Goal: Book appointment/travel/reservation

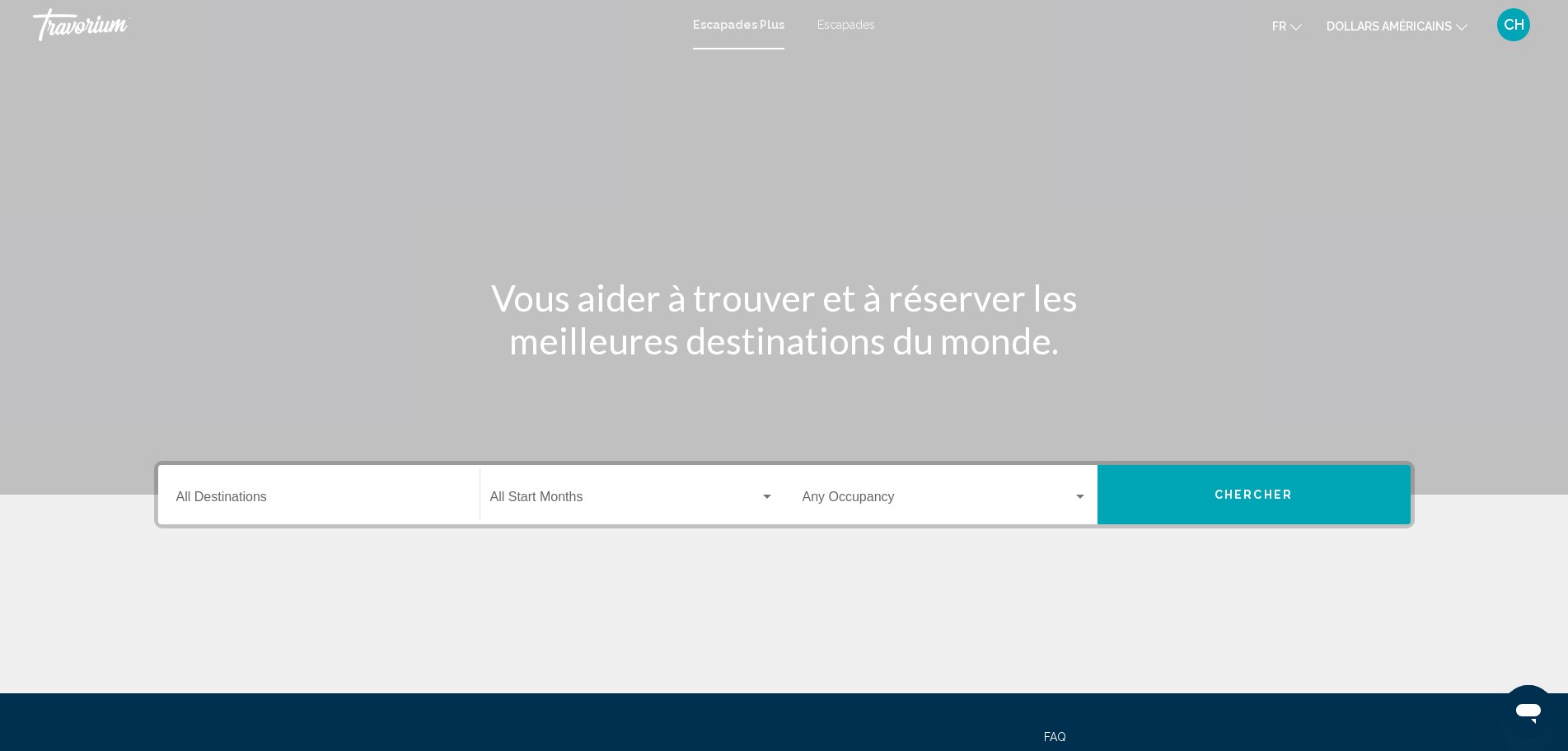
click at [1460, 24] on icon "Changer de devise" at bounding box center [1462, 27] width 12 height 12
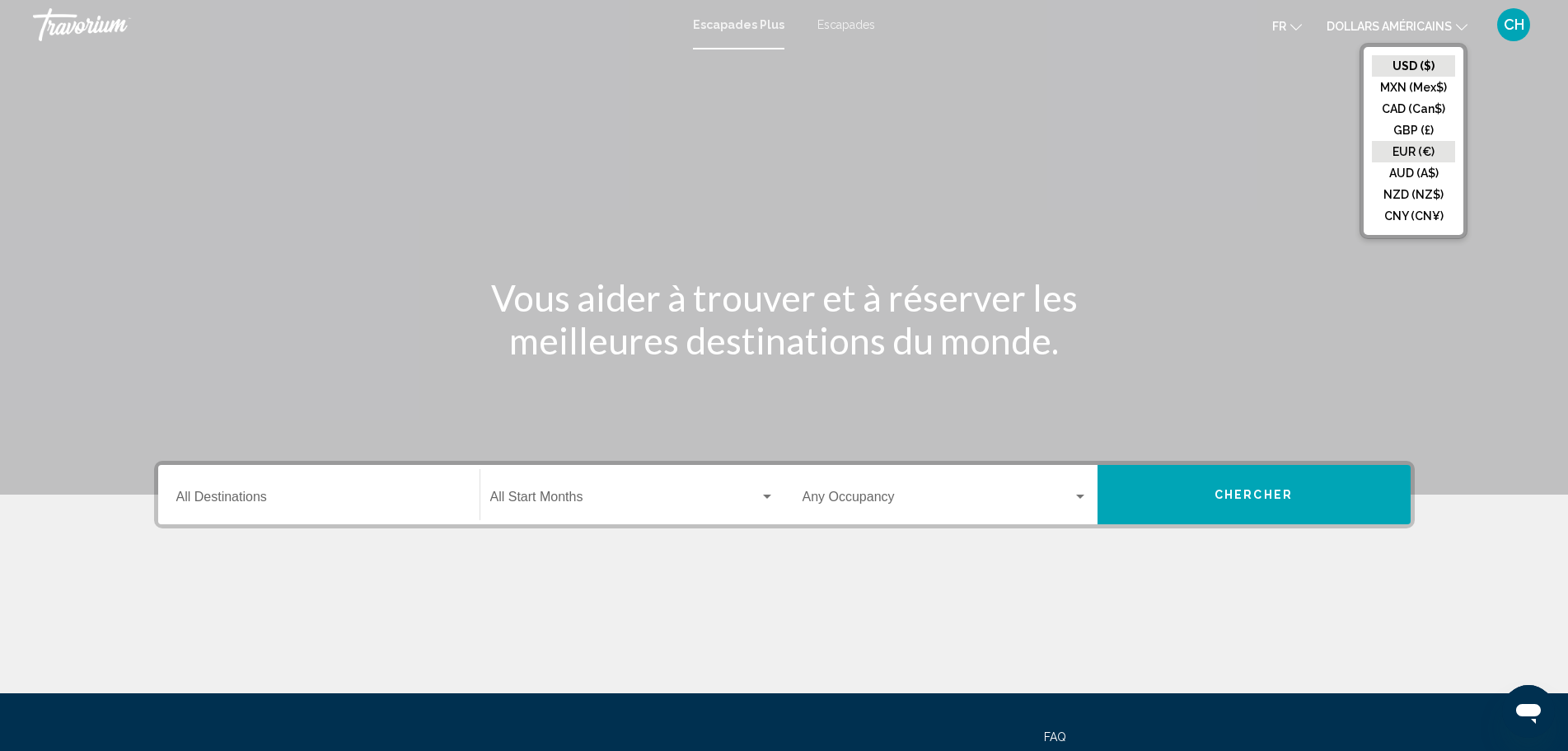
click at [1404, 157] on button "EUR (€)" at bounding box center [1414, 152] width 83 height 22
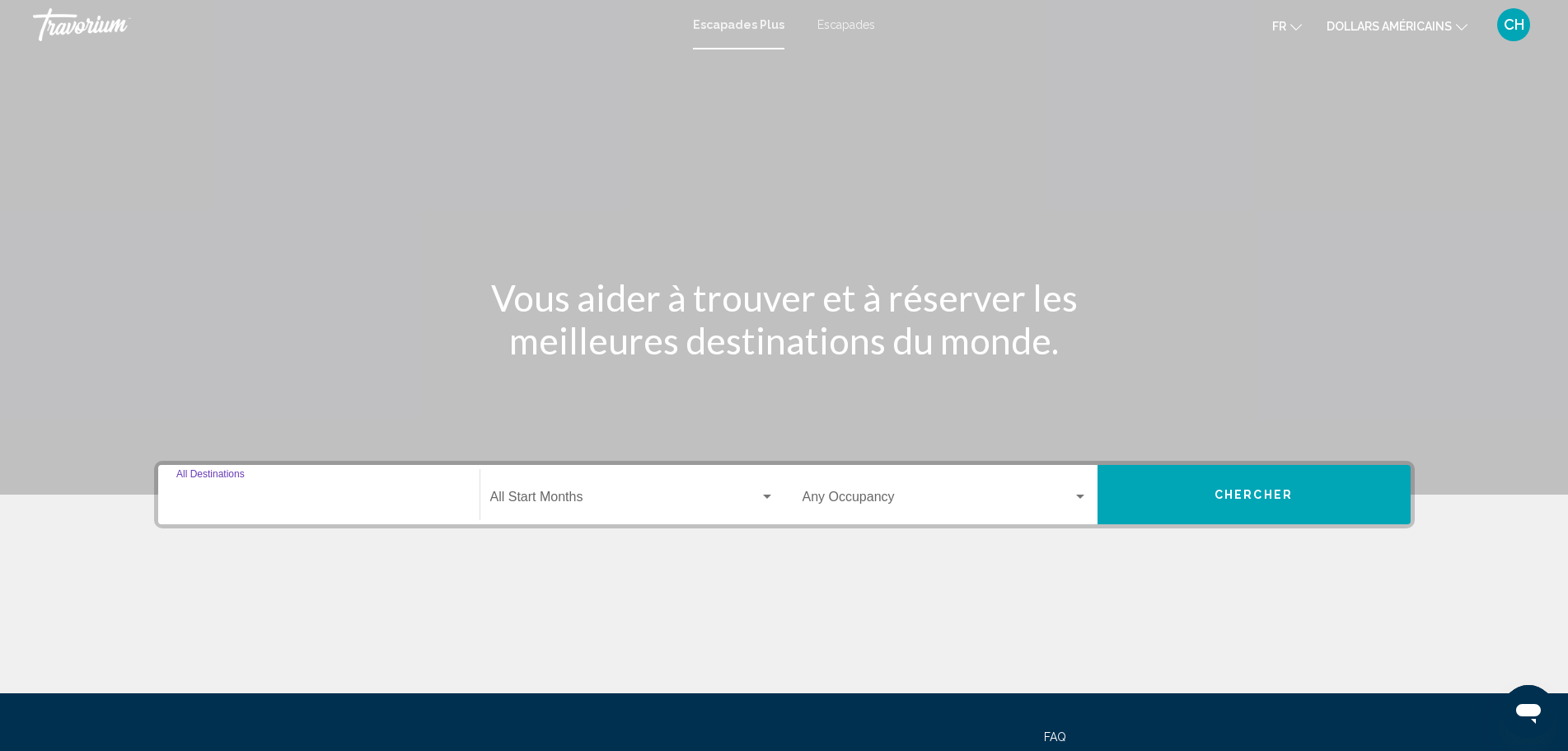
click at [418, 495] on input "Destination All Destinations" at bounding box center [319, 500] width 285 height 15
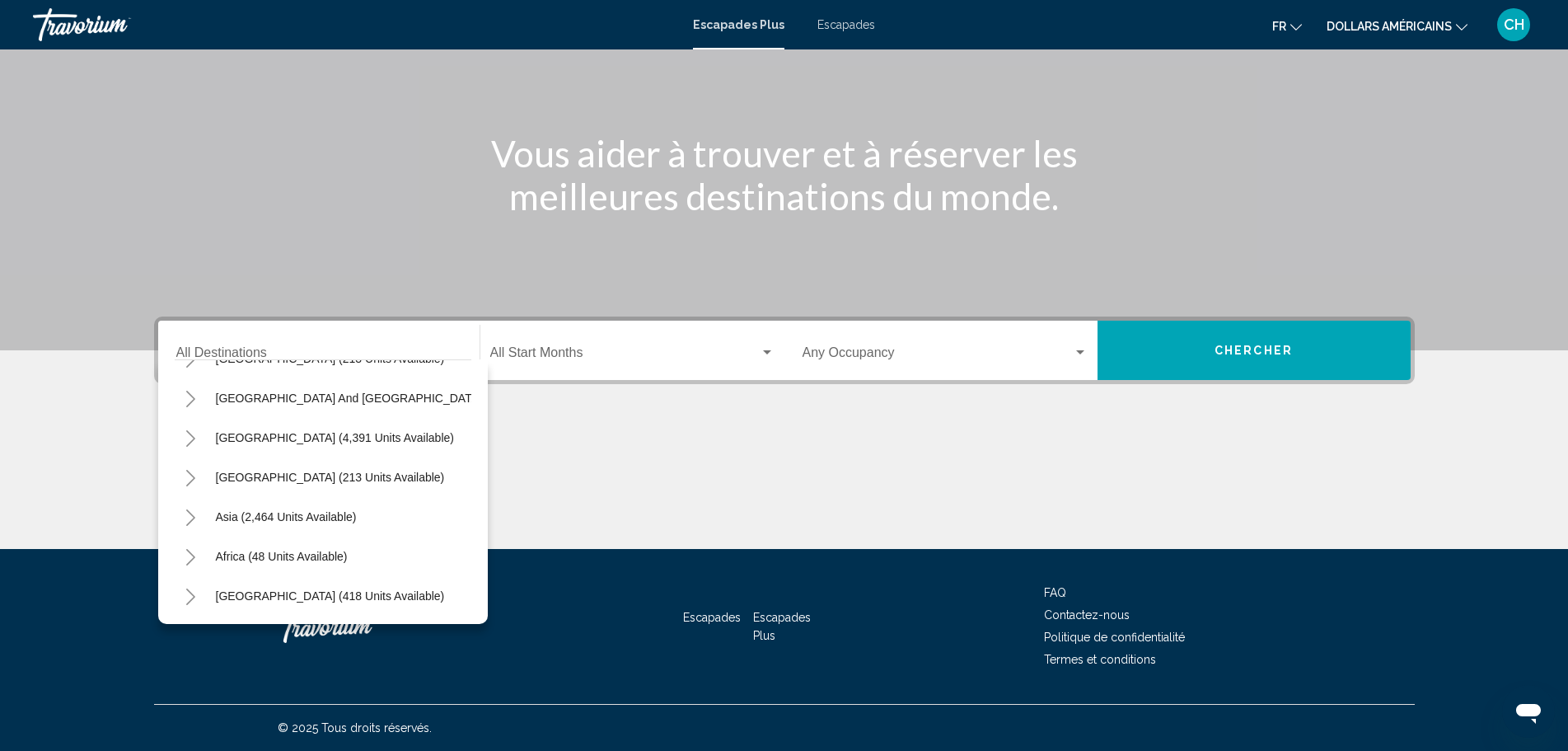
scroll to position [281, 0]
click at [326, 551] on button "Africa (48 units available)" at bounding box center [282, 556] width 148 height 38
type input "**********"
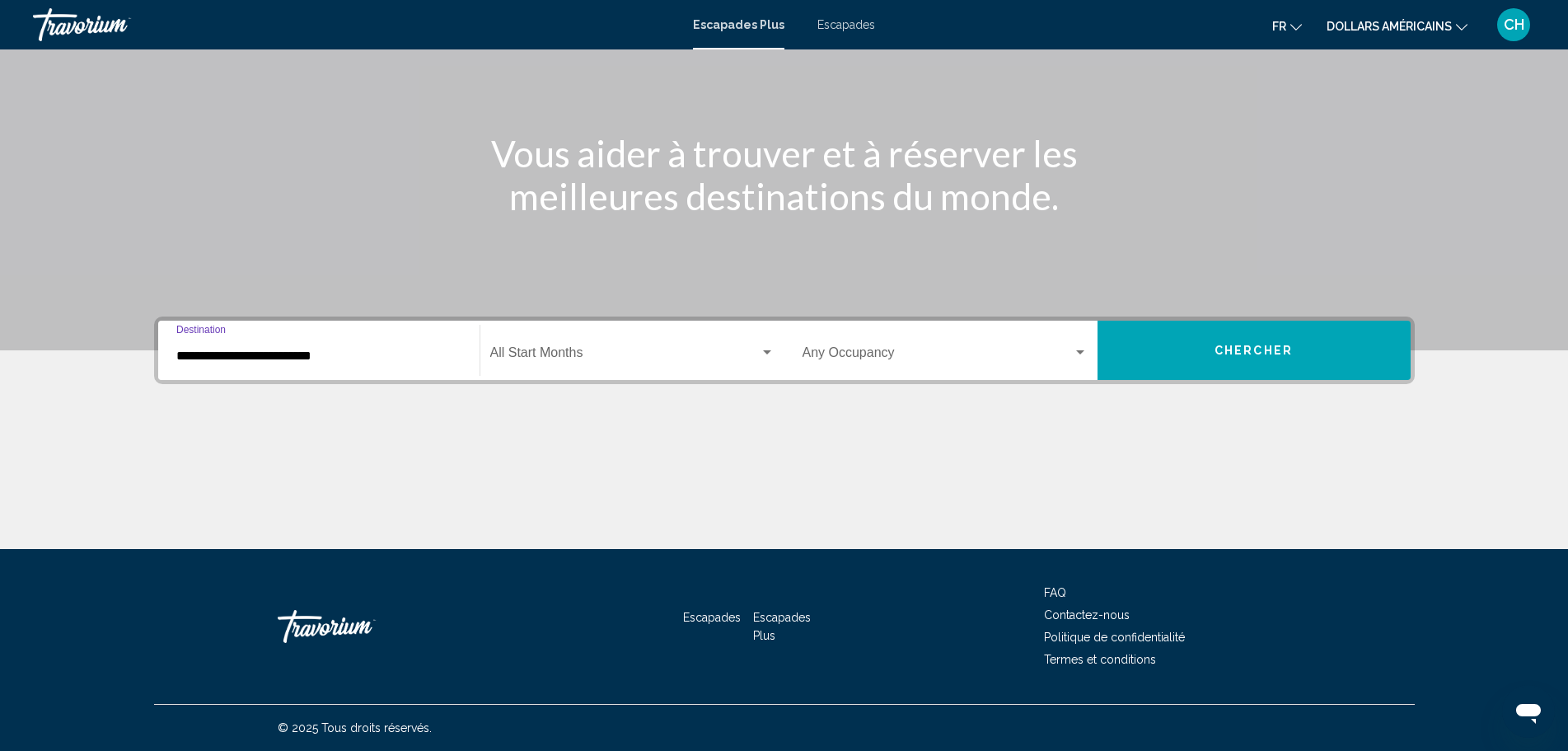
click at [767, 352] on div "Widget de recherche" at bounding box center [767, 352] width 8 height 4
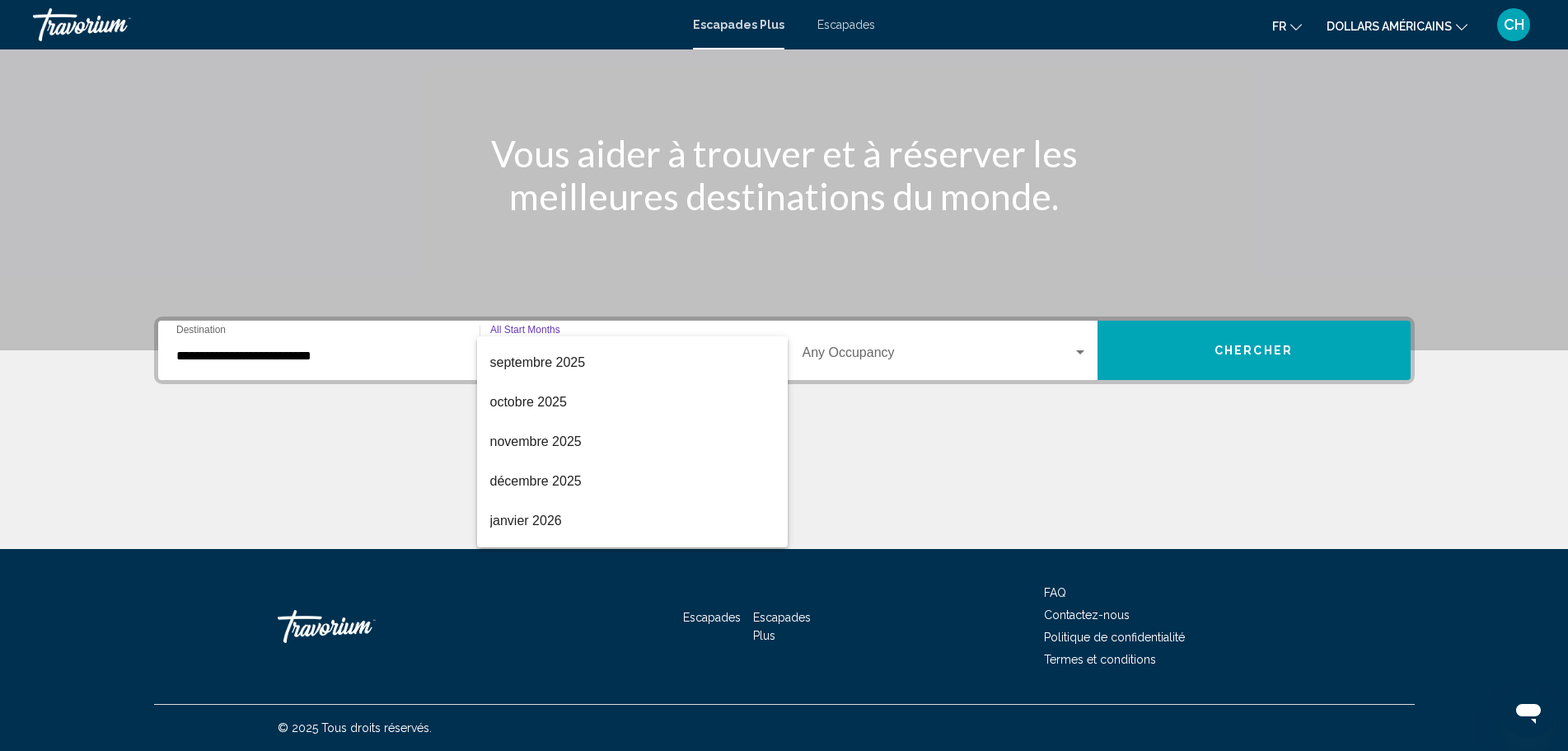
scroll to position [0, 0]
click at [1088, 356] on div at bounding box center [784, 375] width 1568 height 751
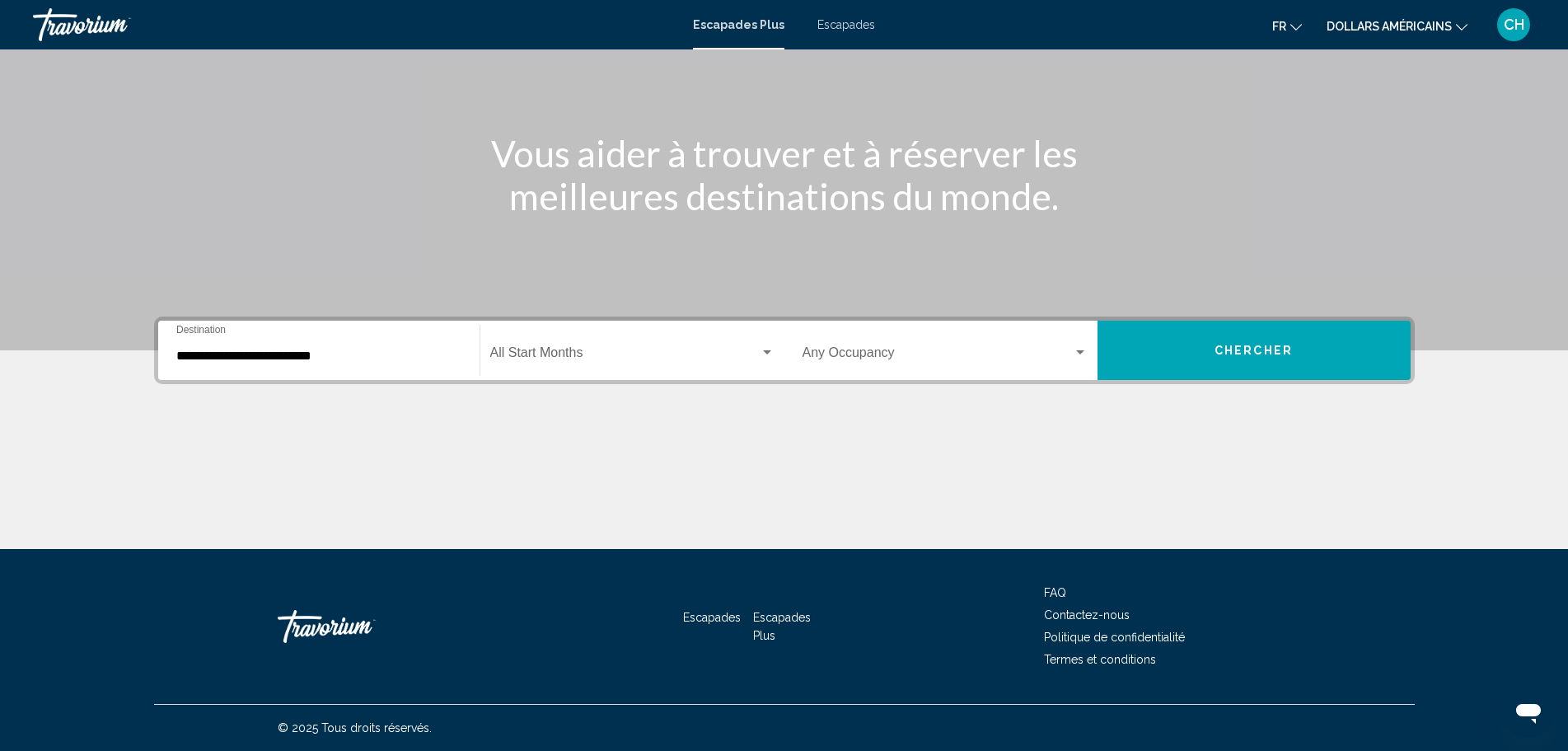
click at [1078, 354] on div "Widget de recherche" at bounding box center [1080, 352] width 15 height 13
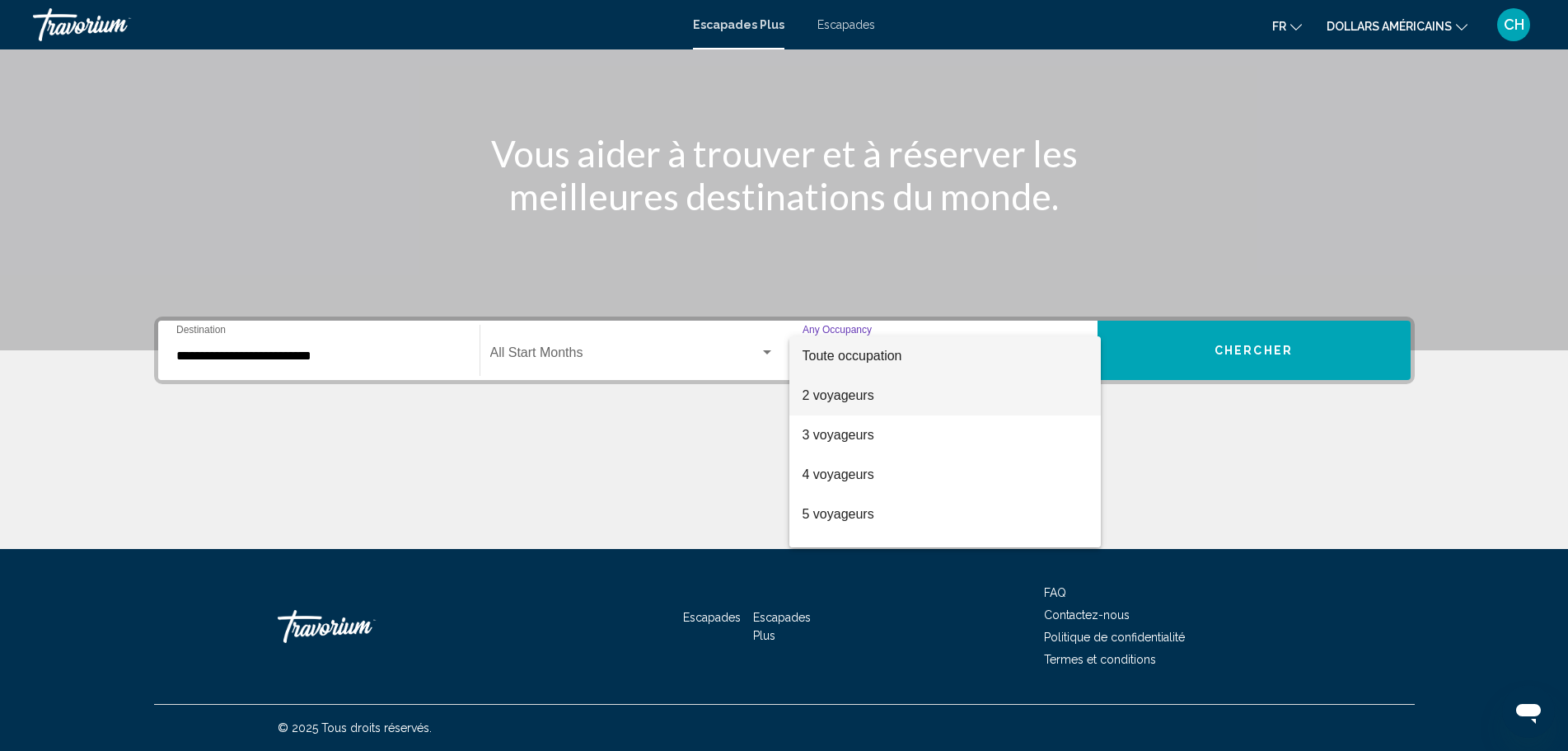
click at [955, 398] on span "2 voyageurs" at bounding box center [946, 396] width 285 height 39
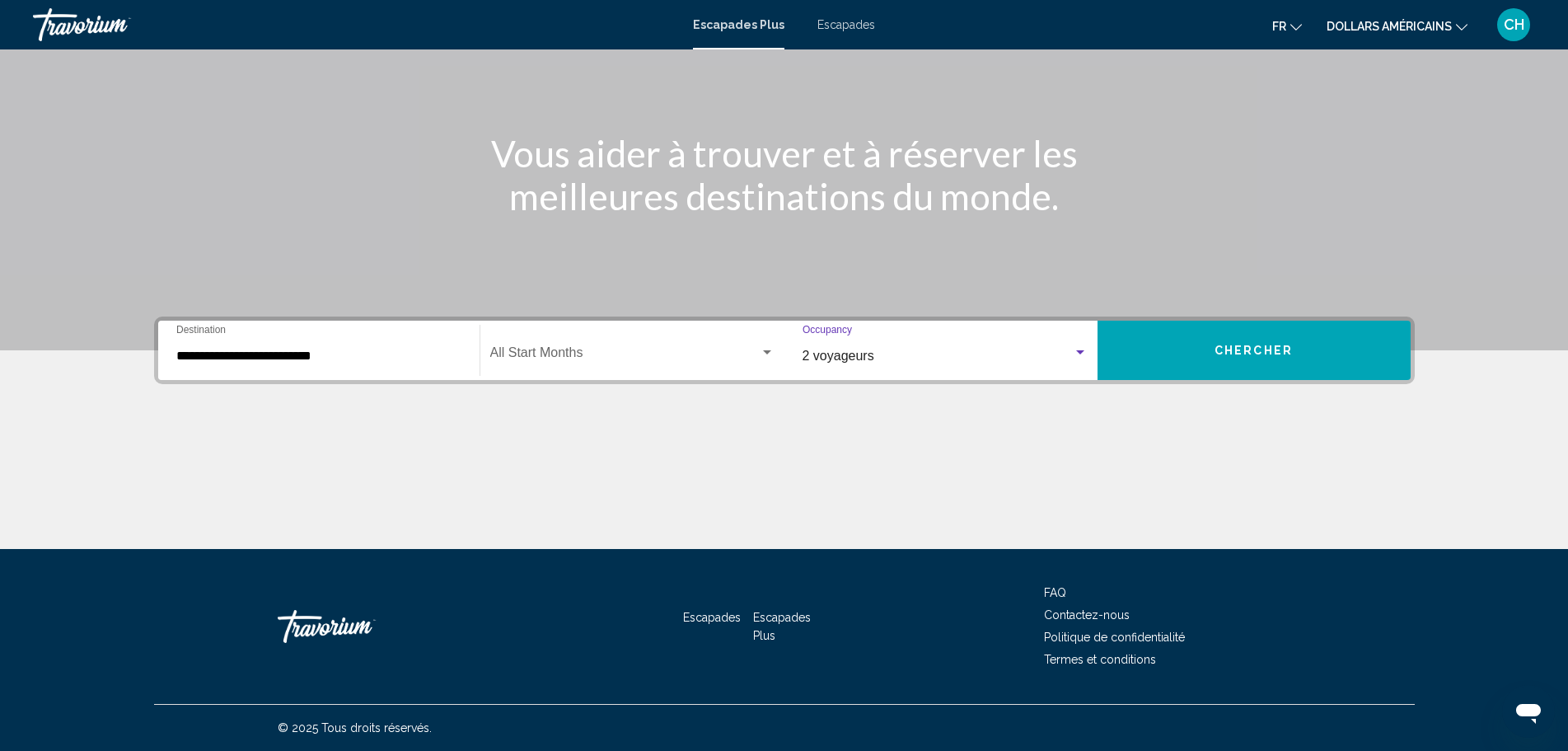
click at [766, 353] on div "Widget de recherche" at bounding box center [767, 352] width 8 height 4
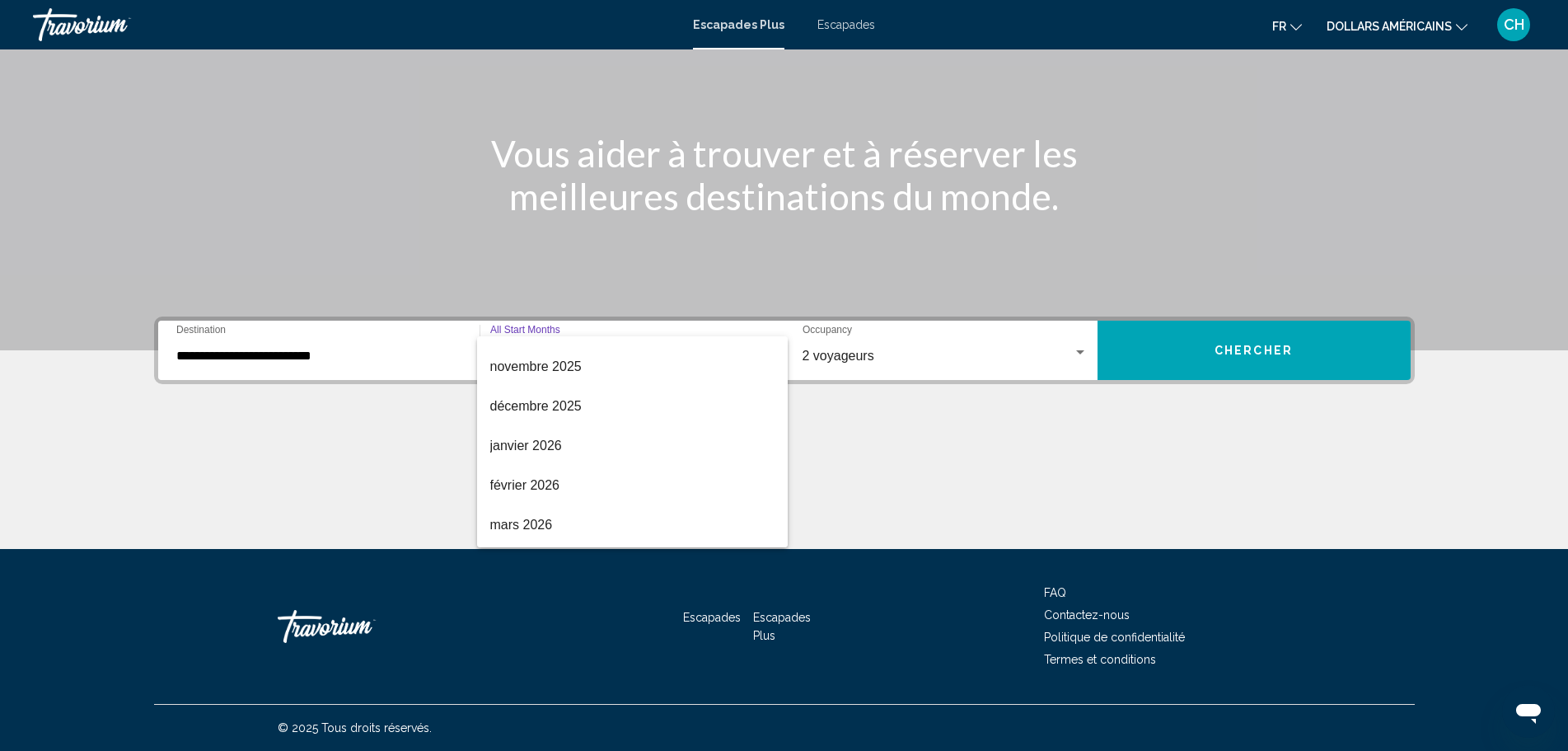
scroll to position [165, 0]
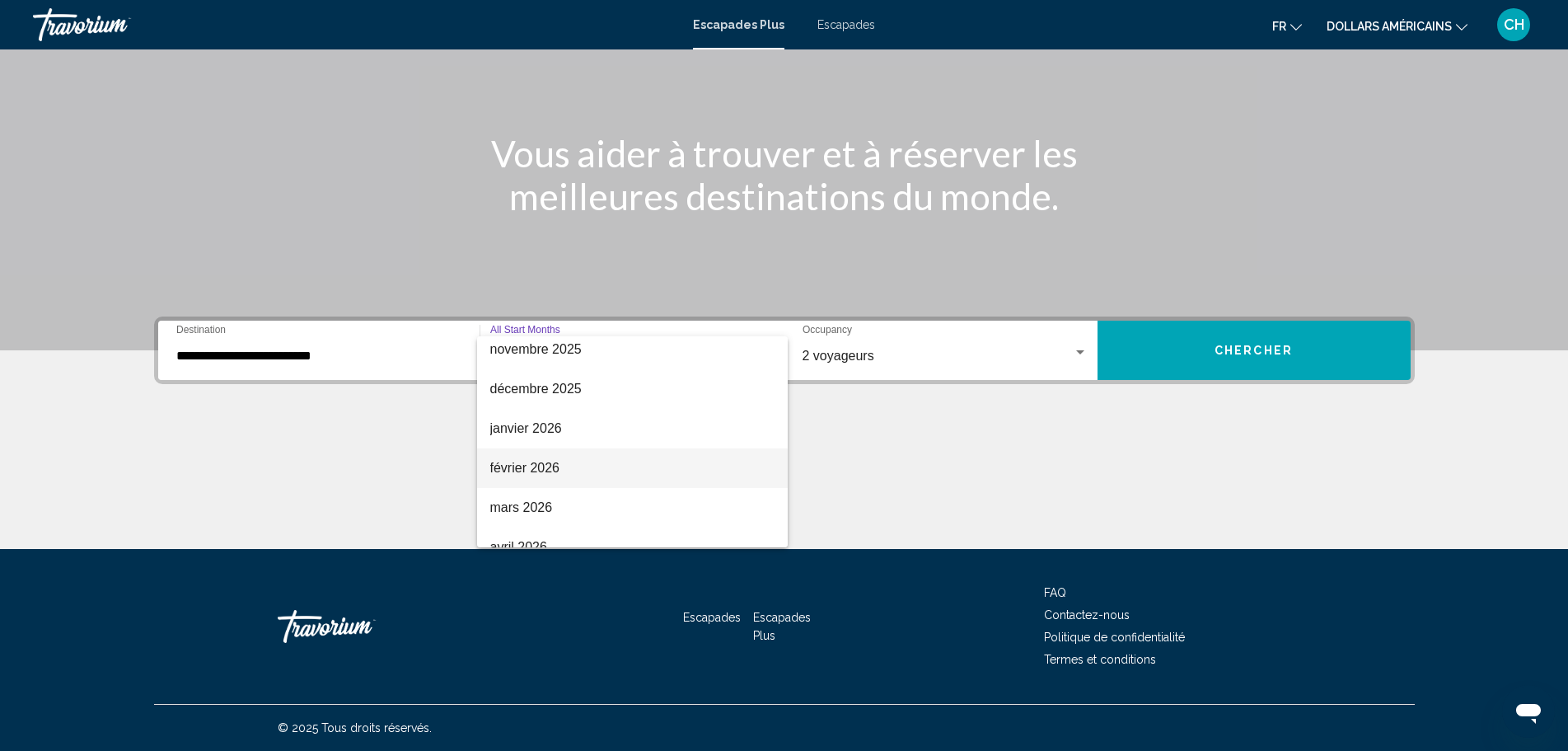
click at [673, 461] on span "février 2026" at bounding box center [632, 468] width 285 height 39
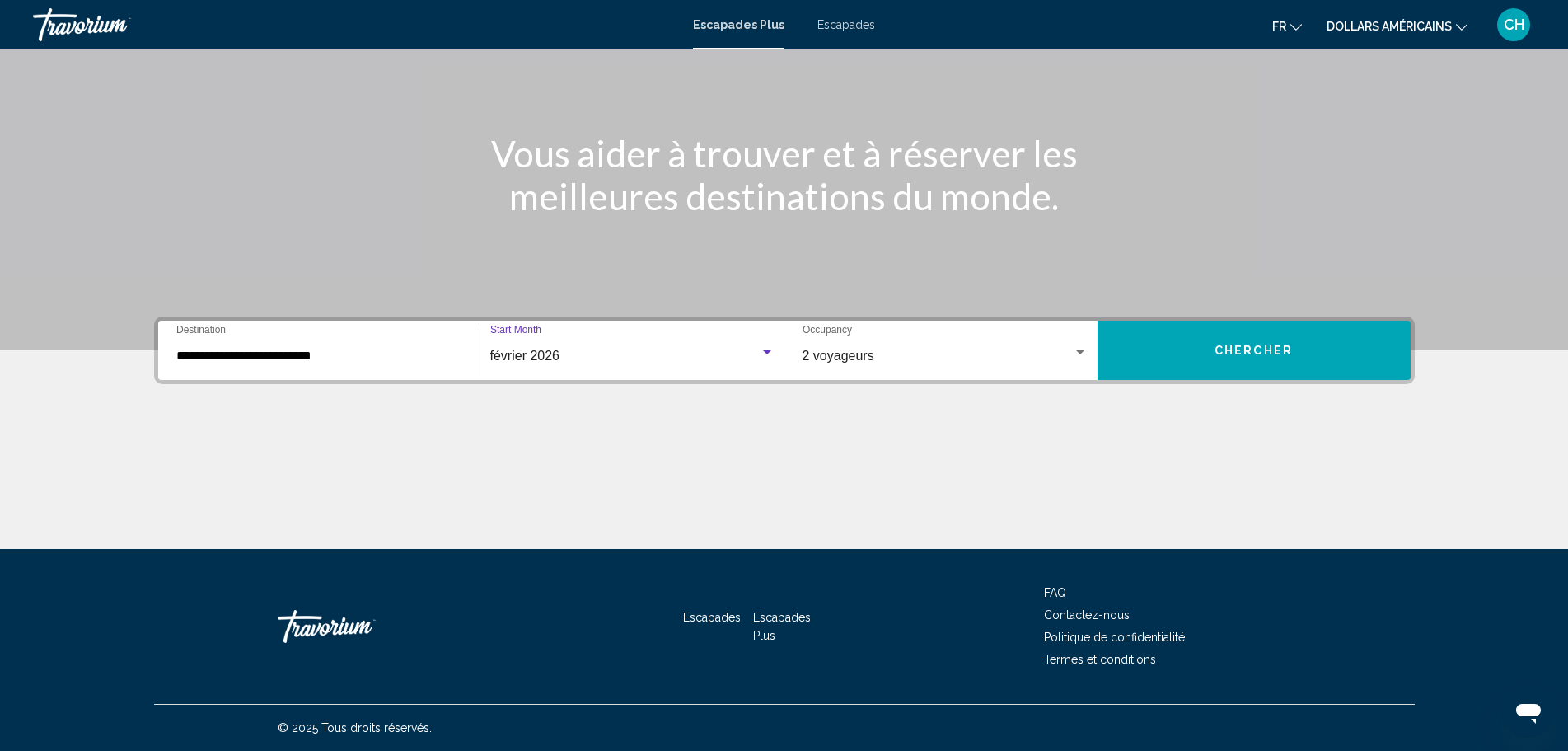
click at [1245, 349] on span "Chercher" at bounding box center [1254, 350] width 79 height 13
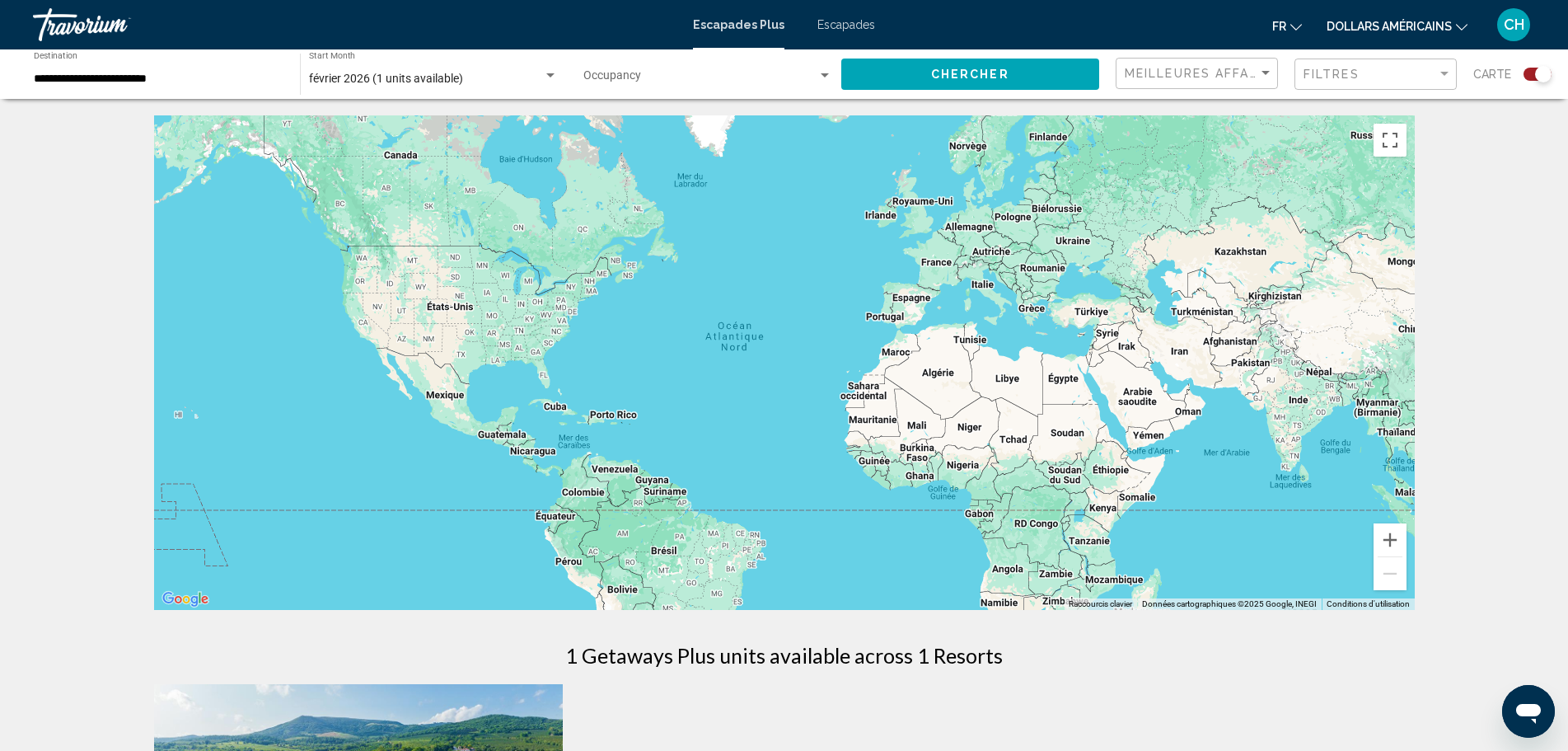
click at [978, 340] on div "Contenu principal" at bounding box center [784, 363] width 1261 height 495
click at [970, 343] on div "Contenu principal" at bounding box center [784, 363] width 1261 height 495
click at [552, 75] on div "Search widget" at bounding box center [551, 76] width 8 height 4
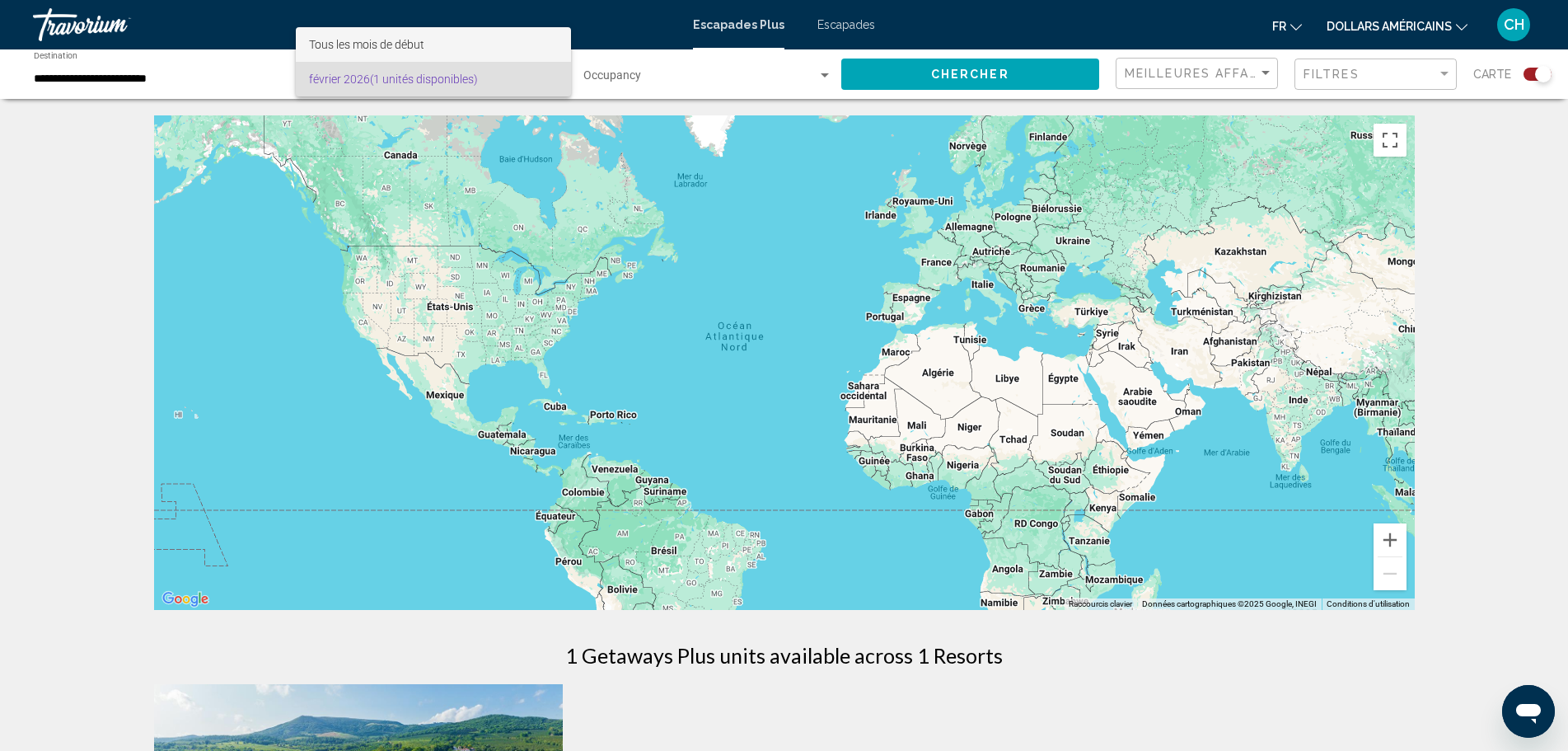
click at [494, 51] on span "Tous les mois de début" at bounding box center [434, 44] width 249 height 34
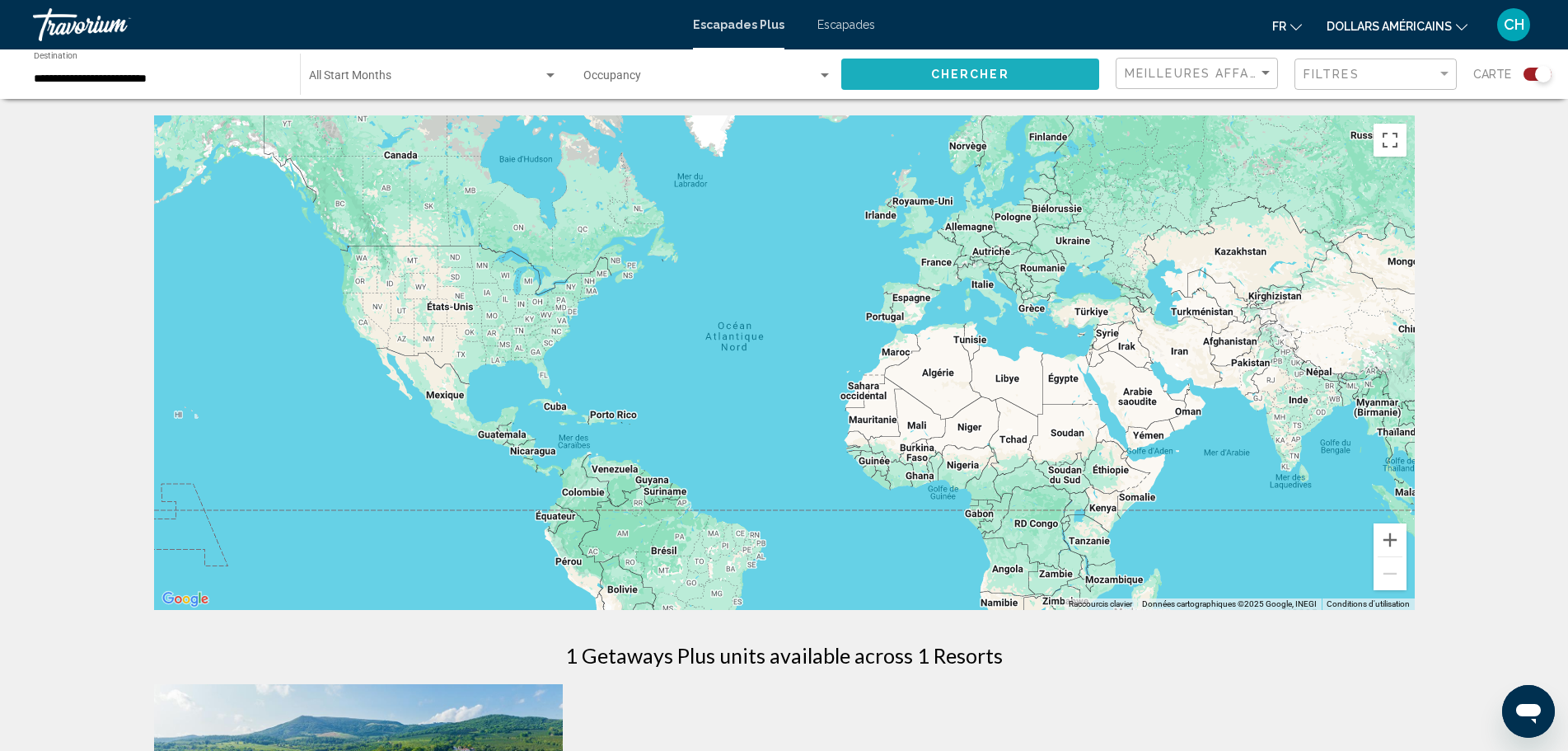
click at [1023, 78] on button "Chercher" at bounding box center [971, 74] width 259 height 30
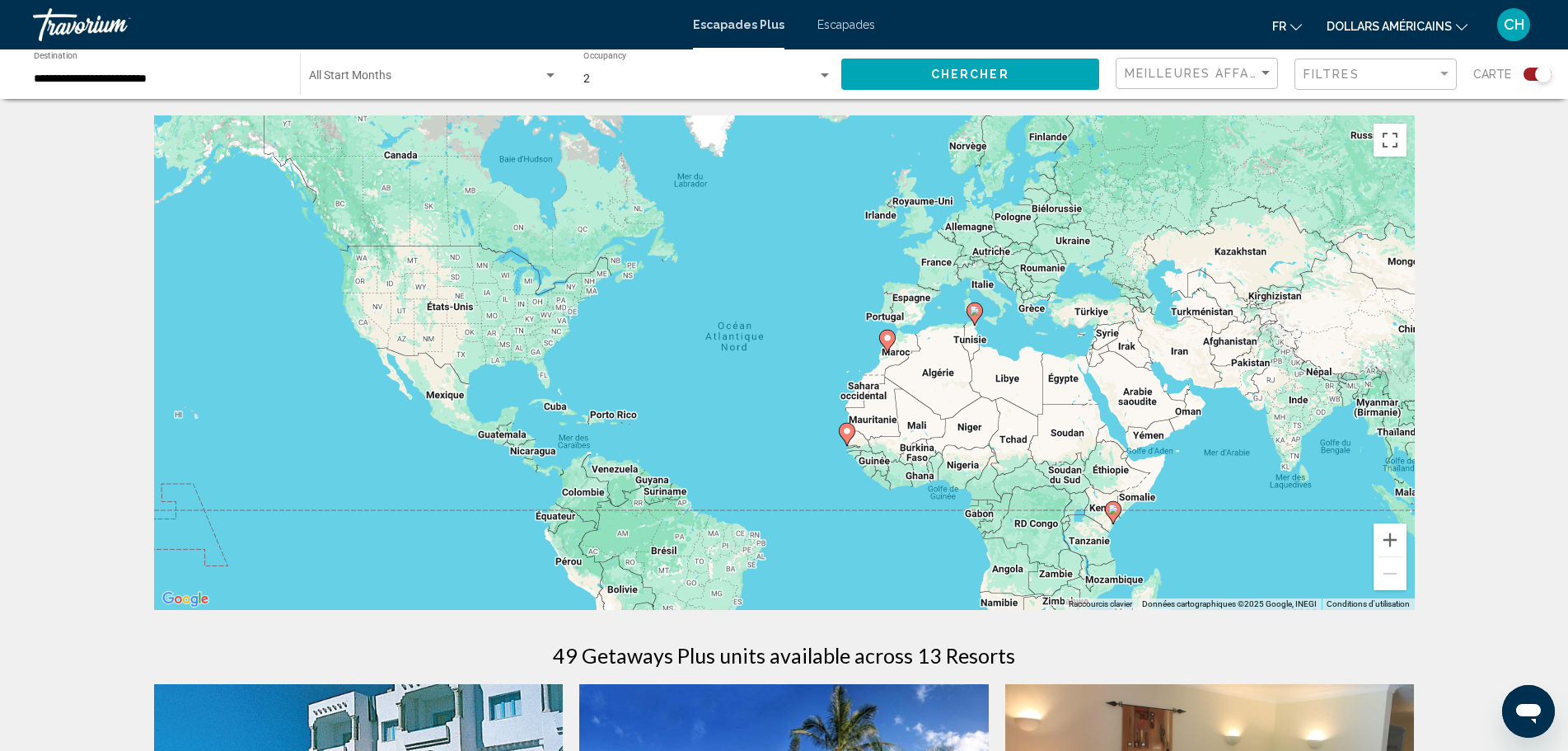
click at [977, 313] on image "Contenu principal" at bounding box center [975, 310] width 10 height 10
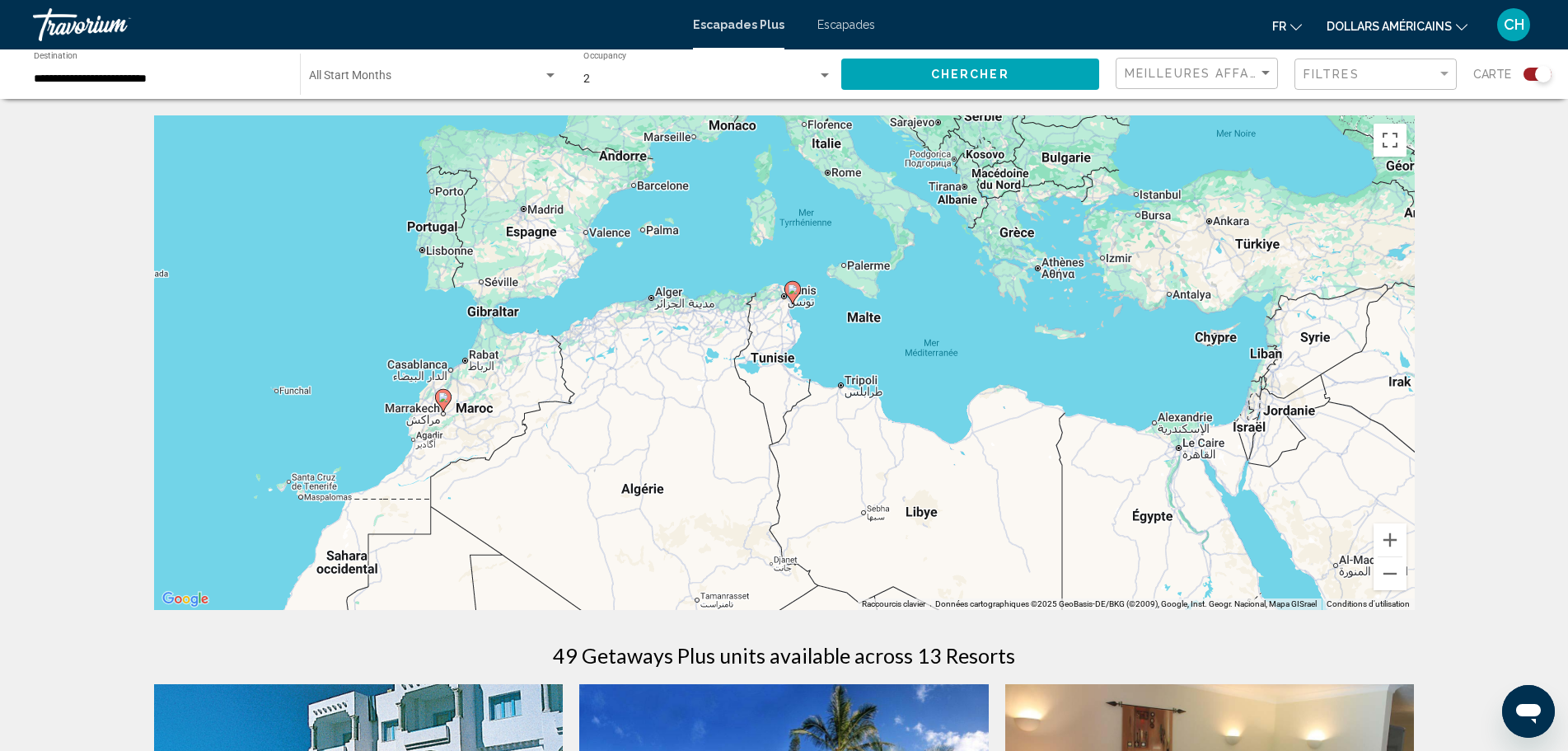
drag, startPoint x: 808, startPoint y: 398, endPoint x: 817, endPoint y: 339, distance: 59.7
click at [817, 339] on div "Pour activer le glissement avec le clavier, appuyez sur Alt+Entrée. Une fois ce…" at bounding box center [784, 363] width 1261 height 495
click at [796, 290] on image "Contenu principal" at bounding box center [792, 290] width 10 height 10
type input "**********"
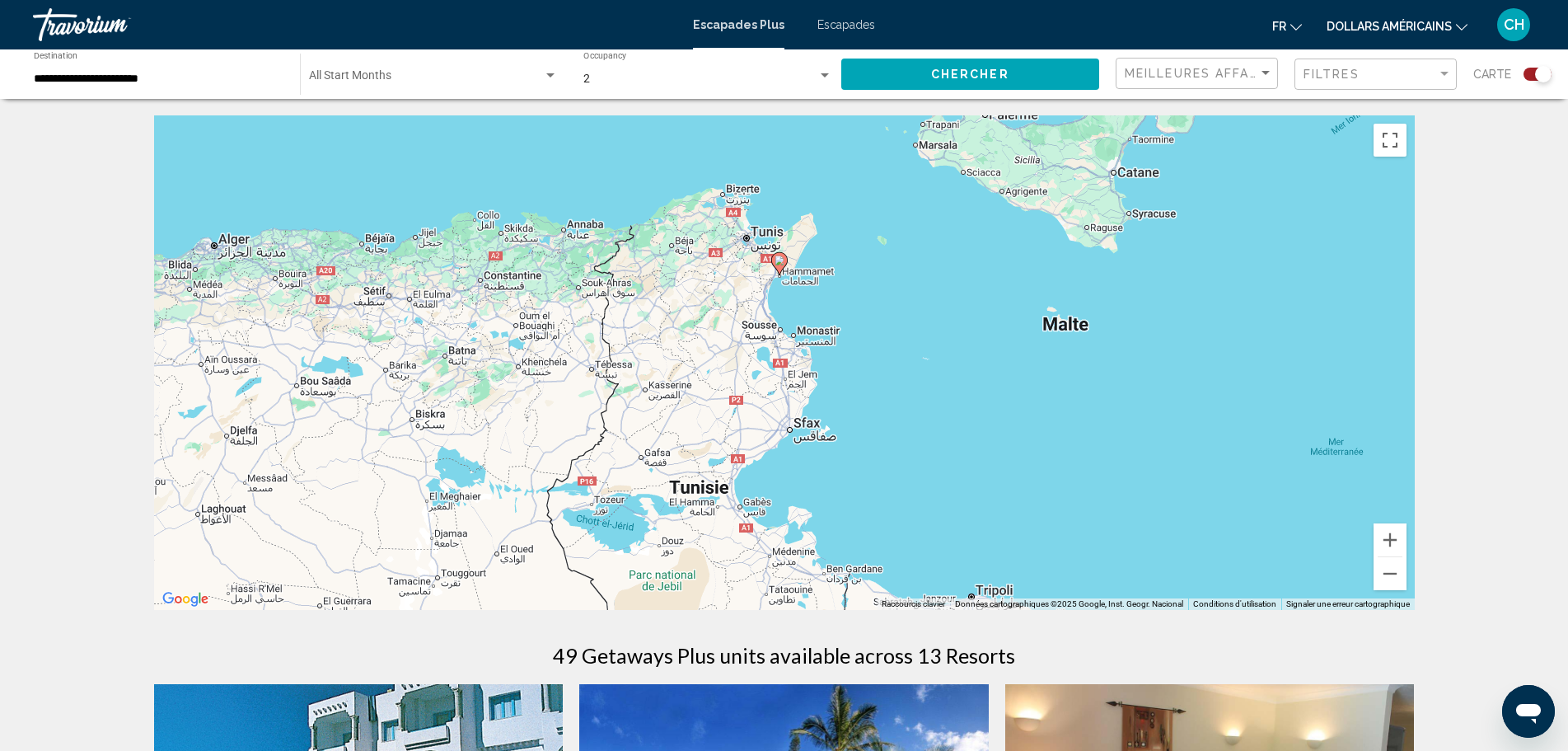
drag, startPoint x: 948, startPoint y: 440, endPoint x: 941, endPoint y: 468, distance: 28.9
click at [941, 468] on div "Pour activer le glissement avec le clavier, appuyez sur Alt+Entrée. Une fois ce…" at bounding box center [784, 363] width 1261 height 495
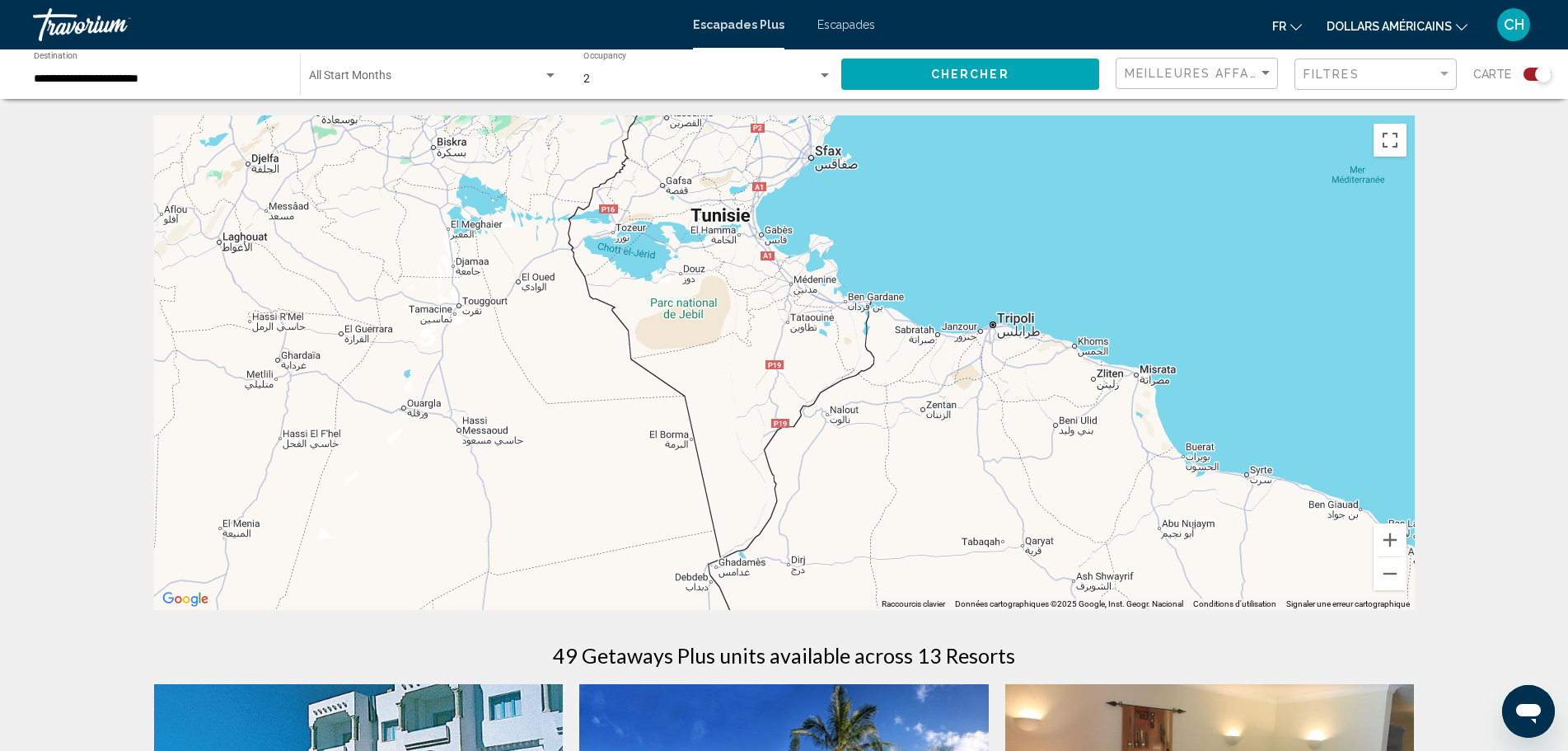
drag, startPoint x: 915, startPoint y: 501, endPoint x: 937, endPoint y: 227, distance: 274.9
click at [937, 227] on div "Pour activer le glissement avec le clavier, appuyez sur Alt+Entrée. Une fois ce…" at bounding box center [784, 363] width 1261 height 495
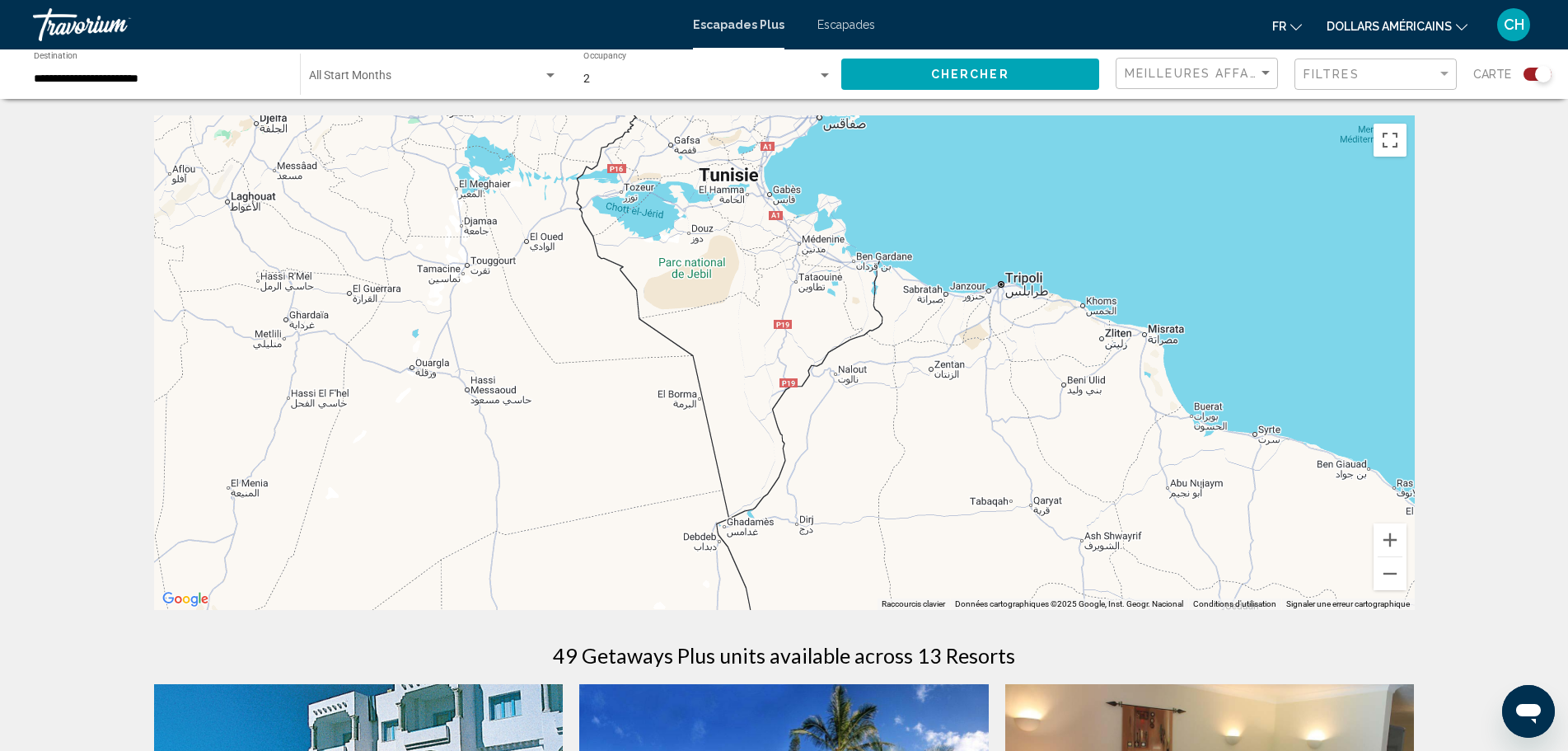
click at [900, 241] on div "Pour activer le glissement avec le clavier, appuyez sur Alt+Entrée. Une fois ce…" at bounding box center [784, 363] width 1261 height 495
click at [1394, 578] on button "Zoom arrière" at bounding box center [1390, 573] width 33 height 33
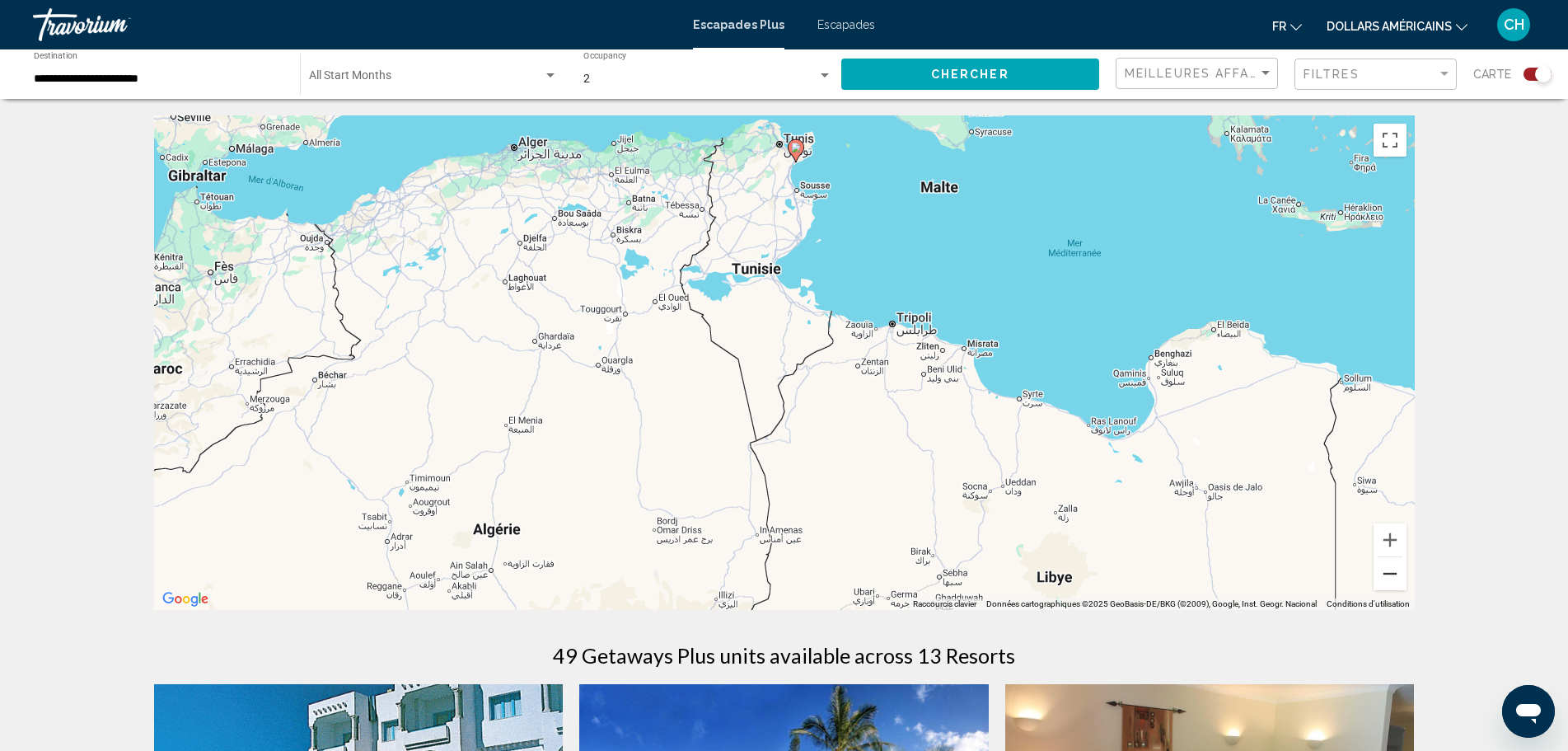
click at [1394, 578] on button "Zoom arrière" at bounding box center [1390, 573] width 33 height 33
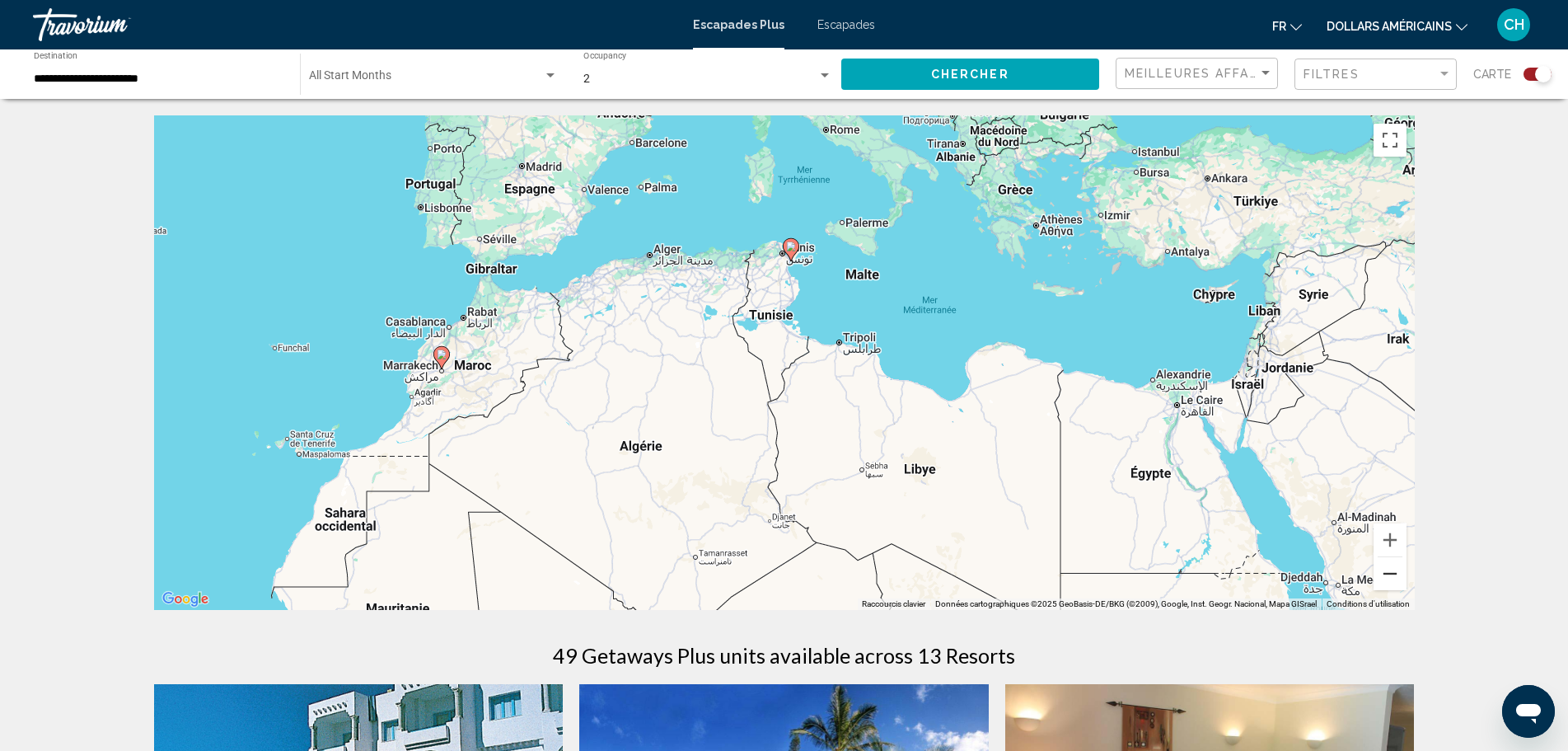
click at [1394, 578] on button "Zoom arrière" at bounding box center [1390, 573] width 33 height 33
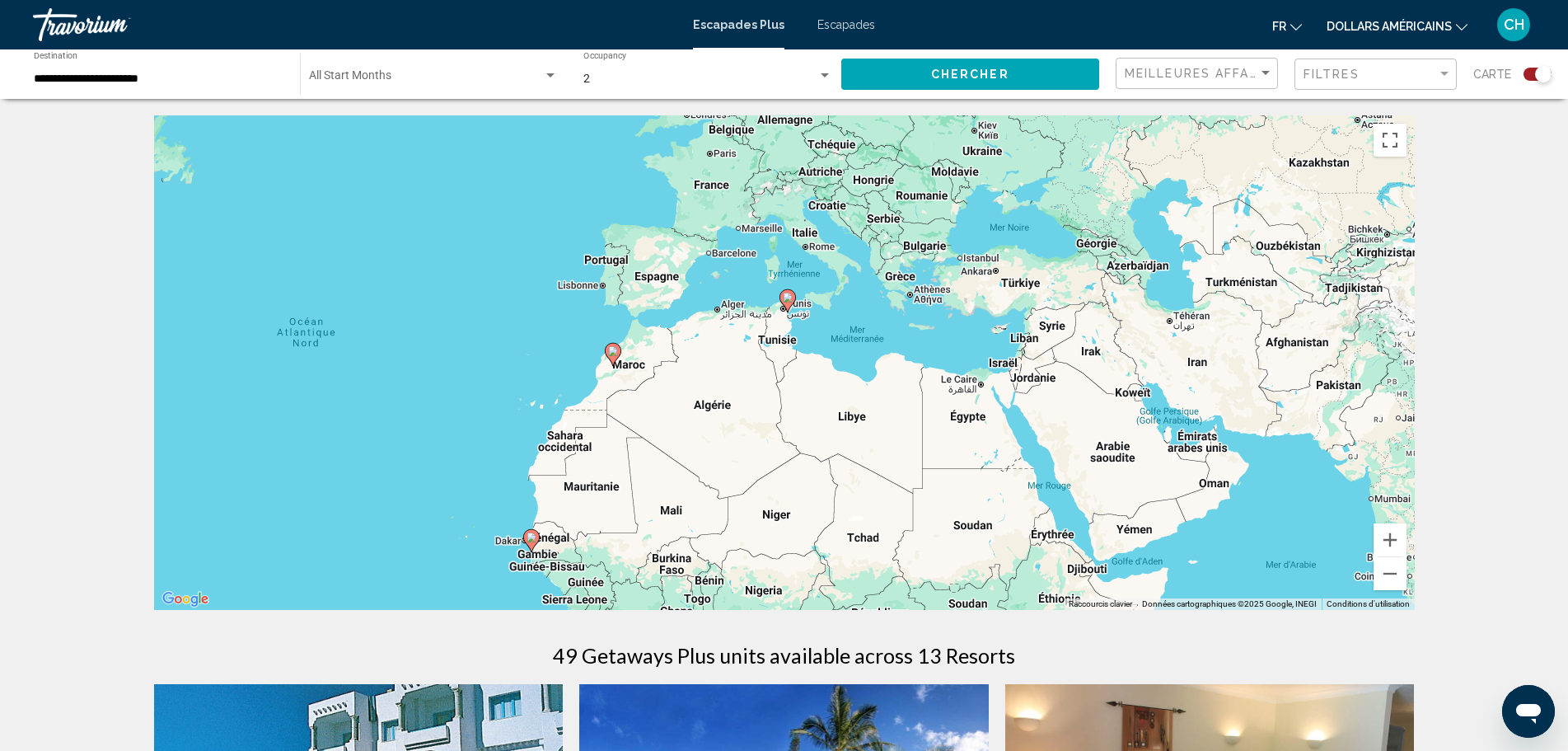
click at [280, 75] on input "**********" at bounding box center [158, 79] width 249 height 13
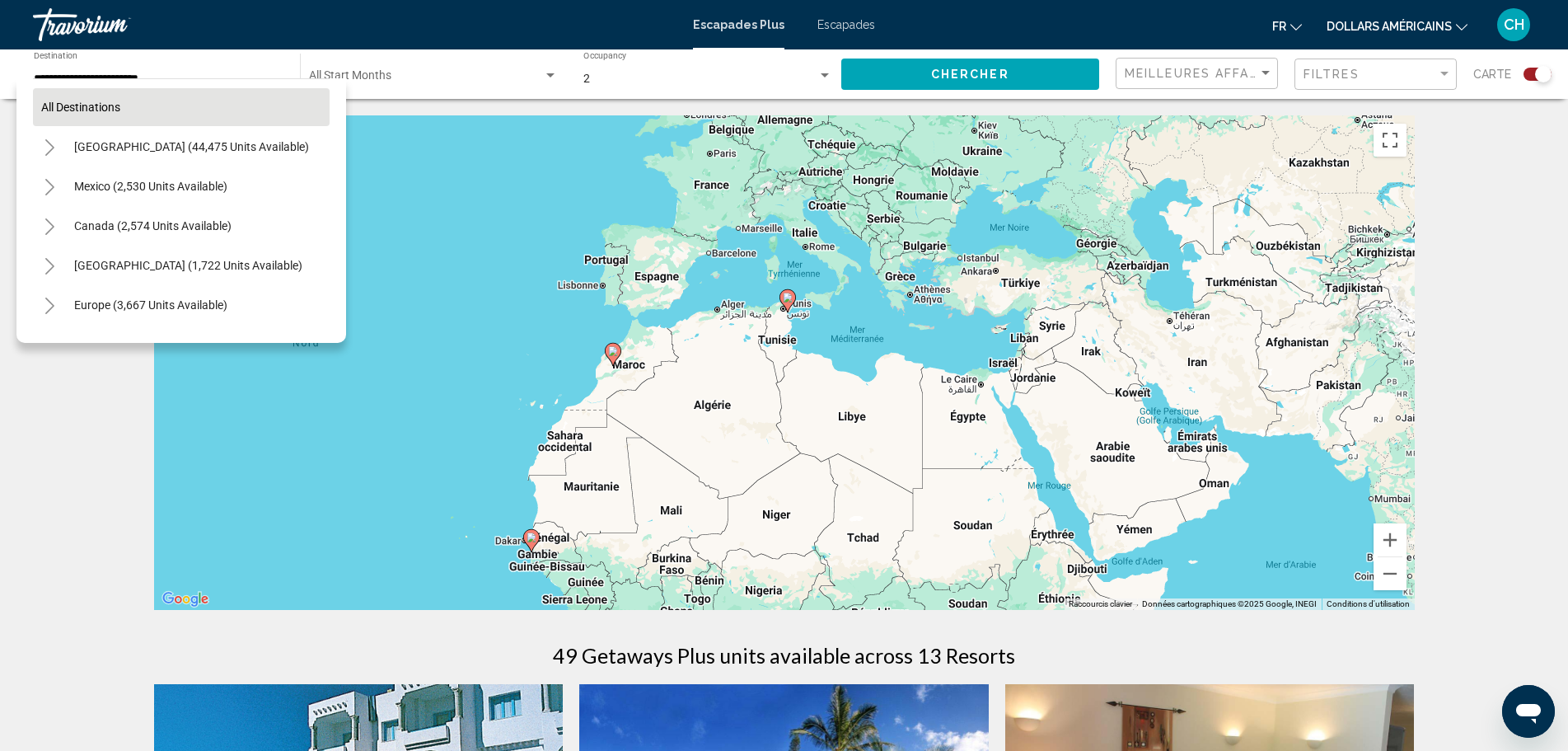
click at [221, 116] on button "All destinations" at bounding box center [182, 107] width 297 height 38
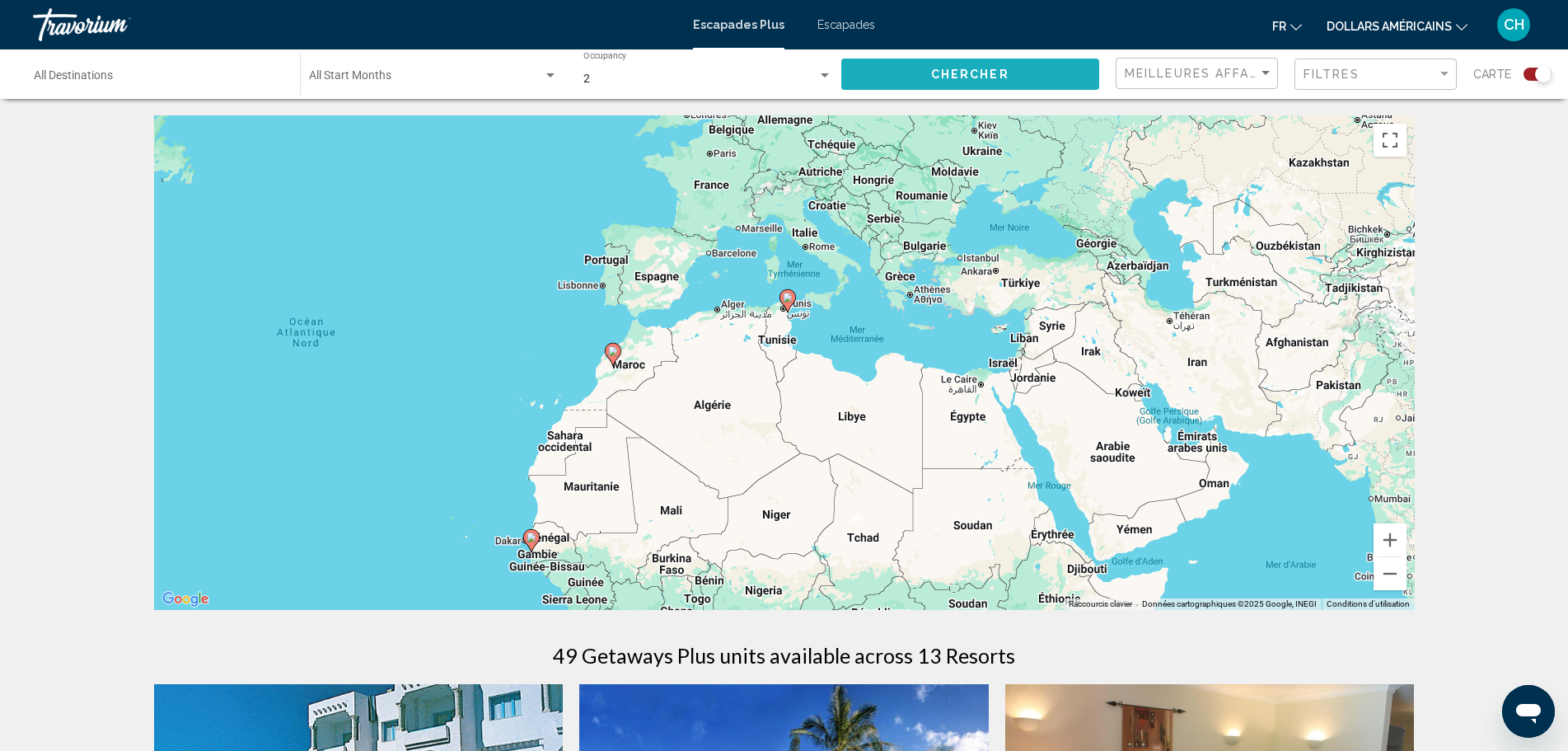
click at [952, 75] on span "Chercher" at bounding box center [971, 75] width 79 height 13
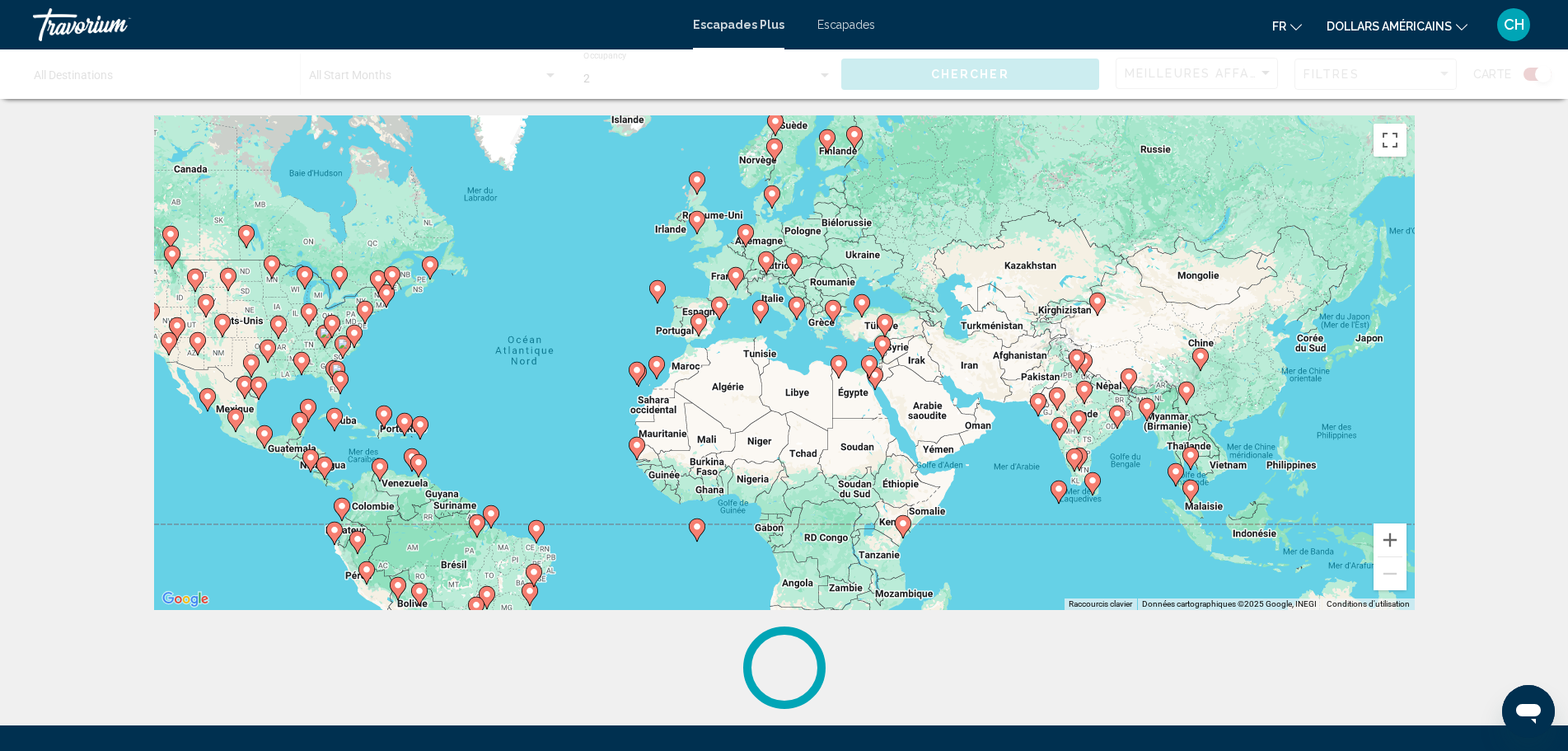
drag, startPoint x: 745, startPoint y: 331, endPoint x: 525, endPoint y: 345, distance: 220.4
click at [525, 345] on div "Pour activer le glissement avec le clavier, appuyez sur Alt+Entrée. Une fois ce…" at bounding box center [784, 363] width 1261 height 495
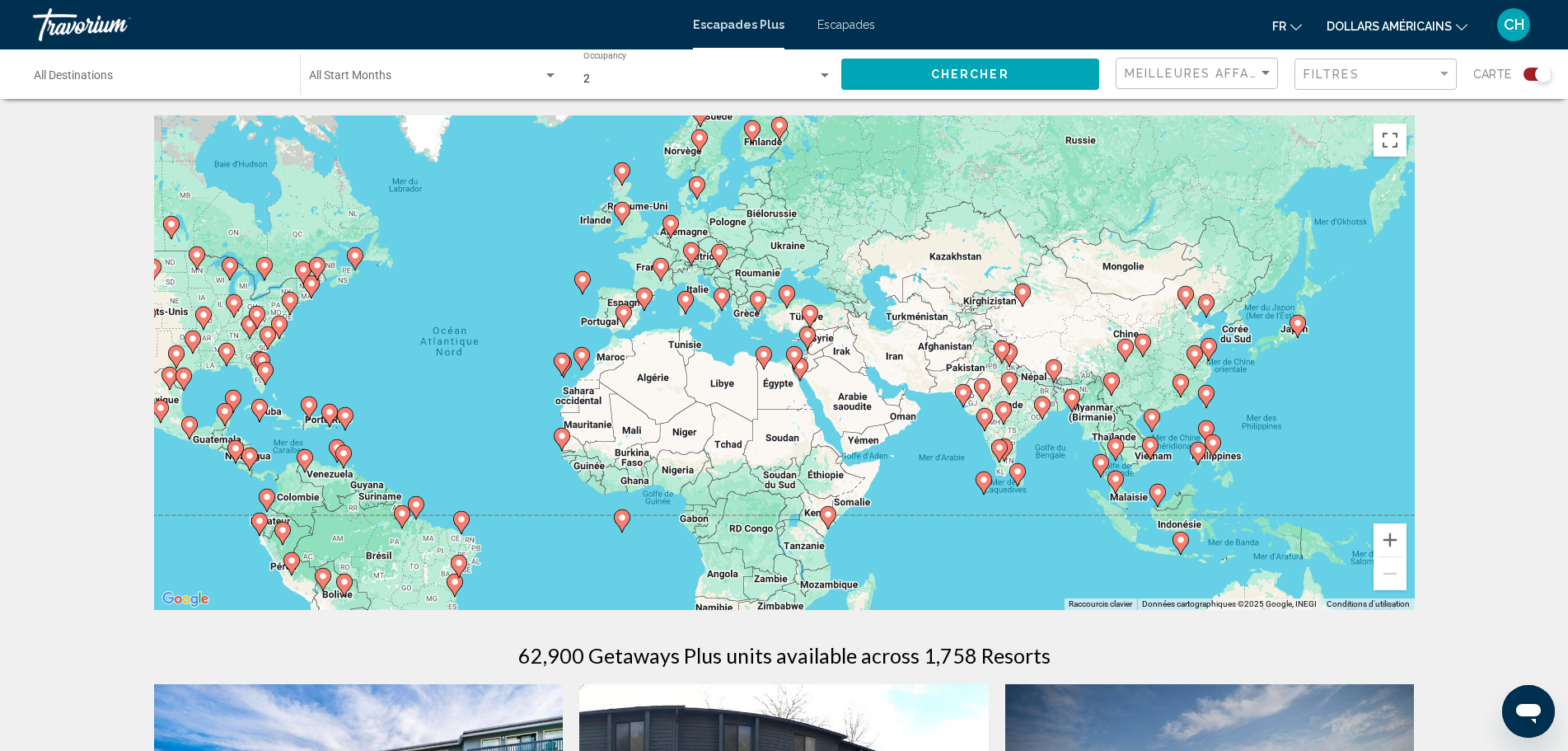
drag, startPoint x: 1013, startPoint y: 436, endPoint x: 869, endPoint y: 408, distance: 146.7
click at [869, 408] on div "Pour activer le glissement avec le clavier, appuyez sur Alt+Entrée. Une fois ce…" at bounding box center [784, 363] width 1261 height 495
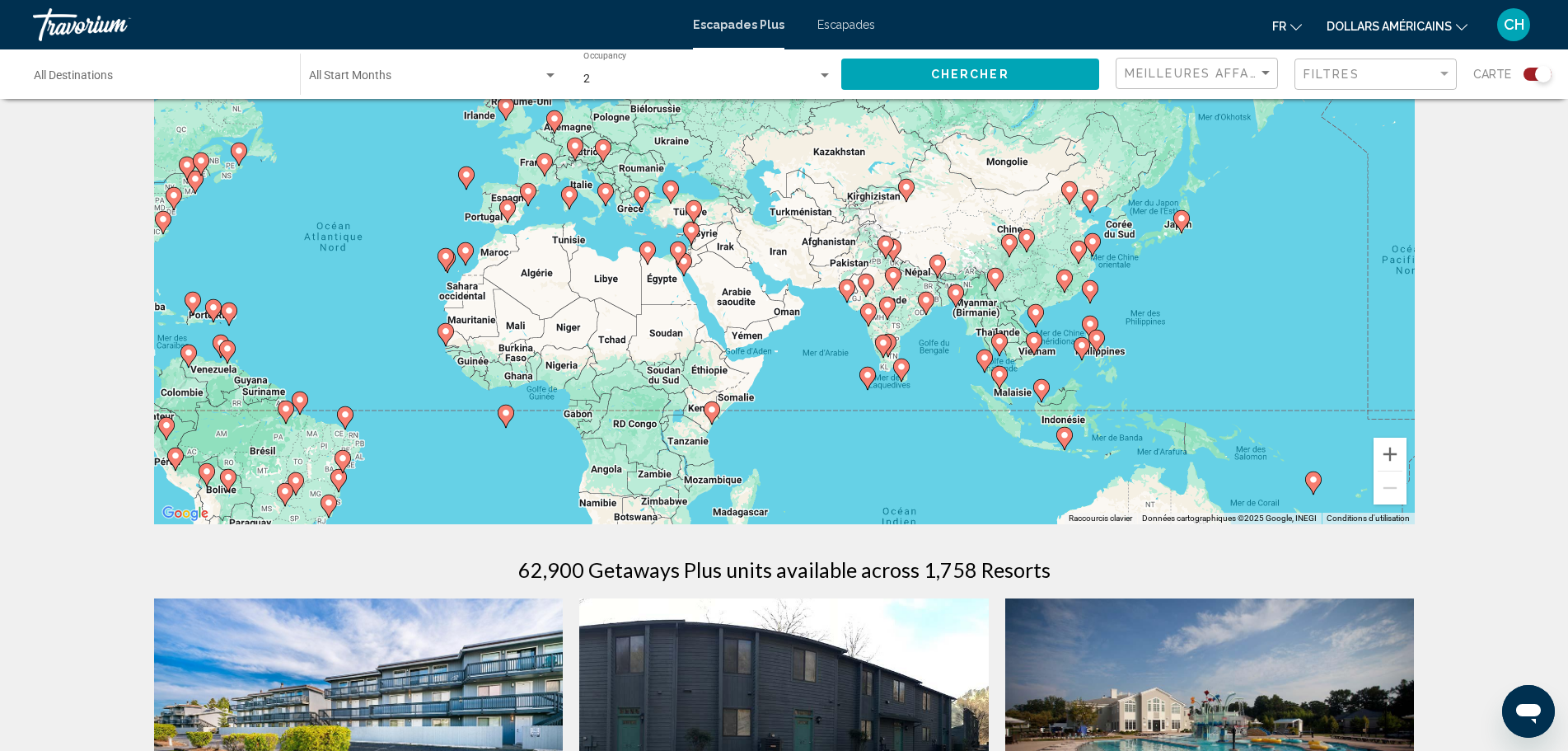
scroll to position [82, 0]
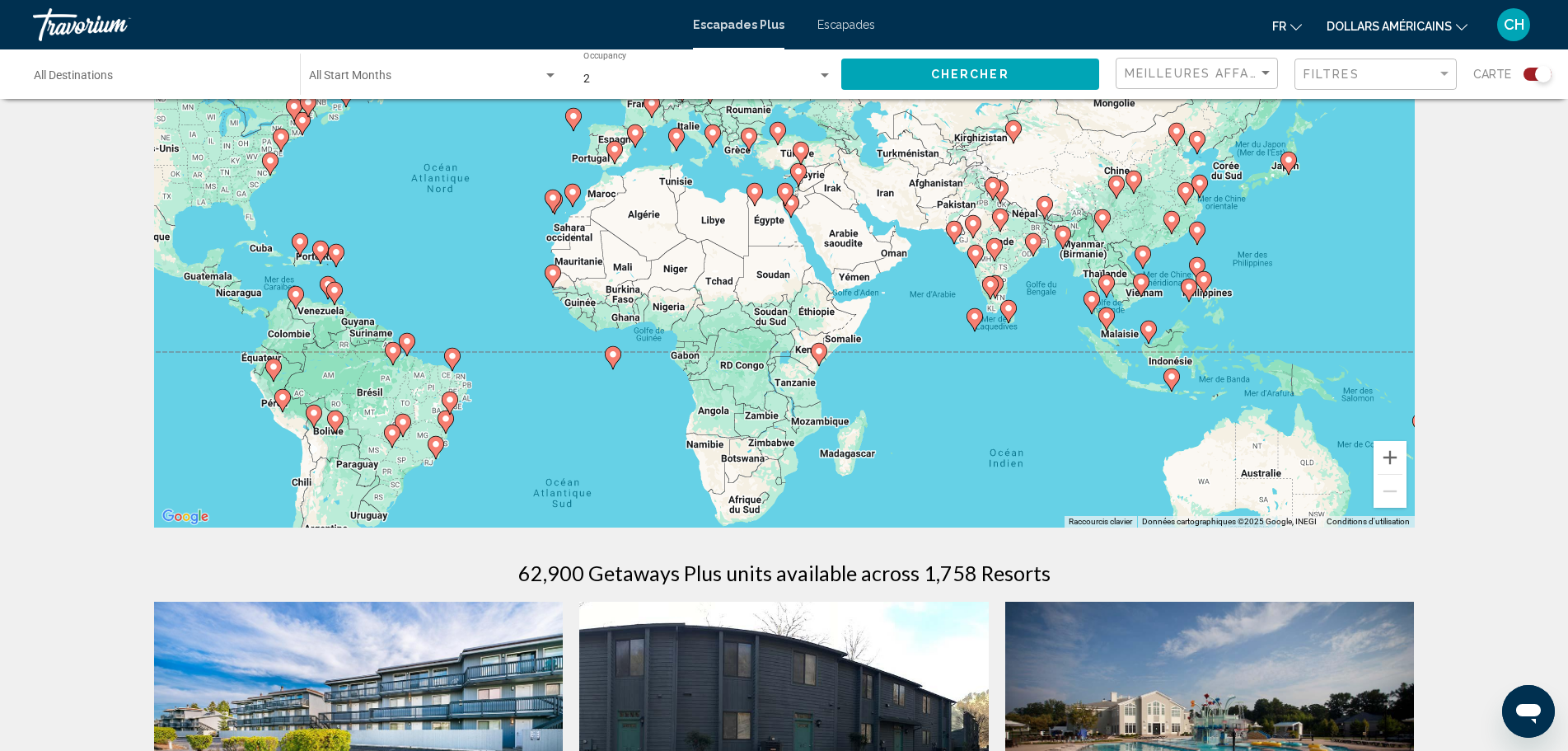
drag, startPoint x: 310, startPoint y: 210, endPoint x: 418, endPoint y: 148, distance: 124.5
click at [418, 148] on div "Pour activer le glissement avec le clavier, appuyez sur Alt+Entrée. Une fois ce…" at bounding box center [784, 281] width 1261 height 495
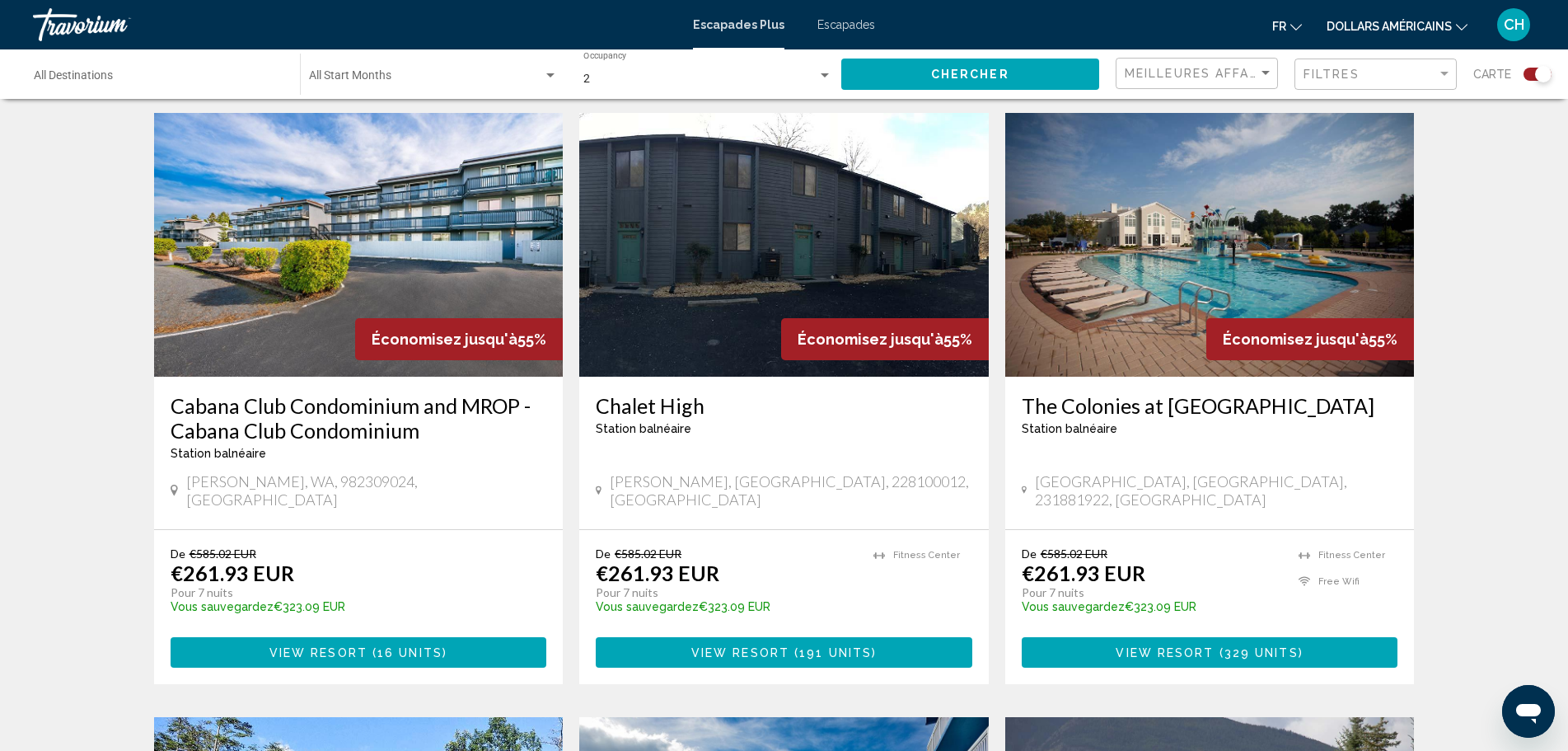
scroll to position [495, 0]
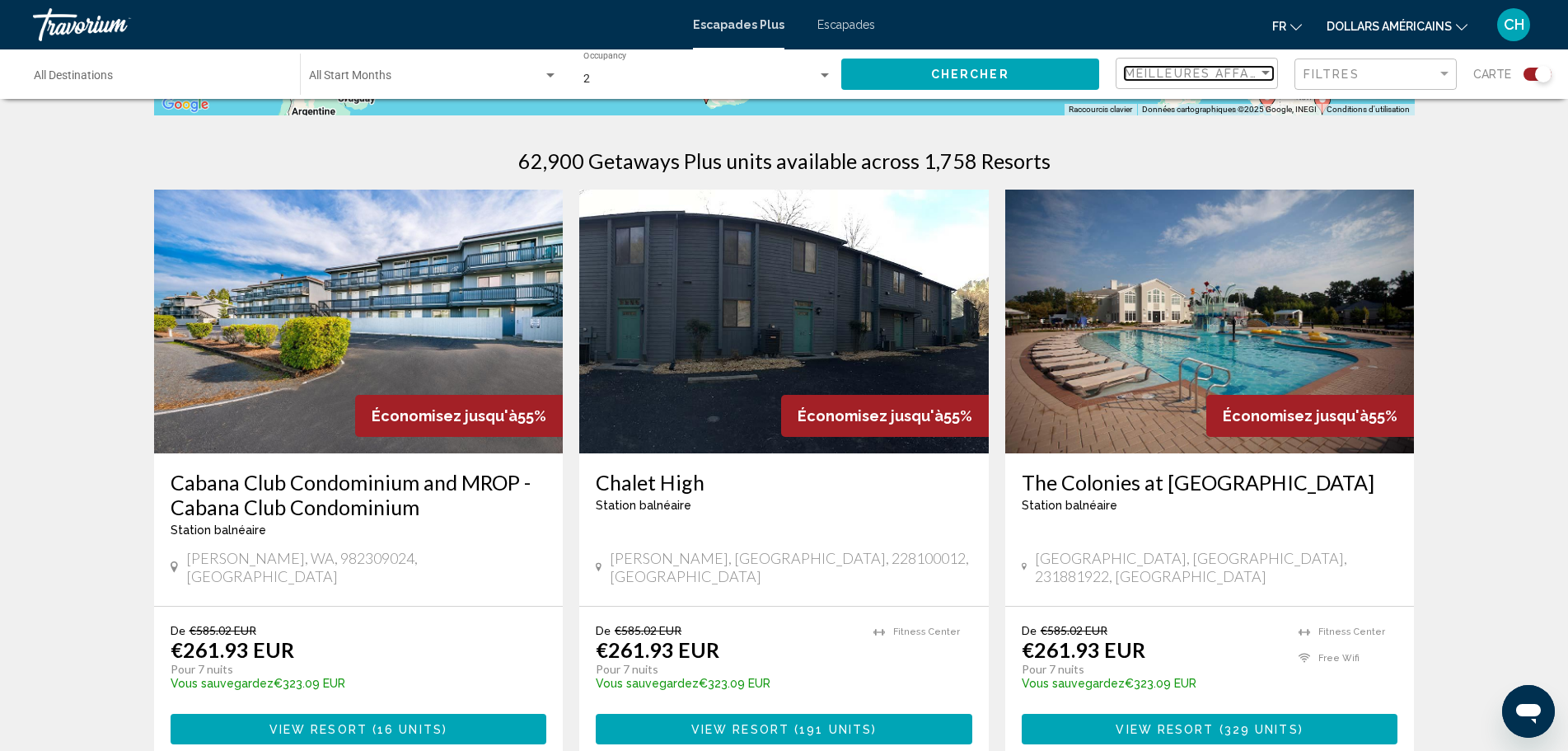
click at [1267, 74] on div "Sort by" at bounding box center [1266, 73] width 8 height 4
click at [1183, 115] on span "Prix le plus bas" at bounding box center [1200, 107] width 148 height 34
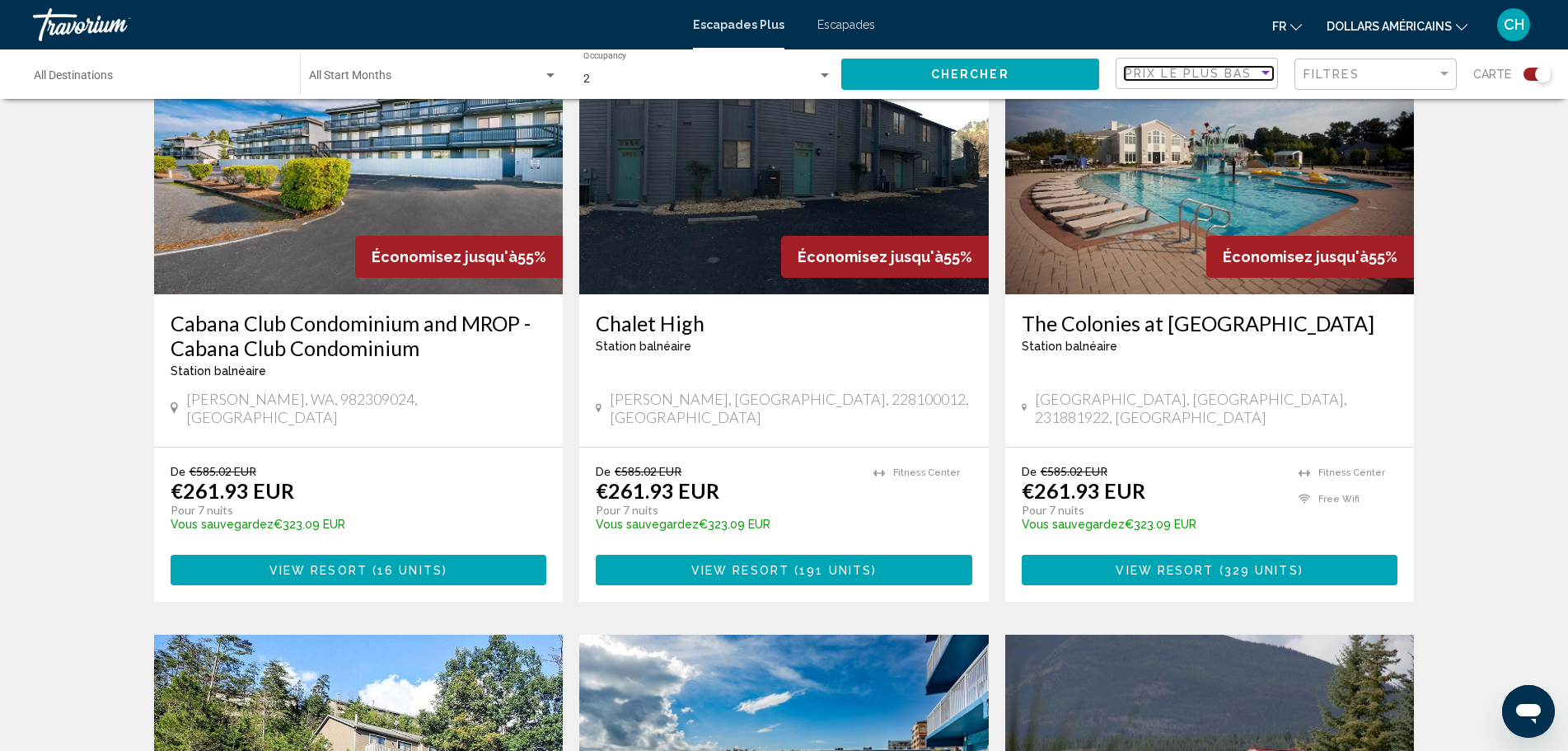
scroll to position [660, 0]
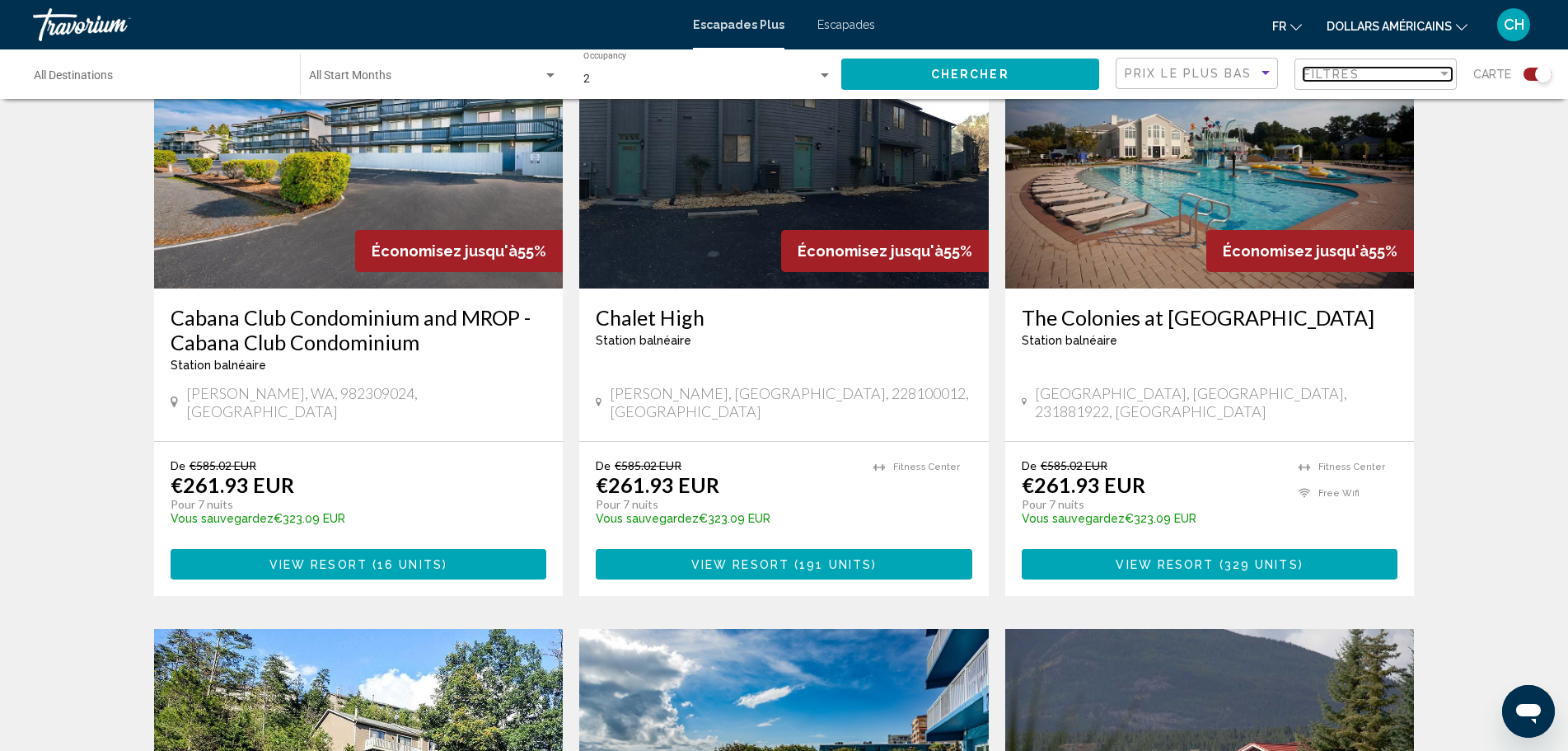
click at [1447, 73] on div "Filter" at bounding box center [1444, 74] width 8 height 4
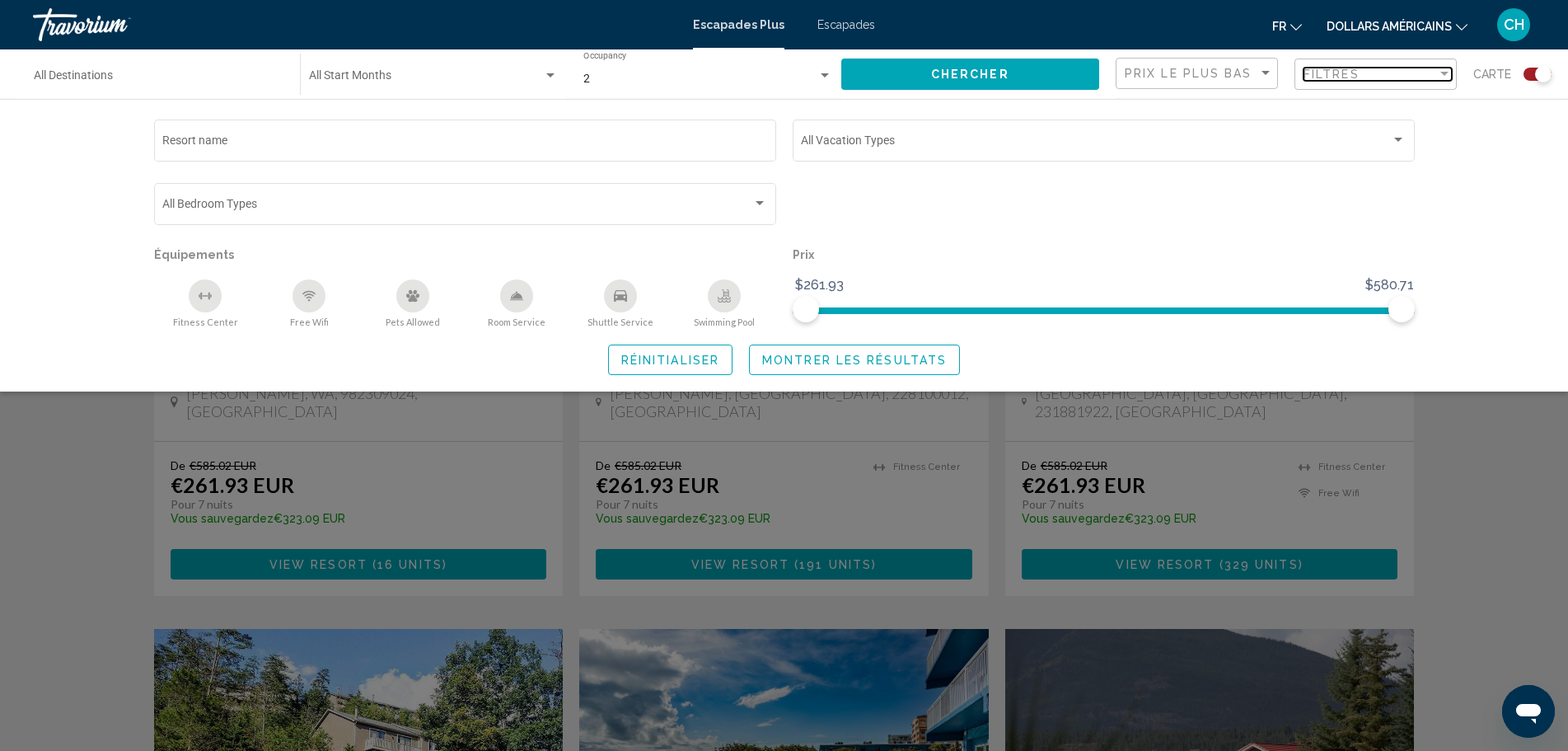
click at [1445, 78] on div "Filter" at bounding box center [1444, 74] width 15 height 13
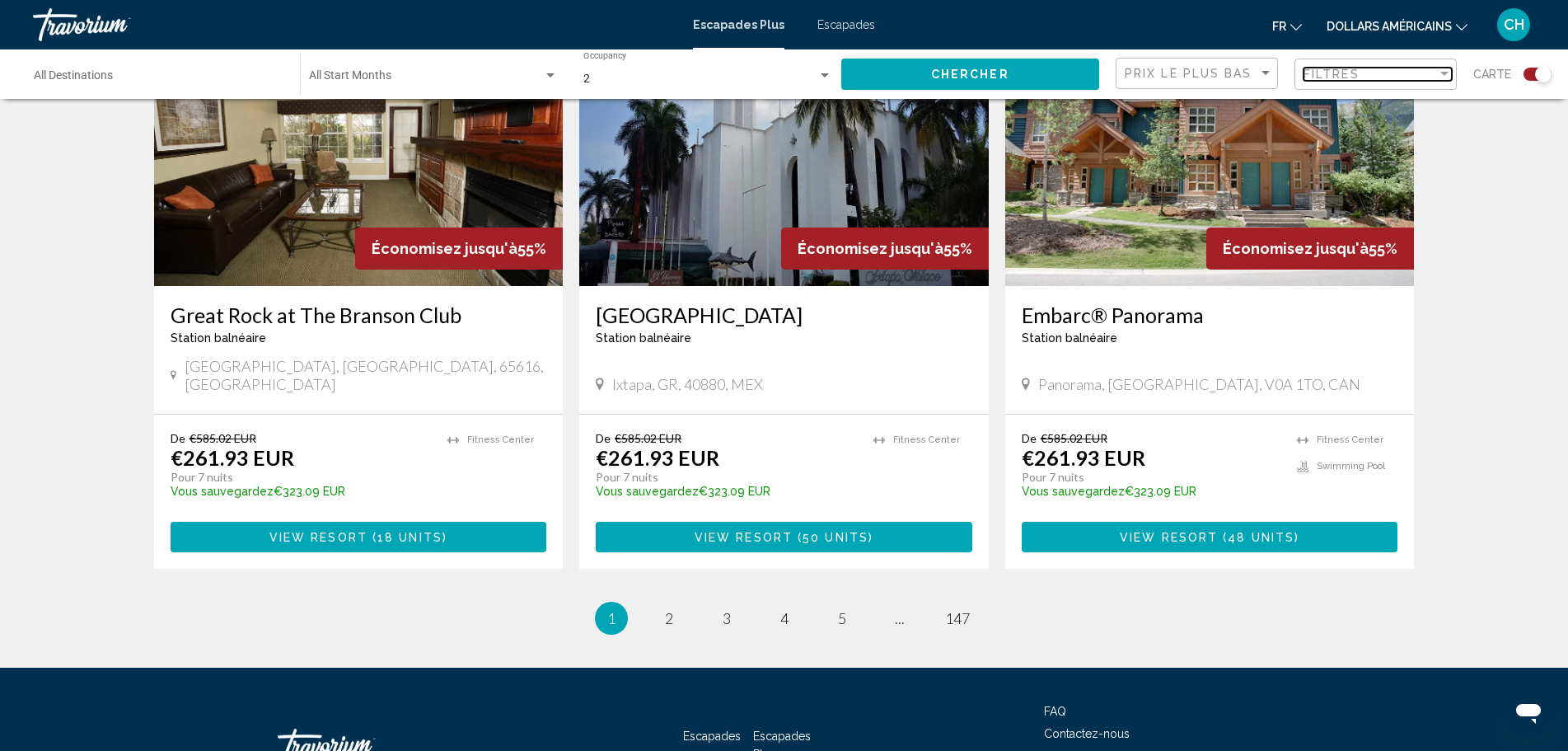
scroll to position [2471, 0]
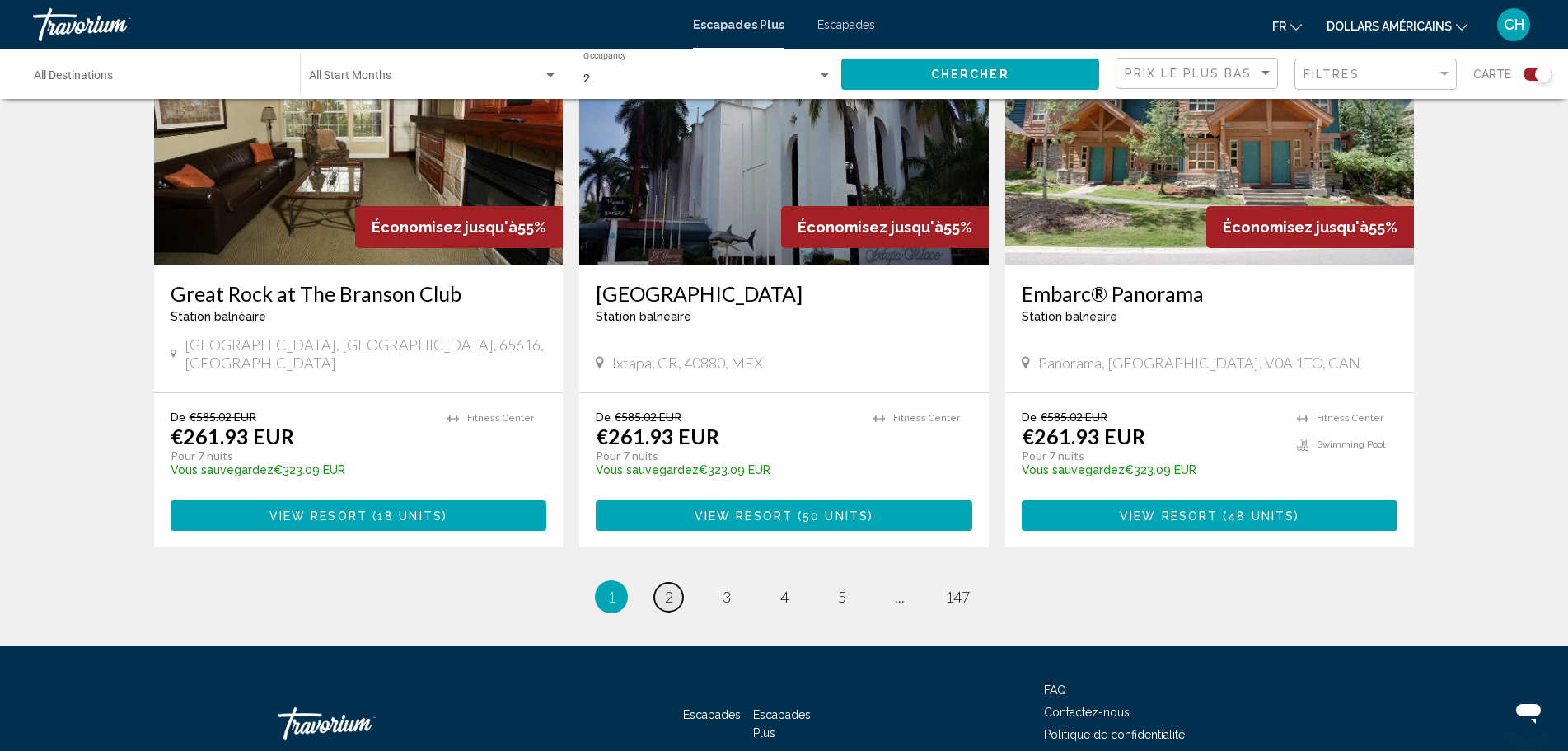
click at [668, 588] on span "2" at bounding box center [669, 597] width 8 height 18
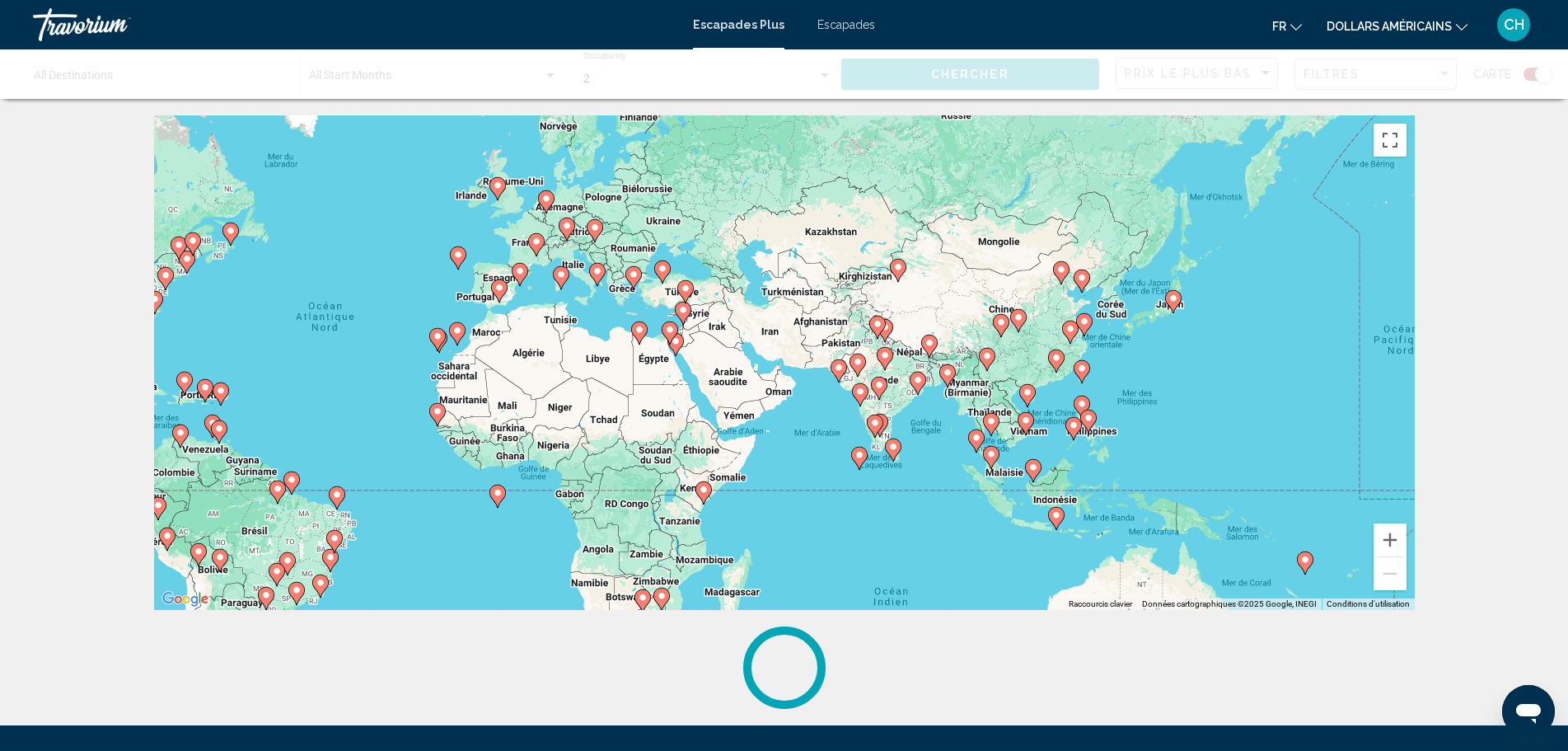
drag, startPoint x: 929, startPoint y: 393, endPoint x: 824, endPoint y: 454, distance: 121.4
click at [824, 454] on div "Pour activer le glissement avec le clavier, appuyez sur Alt+Entrée. Une fois ce…" at bounding box center [784, 363] width 1261 height 495
click at [1399, 545] on button "Zoom avant" at bounding box center [1390, 540] width 33 height 33
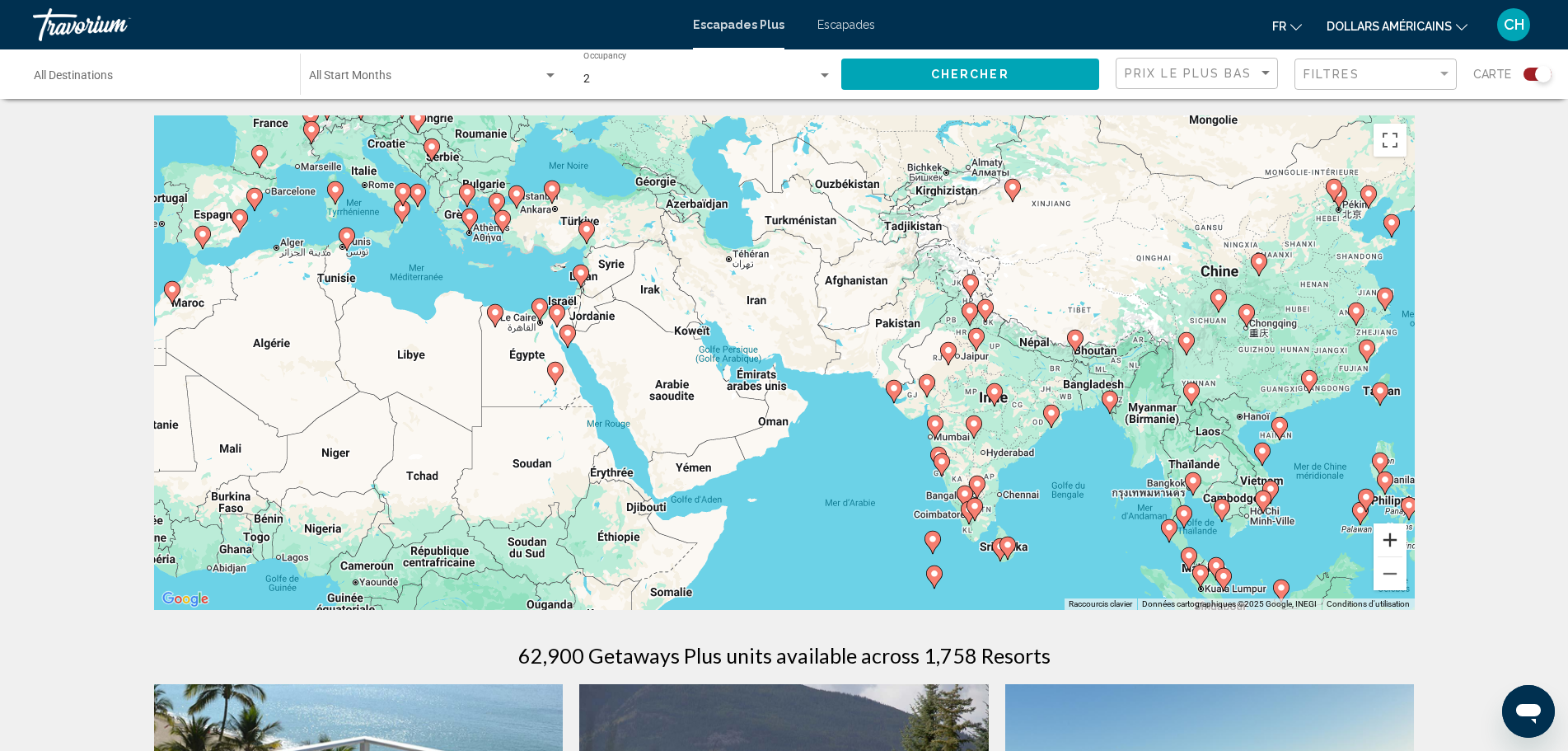
click at [1399, 544] on button "Zoom avant" at bounding box center [1390, 540] width 33 height 33
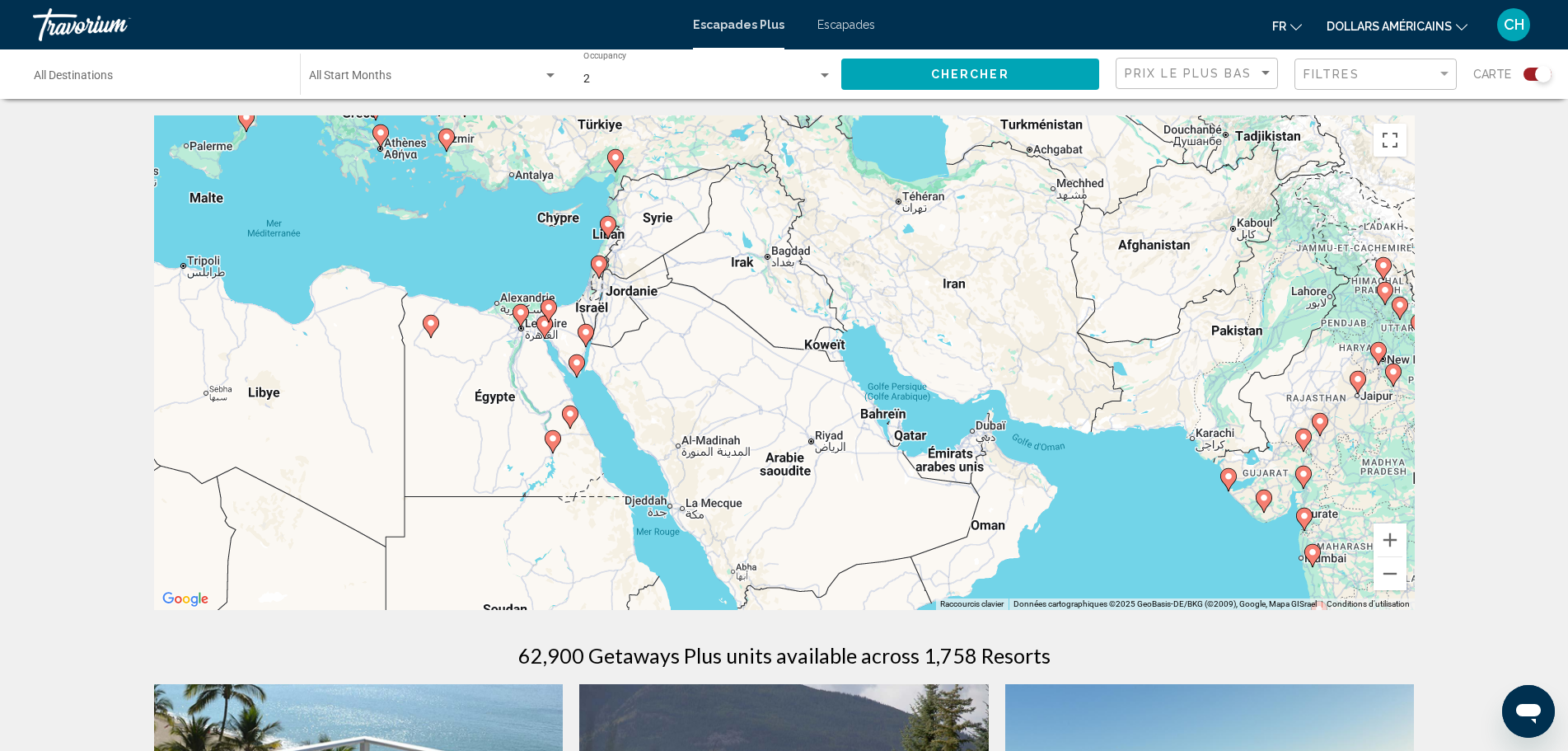
drag, startPoint x: 1020, startPoint y: 539, endPoint x: 1247, endPoint y: 585, distance: 231.6
click at [1247, 585] on div "Pour activer le glissement avec le clavier, appuyez sur Alt+Entrée. Une fois ce…" at bounding box center [784, 363] width 1261 height 495
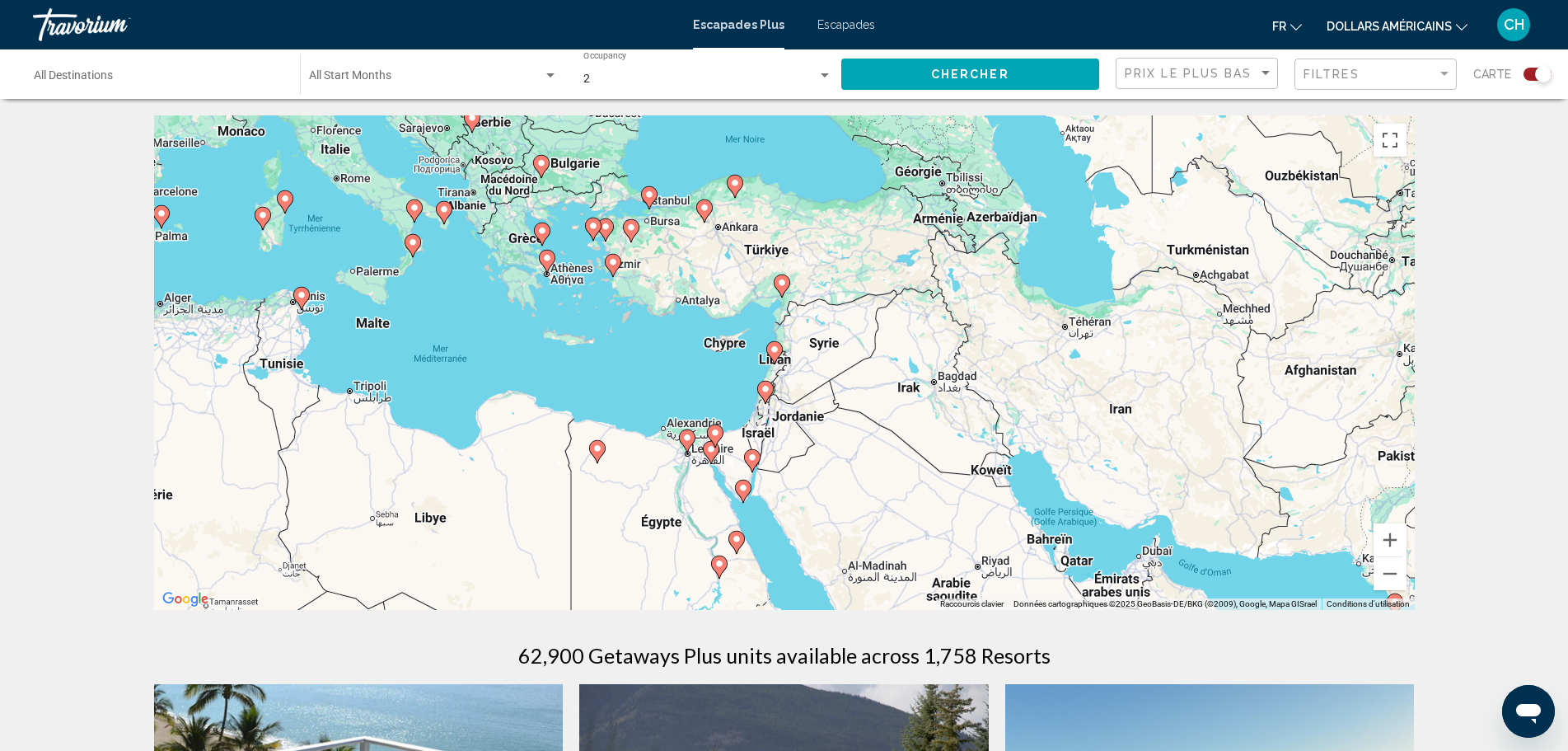
drag, startPoint x: 435, startPoint y: 254, endPoint x: 599, endPoint y: 379, distance: 206.2
click at [599, 379] on div "Pour activer le glissement avec le clavier, appuyez sur Alt+Entrée. Une fois ce…" at bounding box center [784, 363] width 1261 height 495
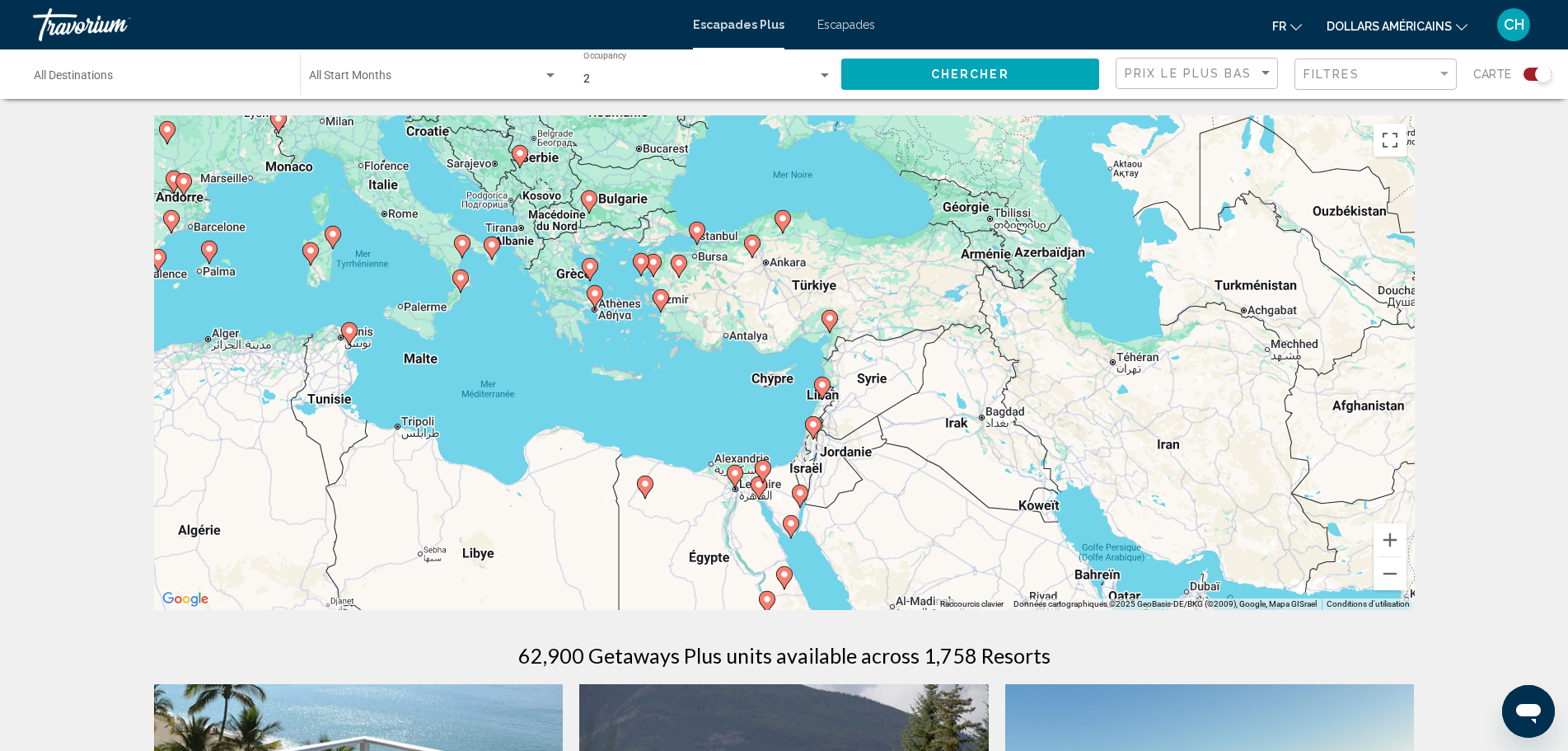
drag, startPoint x: 647, startPoint y: 376, endPoint x: 695, endPoint y: 413, distance: 60.6
click at [695, 413] on div "Pour activer le glissement avec le clavier, appuyez sur Alt+Entrée. Une fois ce…" at bounding box center [784, 363] width 1261 height 495
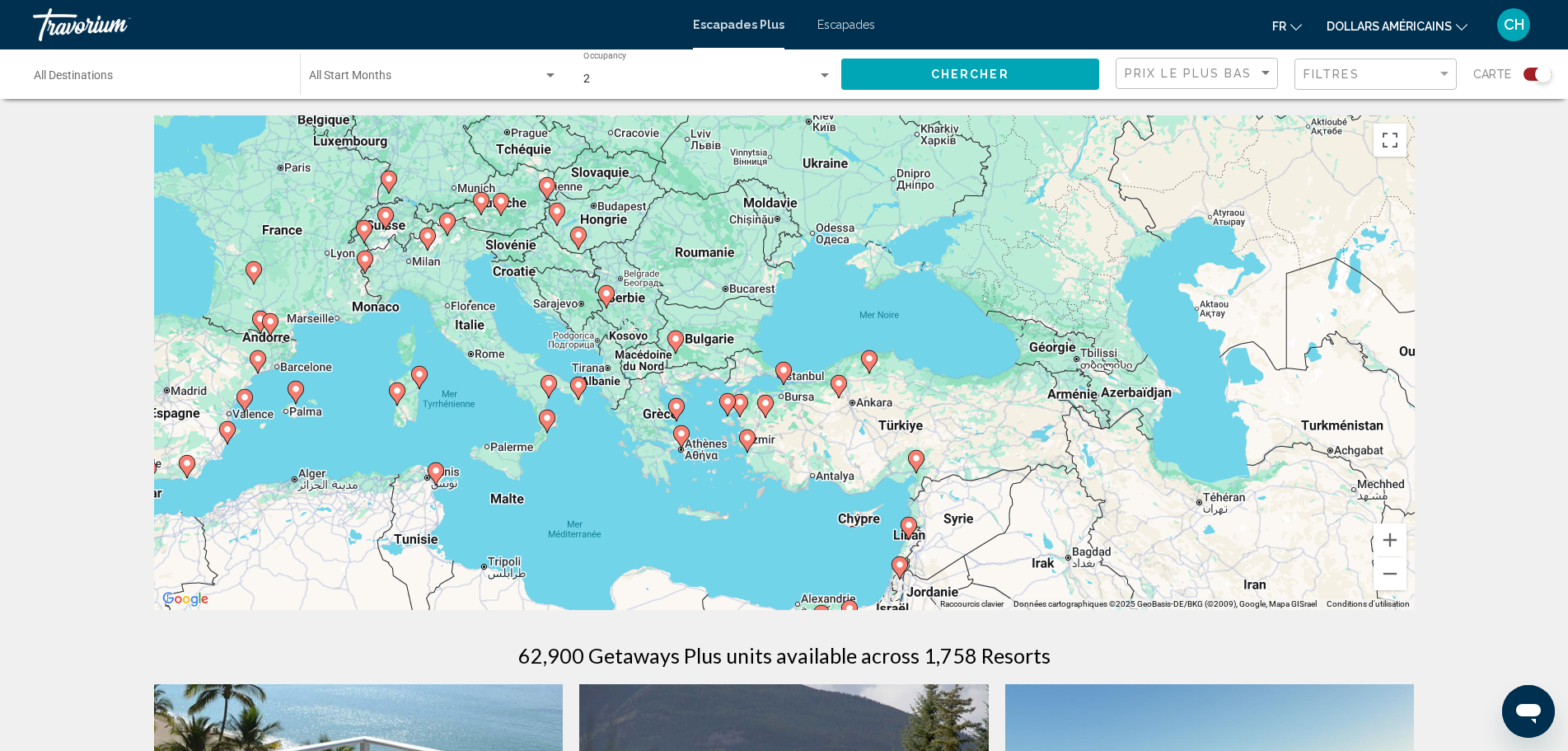
drag, startPoint x: 460, startPoint y: 202, endPoint x: 556, endPoint y: 354, distance: 179.8
click at [549, 344] on div "Pour activer le glissement avec le clavier, appuyez sur Alt+Entrée. Une fois ce…" at bounding box center [784, 363] width 1261 height 495
click at [1395, 547] on button "Zoom avant" at bounding box center [1390, 540] width 33 height 33
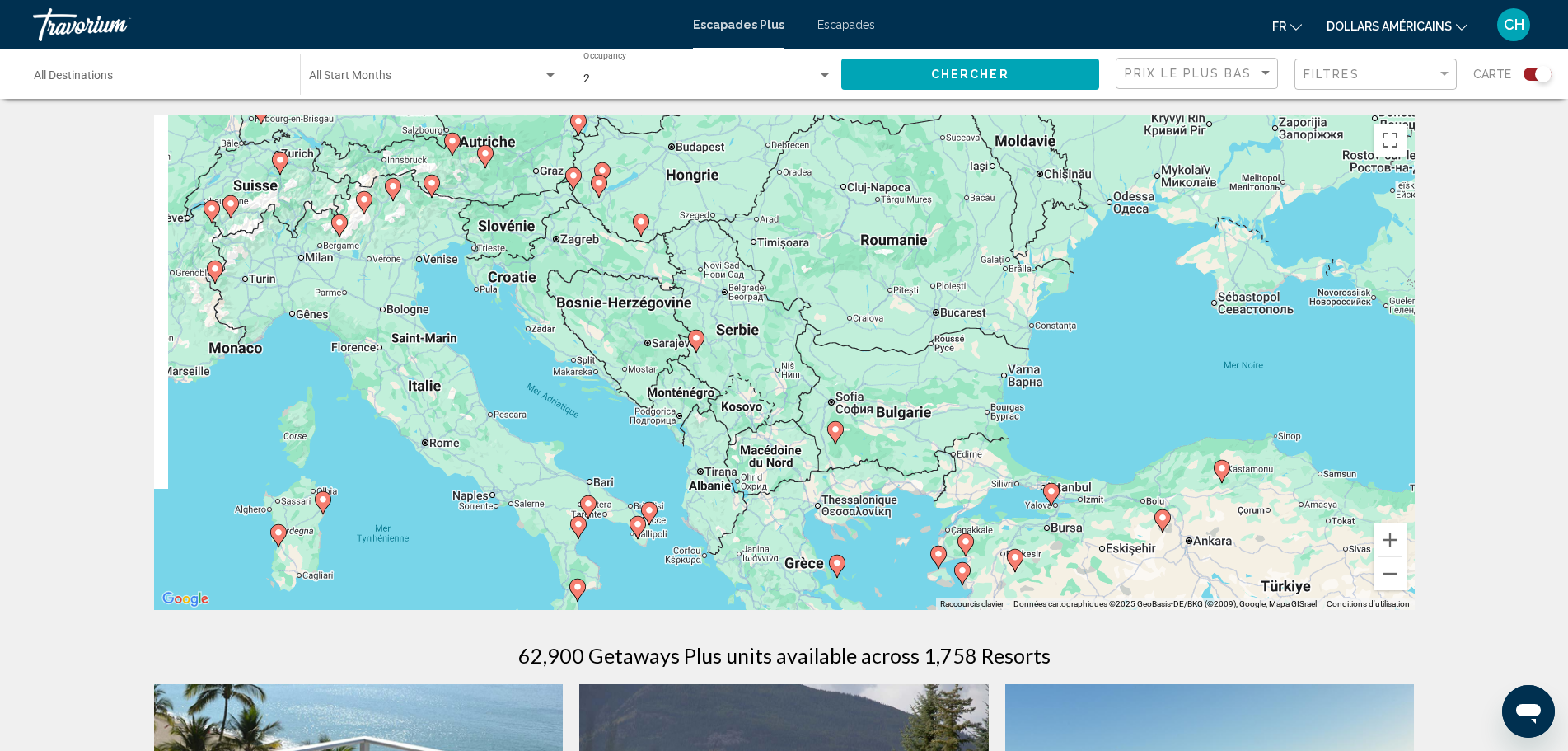
drag, startPoint x: 500, startPoint y: 292, endPoint x: 788, endPoint y: 391, distance: 304.5
click at [788, 391] on div "Pour activer le glissement avec le clavier, appuyez sur Alt+Entrée. Une fois ce…" at bounding box center [784, 363] width 1261 height 495
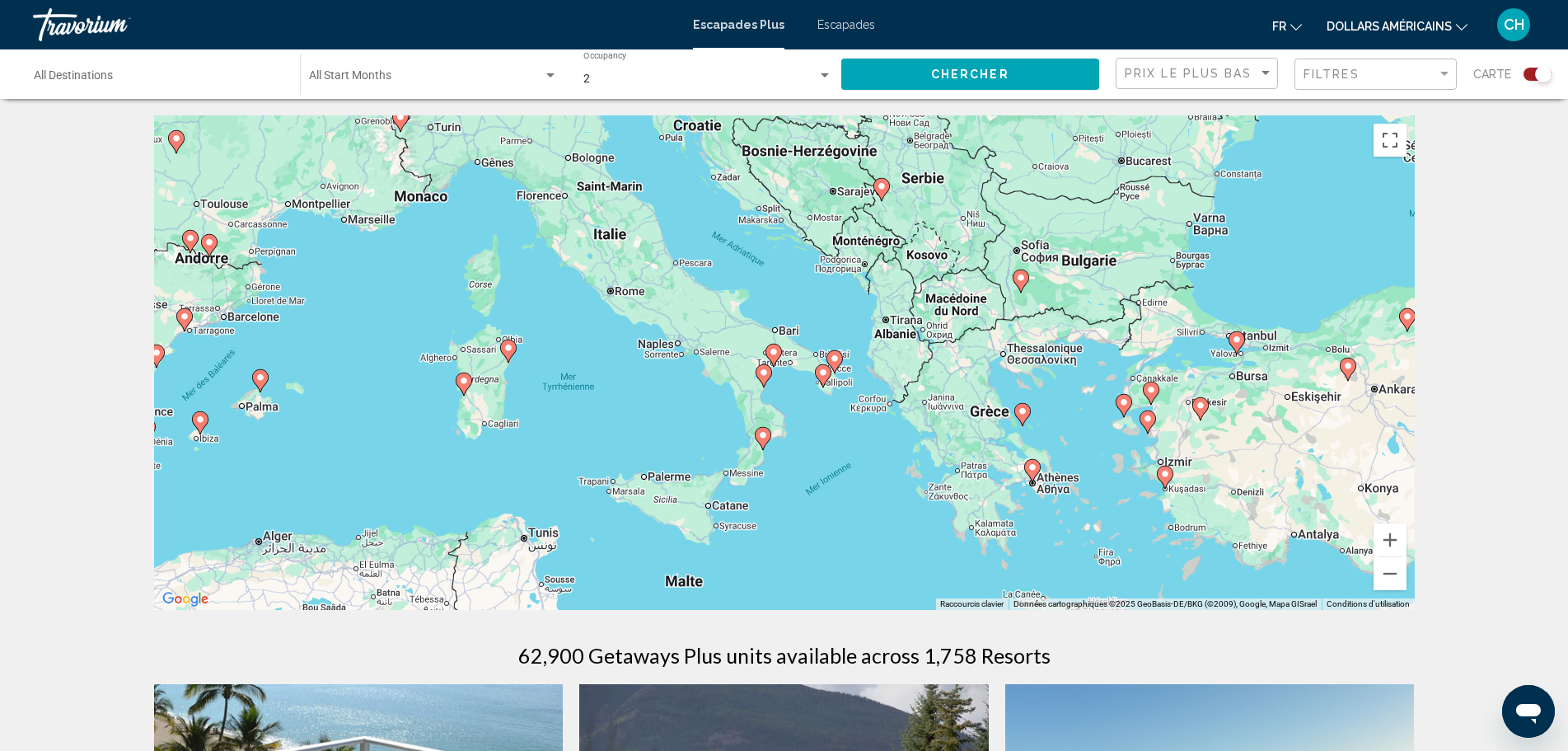
drag, startPoint x: 599, startPoint y: 385, endPoint x: 785, endPoint y: 285, distance: 211.2
click at [785, 285] on div "Pour activer le glissement avec le clavier, appuyez sur Alt+Entrée. Une fois ce…" at bounding box center [784, 363] width 1261 height 495
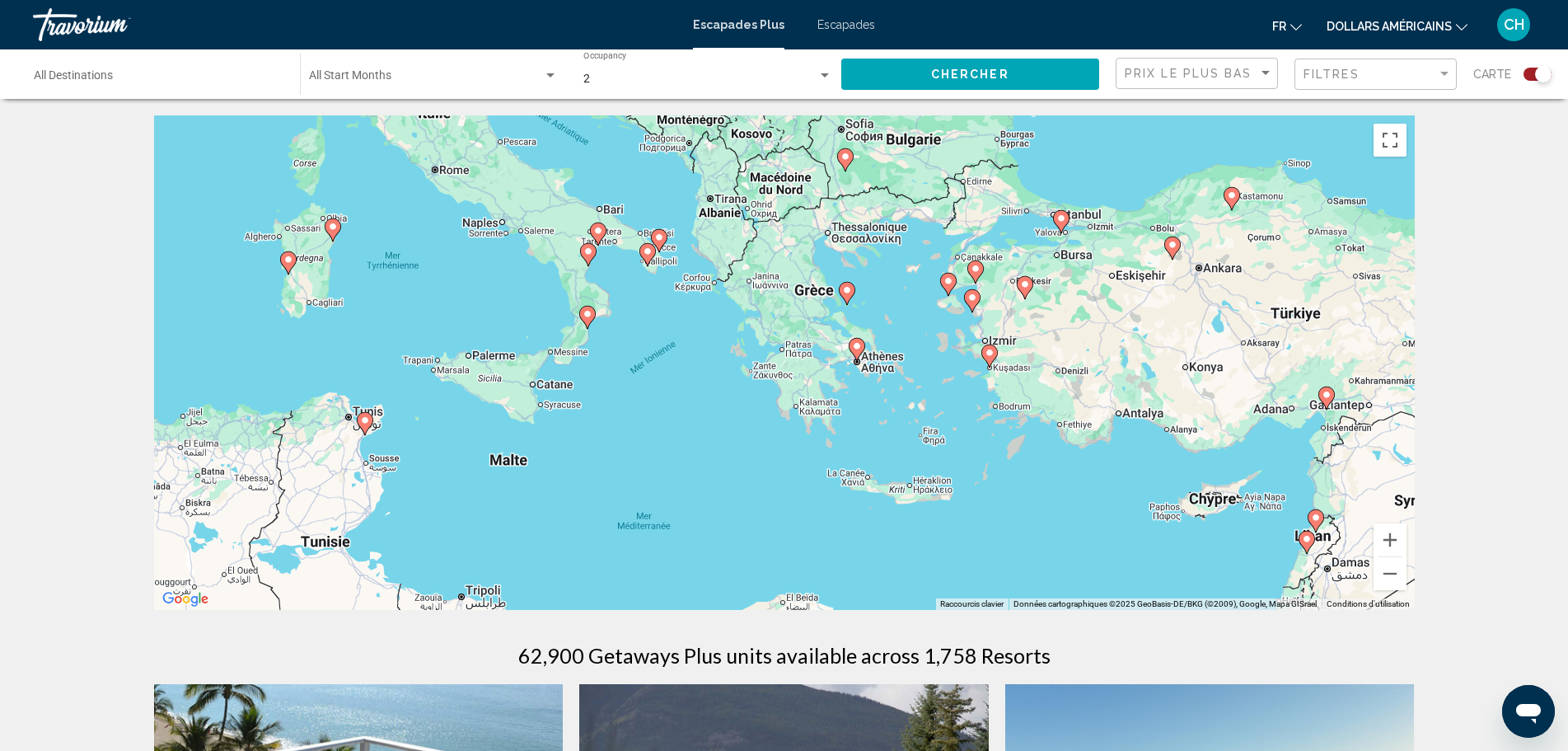
drag, startPoint x: 823, startPoint y: 548, endPoint x: 643, endPoint y: 432, distance: 214.1
click at [643, 432] on div "Pour activer le glissement avec le clavier, appuyez sur Alt+Entrée. Une fois ce…" at bounding box center [784, 363] width 1261 height 495
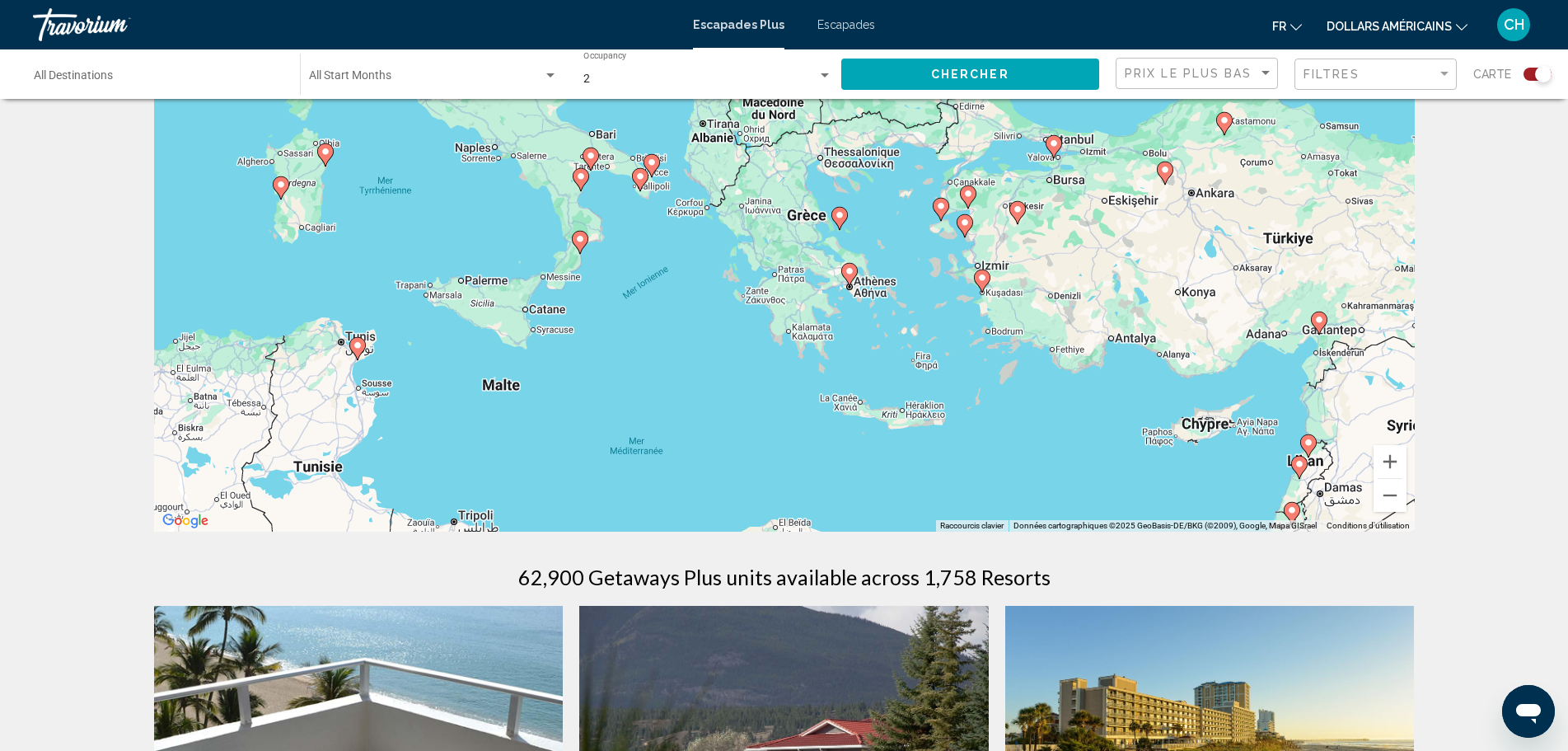
scroll to position [82, 0]
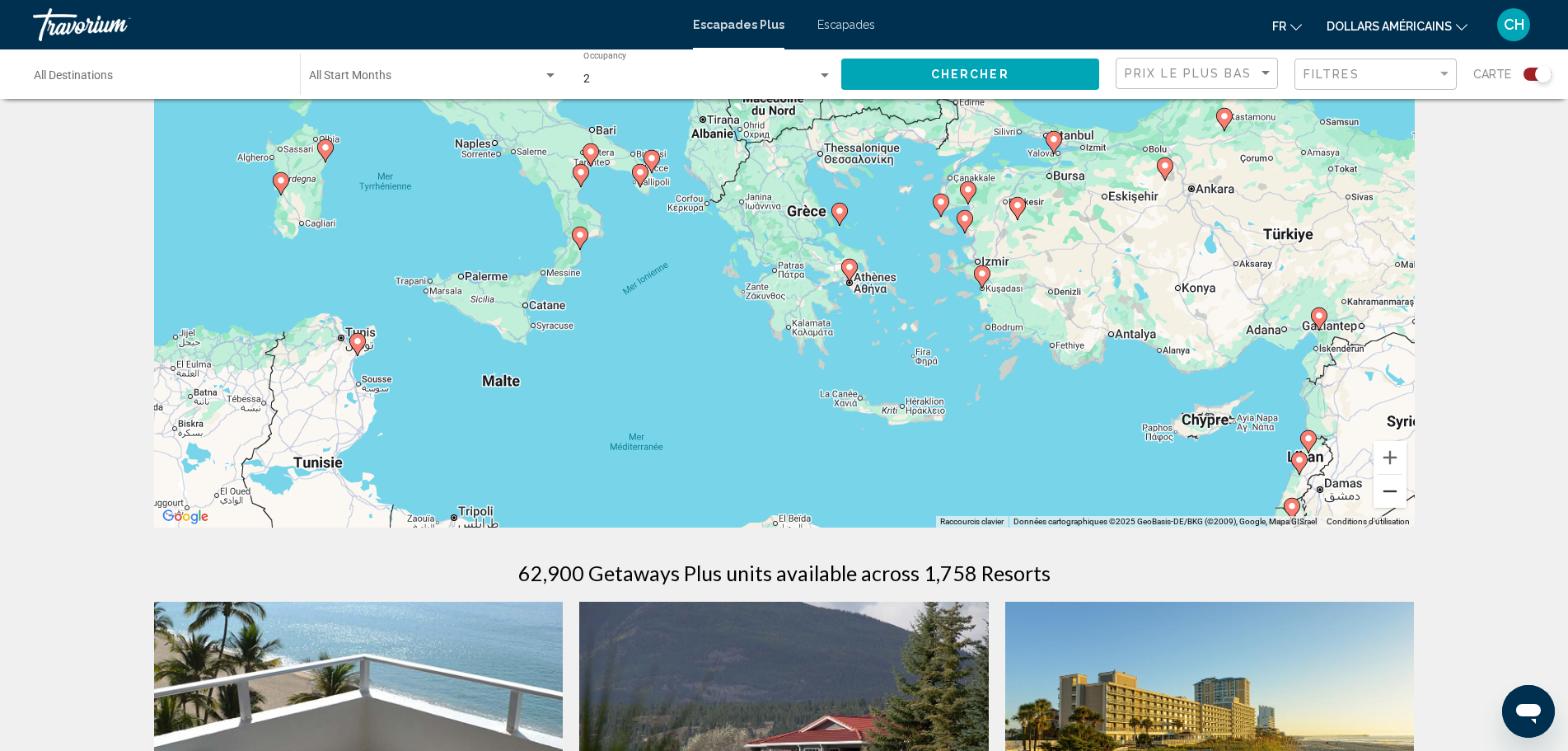
click at [1393, 490] on button "Zoom arrière" at bounding box center [1390, 492] width 33 height 33
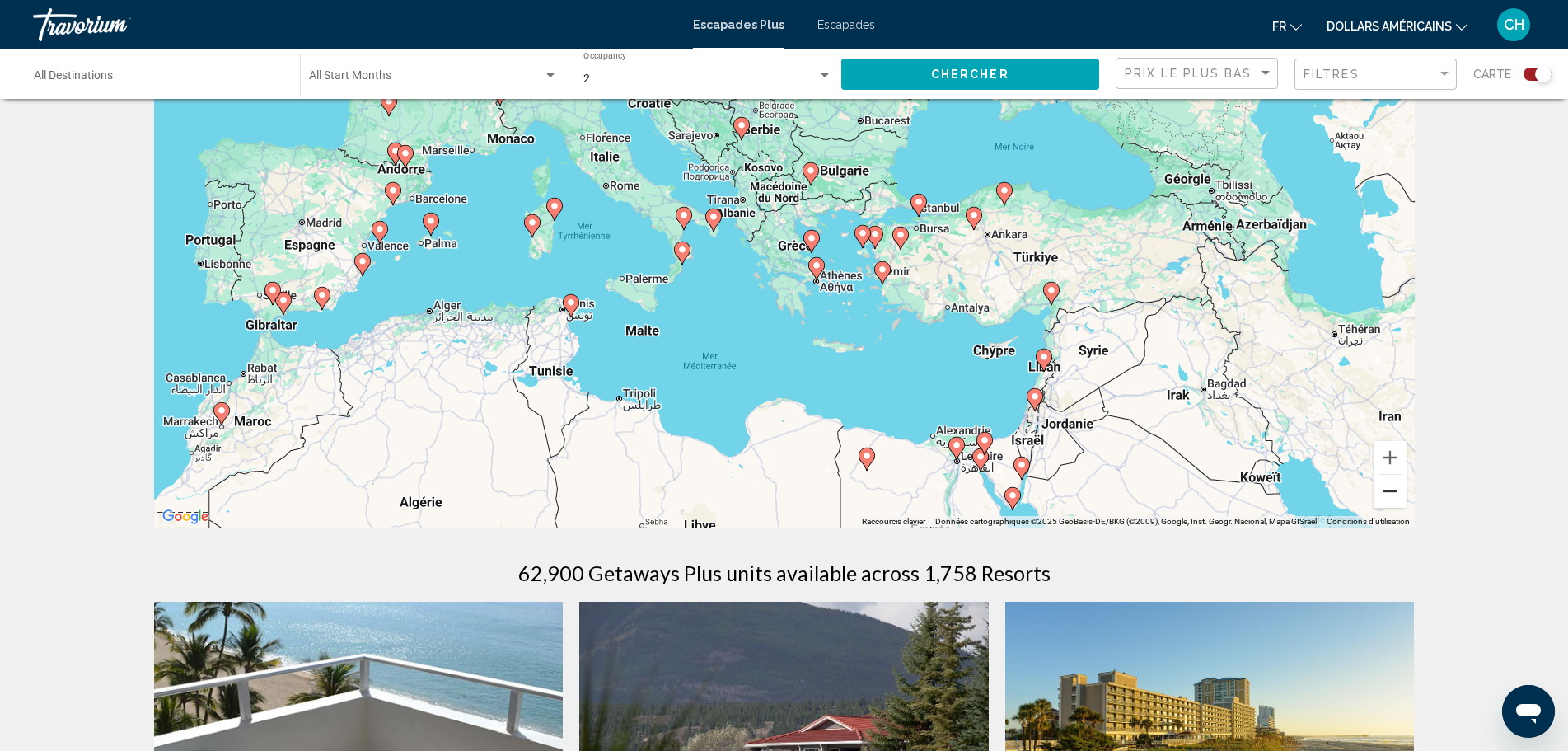
click at [1393, 490] on button "Zoom arrière" at bounding box center [1390, 492] width 33 height 33
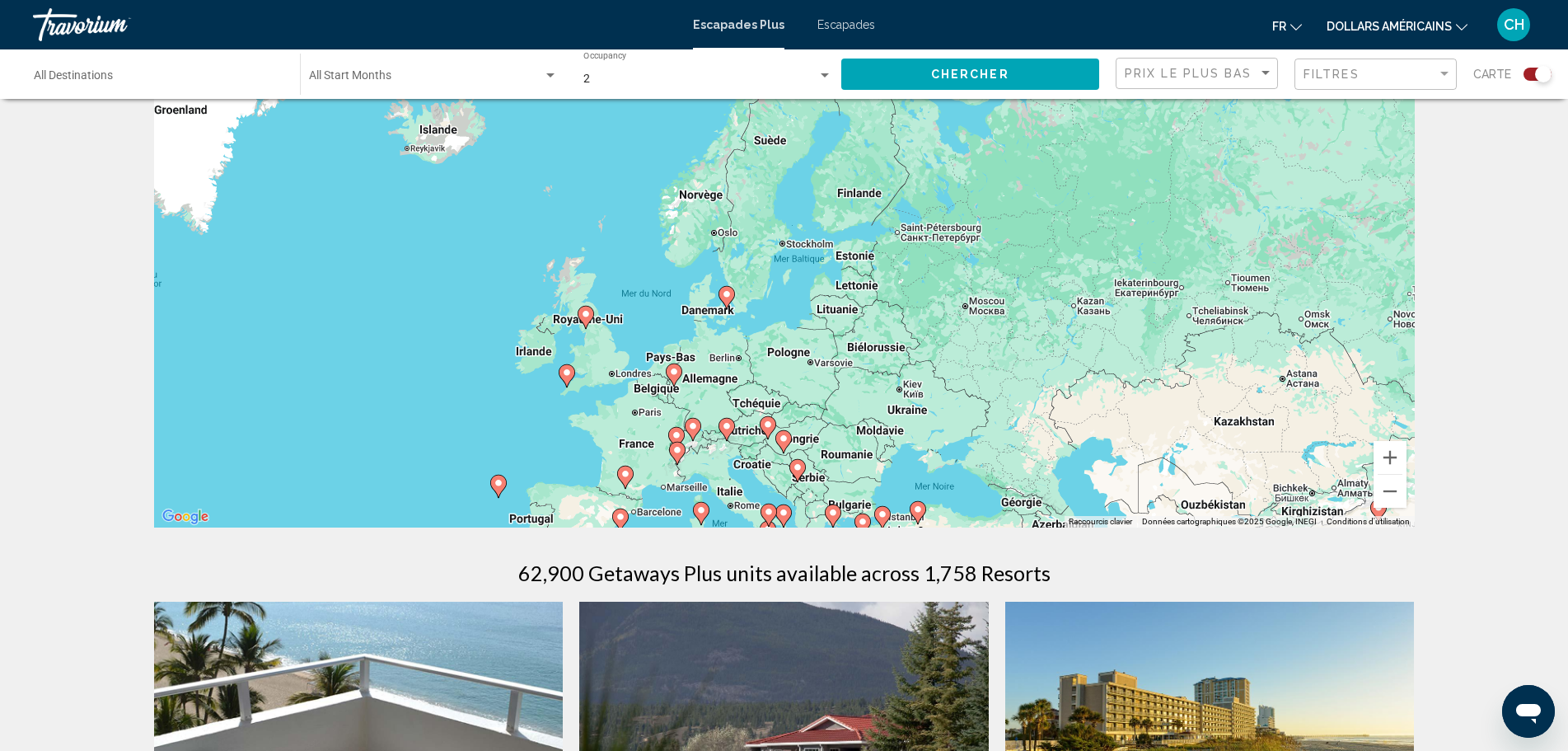
drag, startPoint x: 726, startPoint y: 363, endPoint x: 757, endPoint y: 635, distance: 273.8
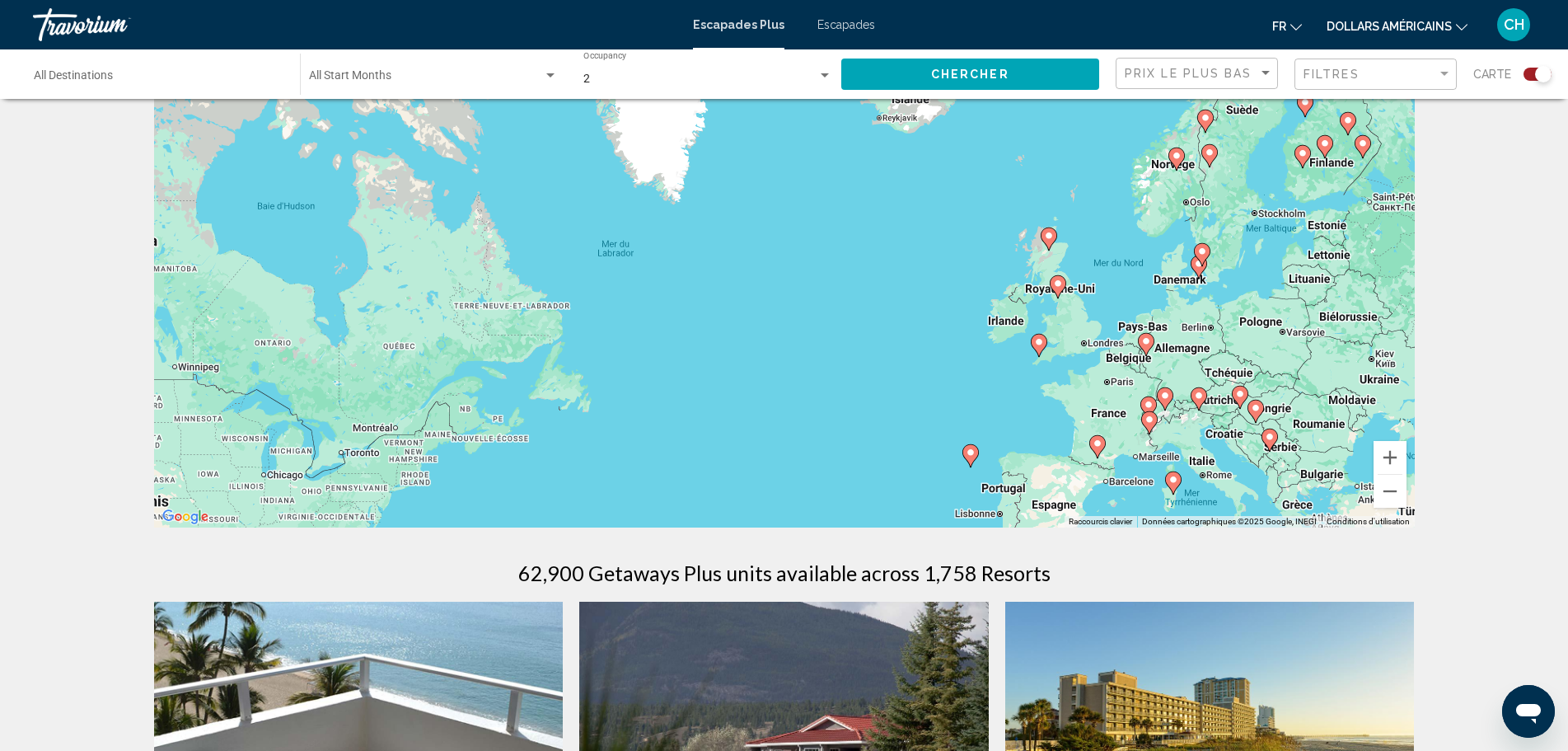
drag, startPoint x: 405, startPoint y: 238, endPoint x: 773, endPoint y: 167, distance: 374.8
click at [783, 171] on div "Pour activer le glissement avec le clavier, appuyez sur Alt+Entrée. Une fois ce…" at bounding box center [784, 281] width 1261 height 495
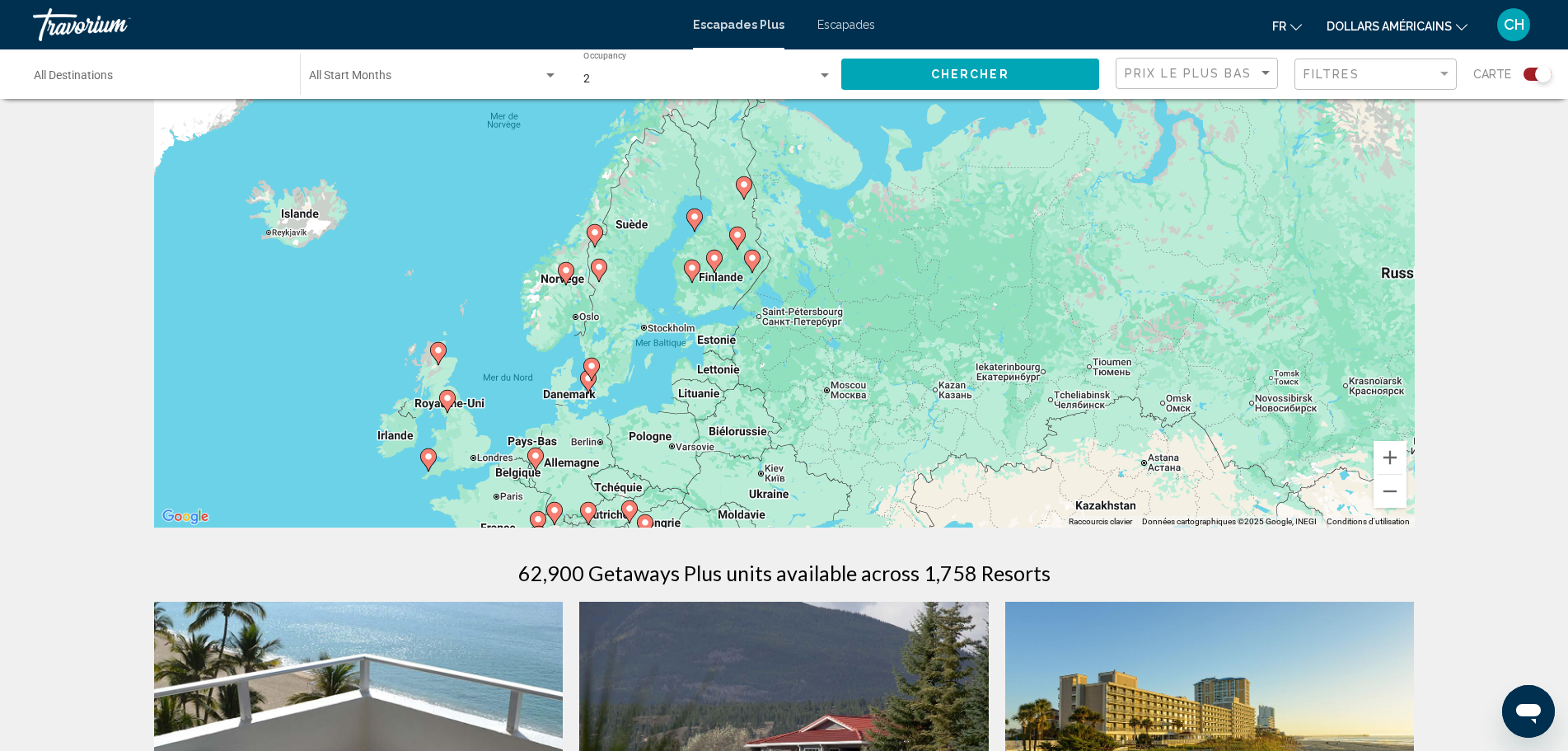
drag, startPoint x: 692, startPoint y: 421, endPoint x: 225, endPoint y: 584, distance: 494.6
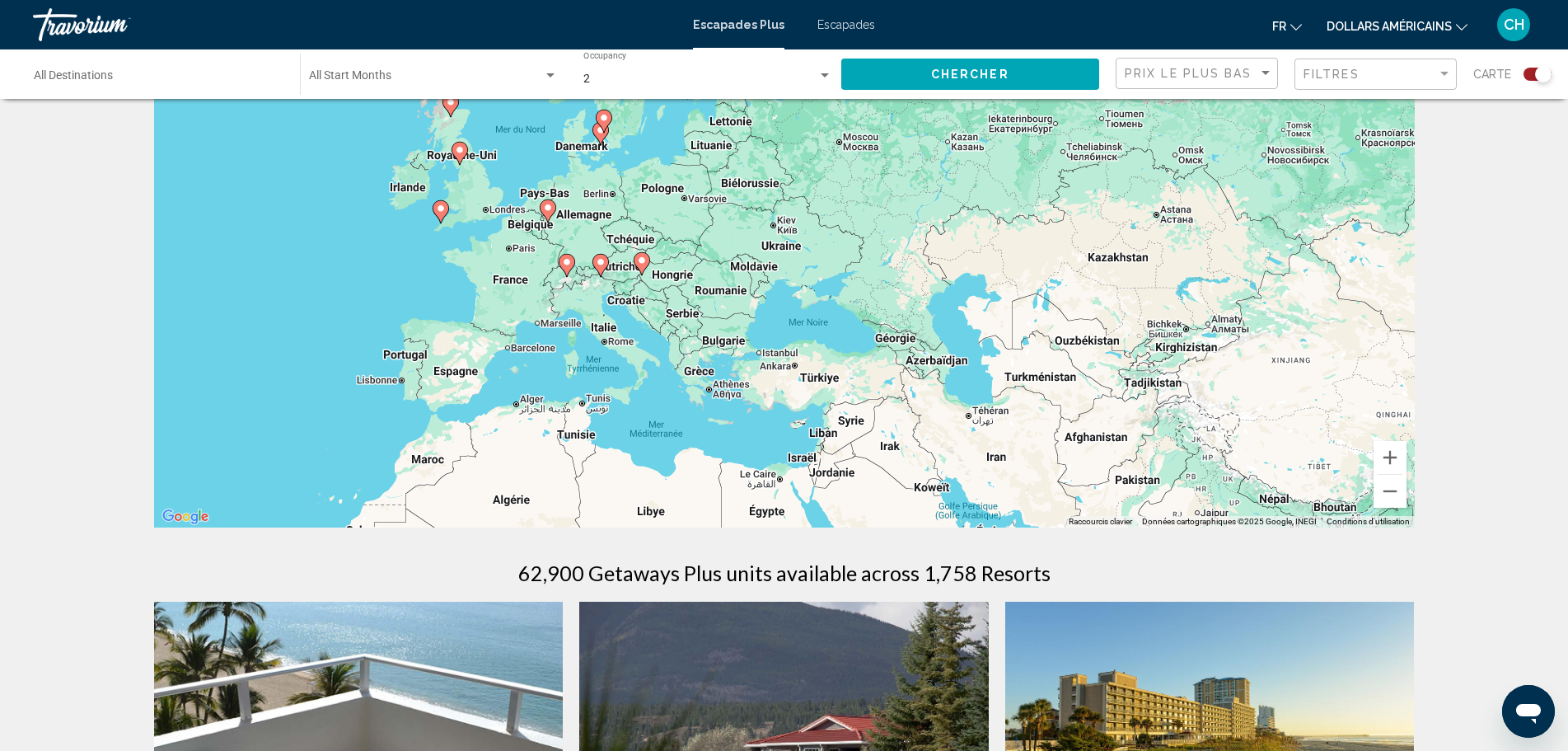
drag, startPoint x: 675, startPoint y: 282, endPoint x: 667, endPoint y: 13, distance: 269.1
click at [667, 13] on div "Passer au contenu principal Escapades Plus Escapades fr English Español Françai…" at bounding box center [784, 293] width 1568 height 751
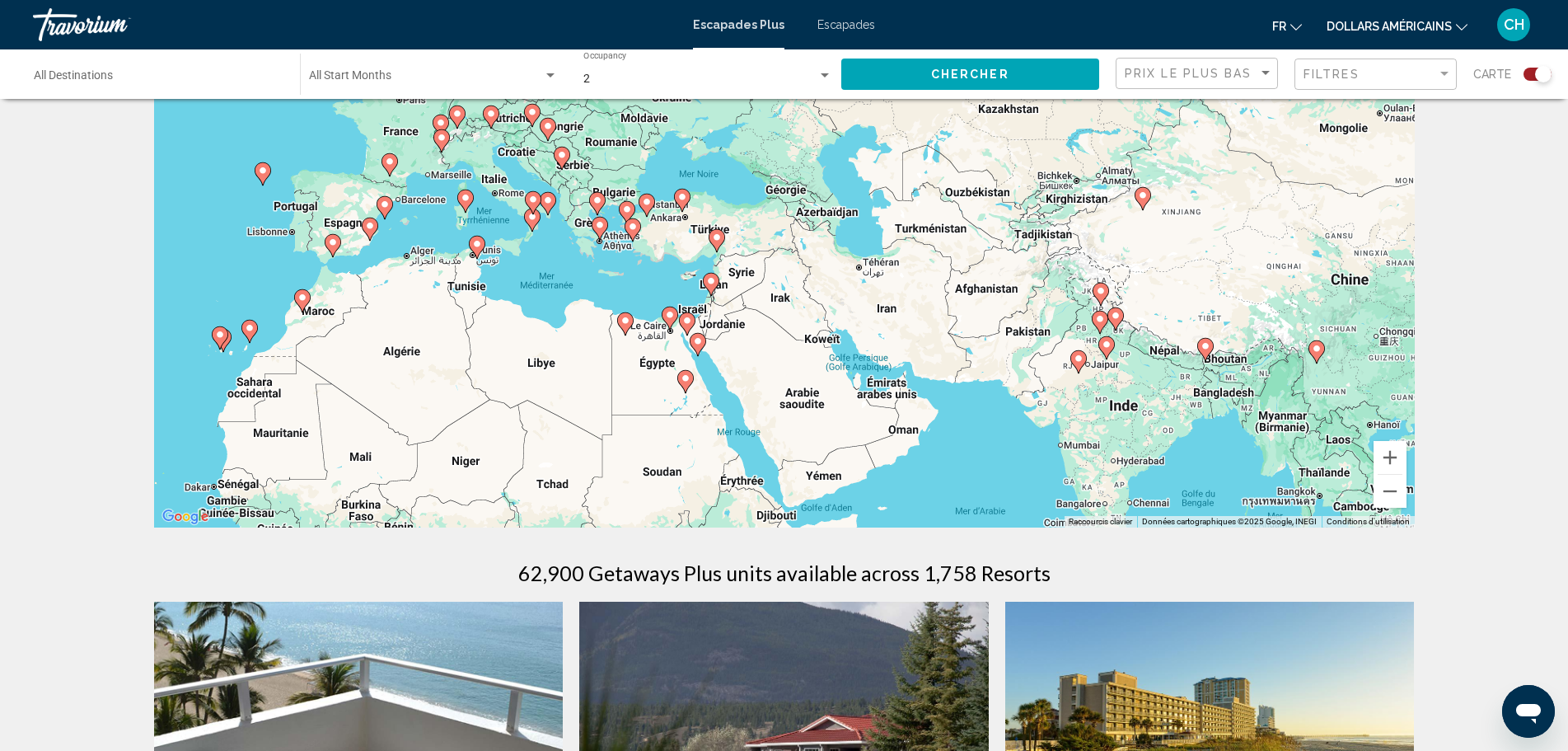
drag, startPoint x: 656, startPoint y: 410, endPoint x: 572, endPoint y: 286, distance: 149.8
click at [572, 286] on div "Pour activer le glissement avec le clavier, appuyez sur Alt+Entrée. Une fois ce…" at bounding box center [784, 281] width 1261 height 495
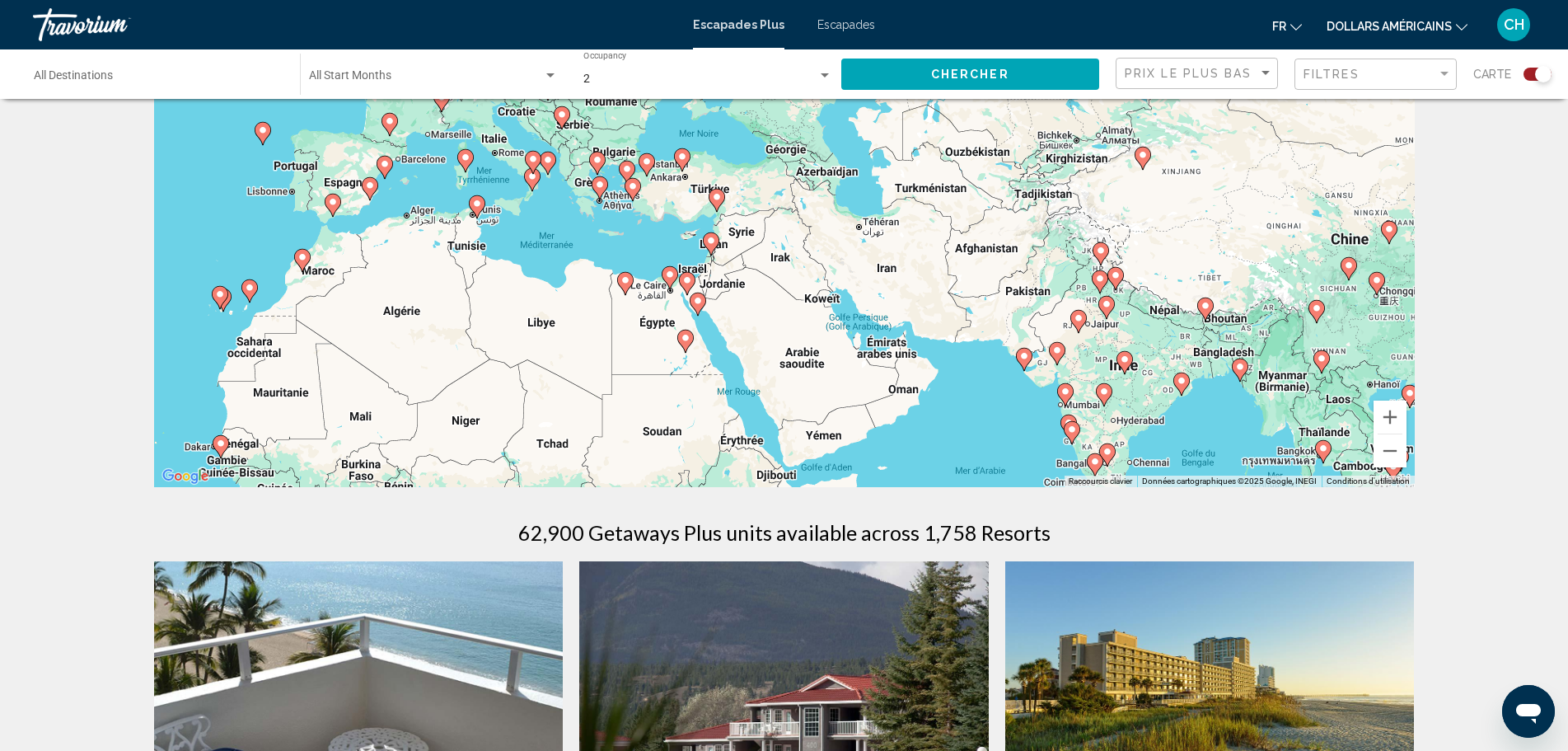
scroll to position [165, 0]
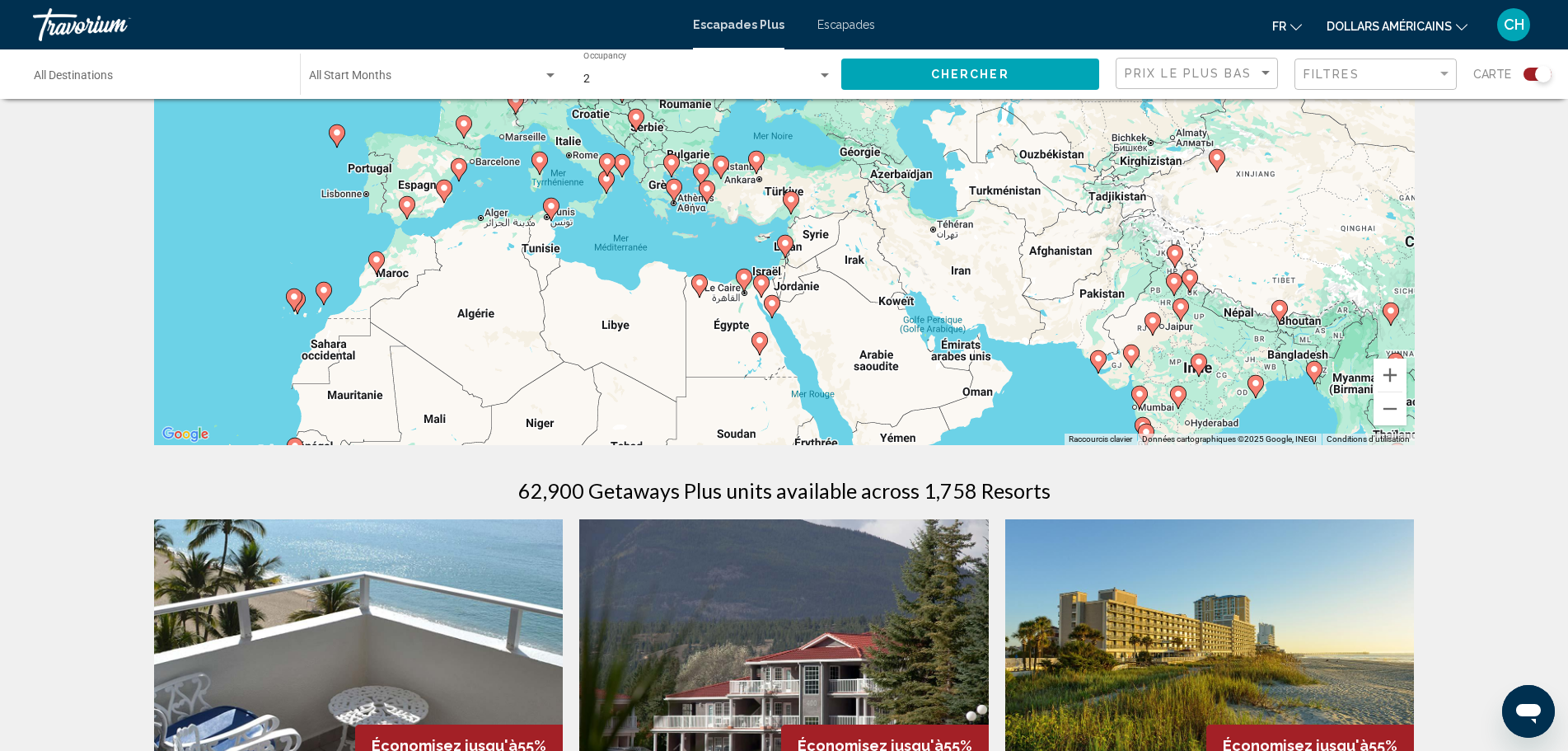
drag, startPoint x: 547, startPoint y: 191, endPoint x: 608, endPoint y: 254, distance: 87.7
click at [632, 241] on div "Pour activer le glissement avec le clavier, appuyez sur Alt+Entrée. Une fois ce…" at bounding box center [784, 198] width 1261 height 495
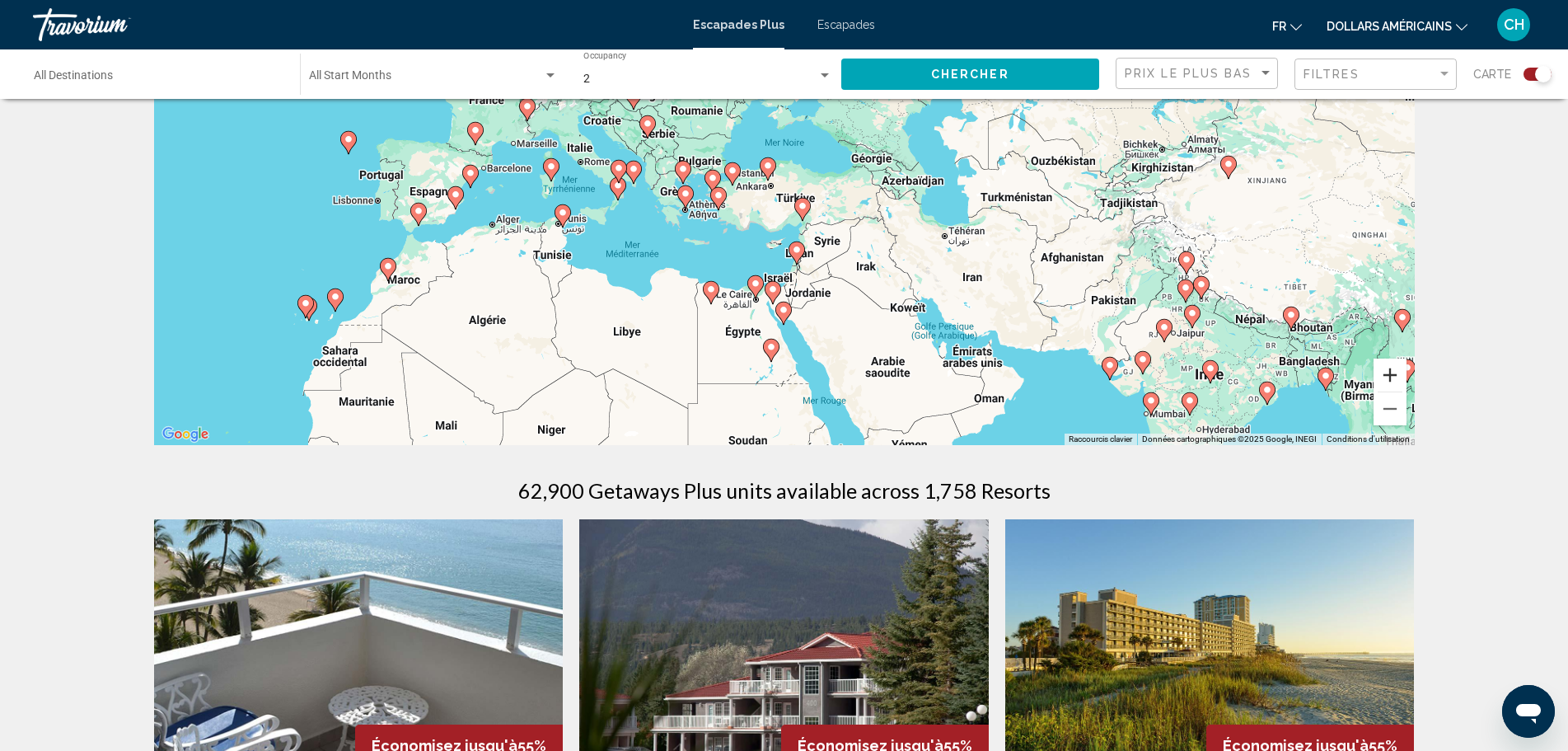
click at [1388, 377] on button "Zoom avant" at bounding box center [1390, 375] width 33 height 33
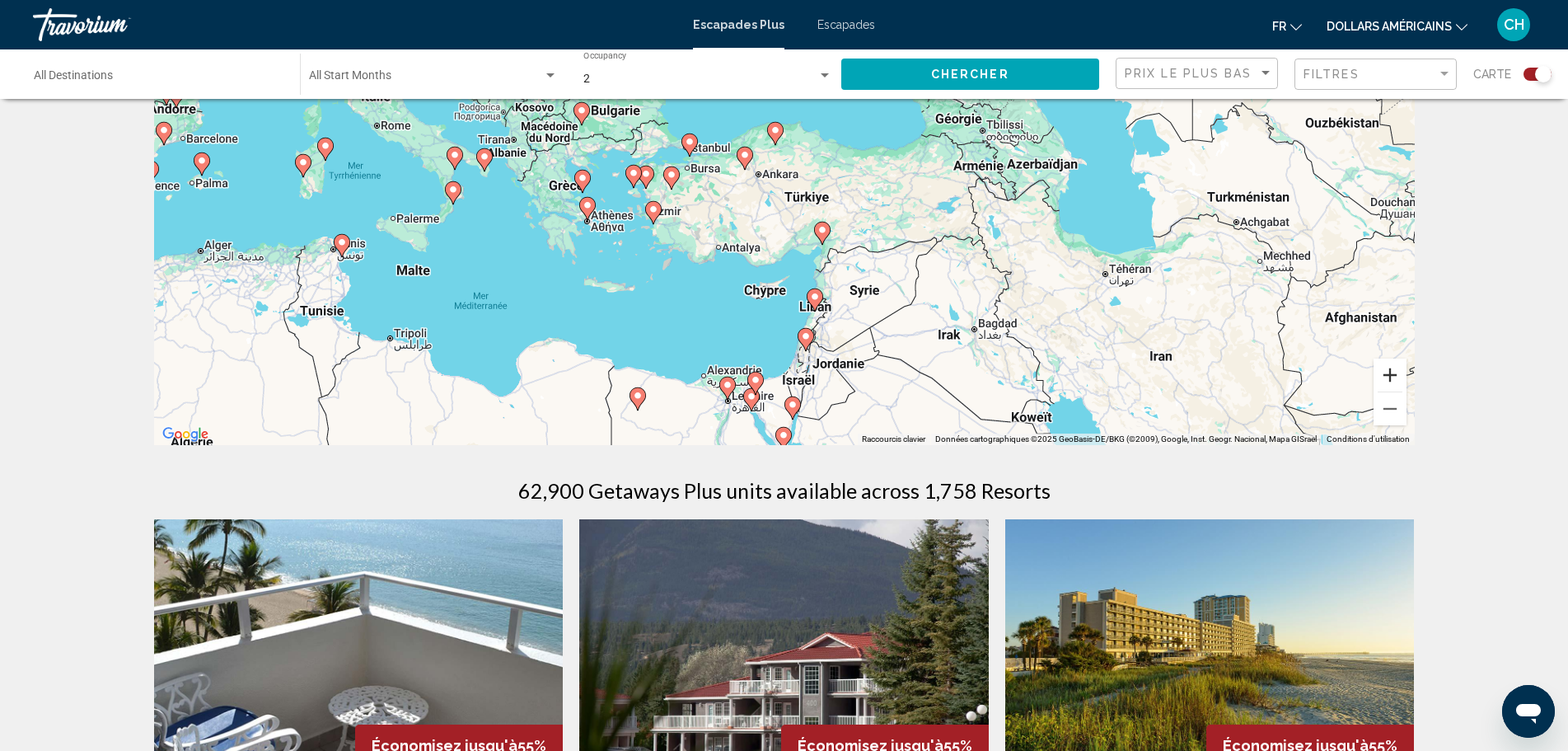
click at [1388, 377] on button "Zoom avant" at bounding box center [1390, 375] width 33 height 33
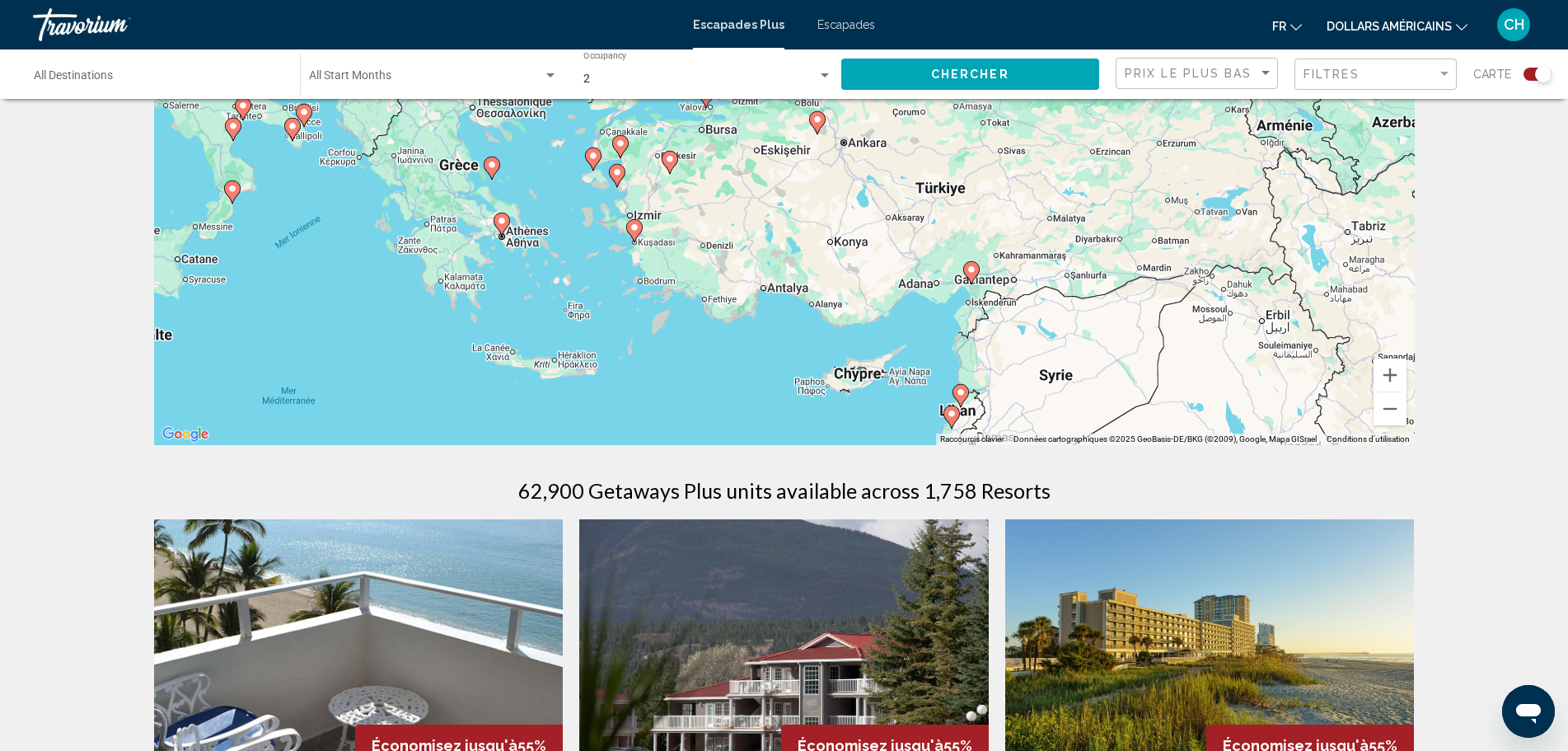
drag, startPoint x: 501, startPoint y: 372, endPoint x: 615, endPoint y: 362, distance: 114.4
click at [615, 362] on div "Pour activer le glissement avec le clavier, appuyez sur Alt+Entrée. Une fois ce…" at bounding box center [784, 198] width 1261 height 495
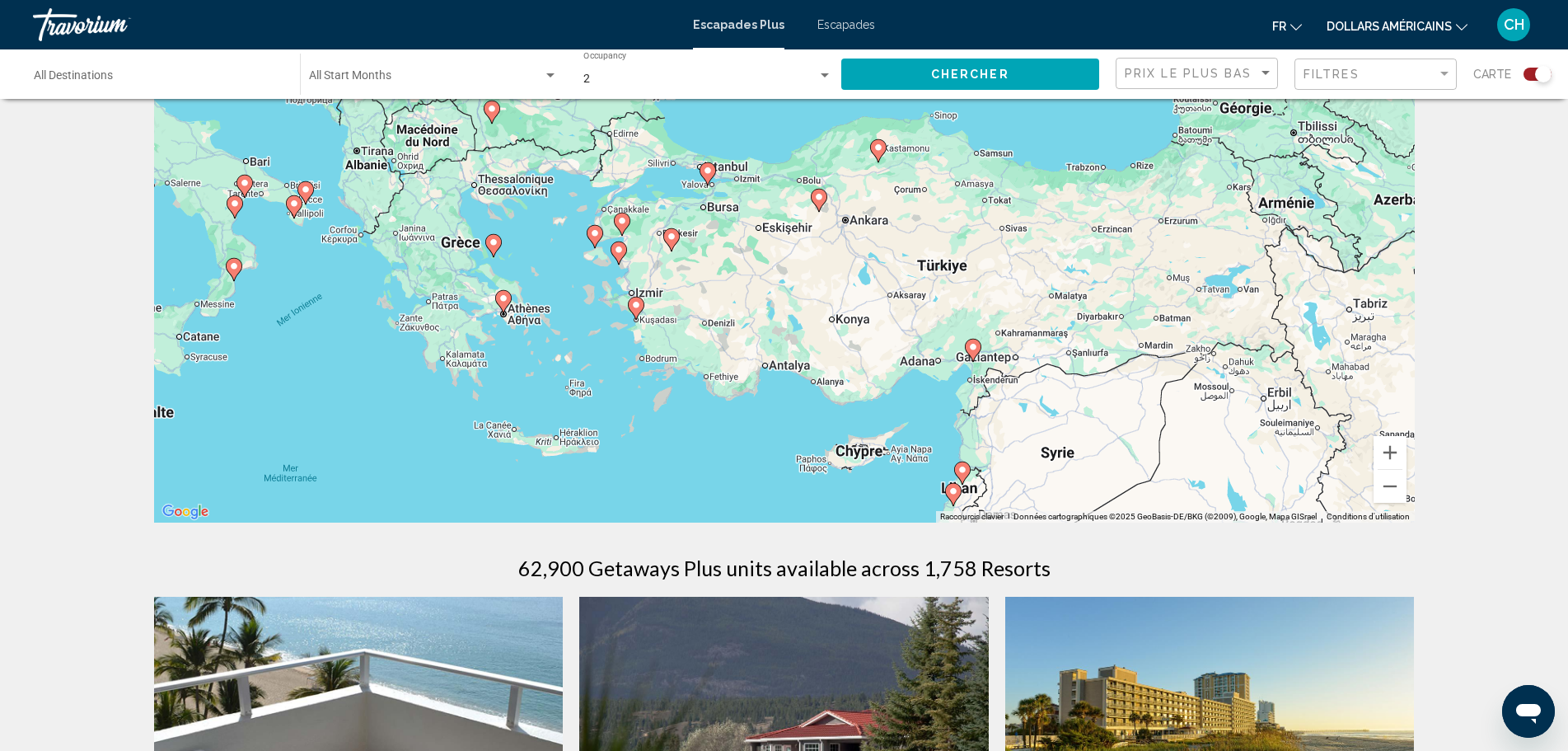
scroll to position [82, 0]
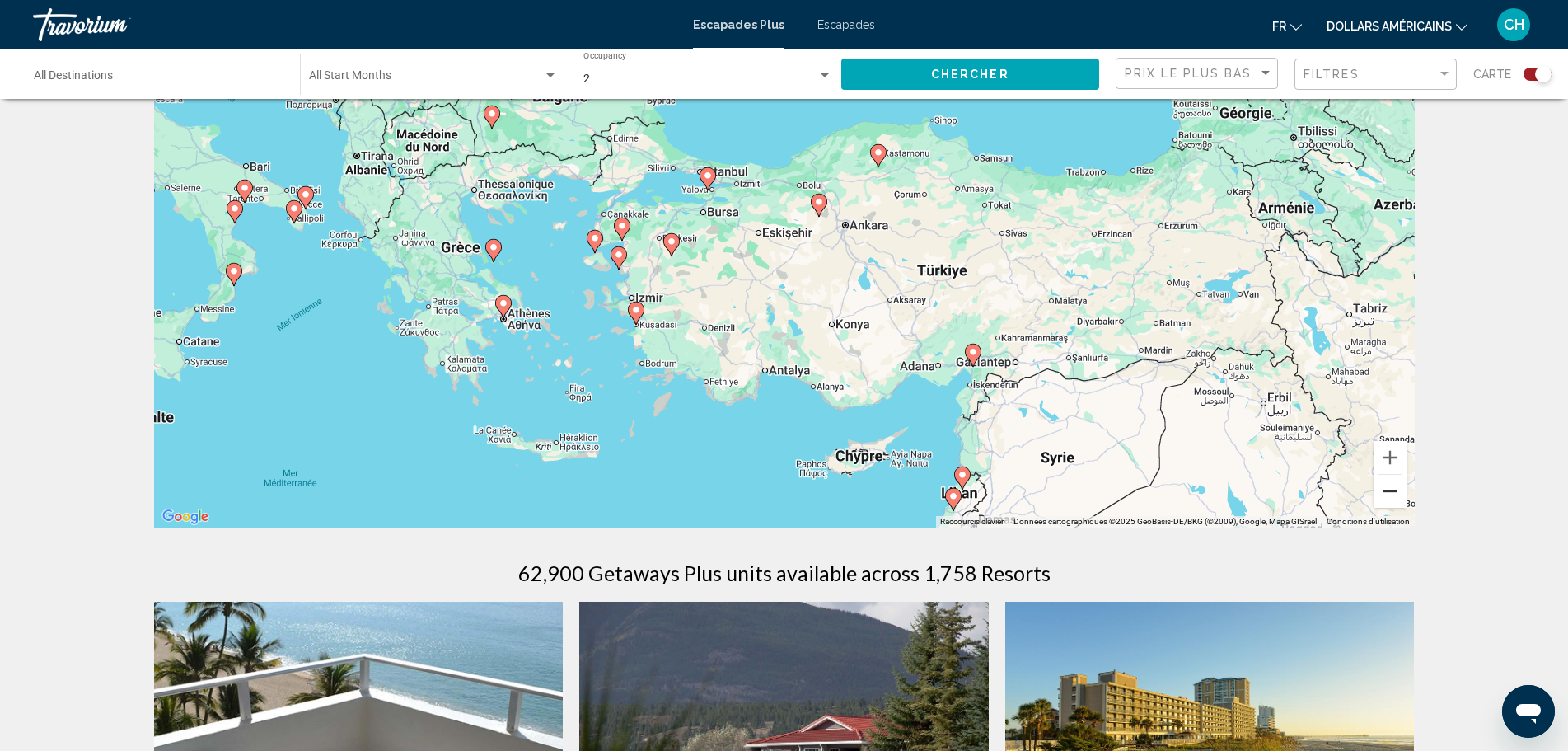
click at [1393, 486] on button "Zoom arrière" at bounding box center [1390, 492] width 33 height 33
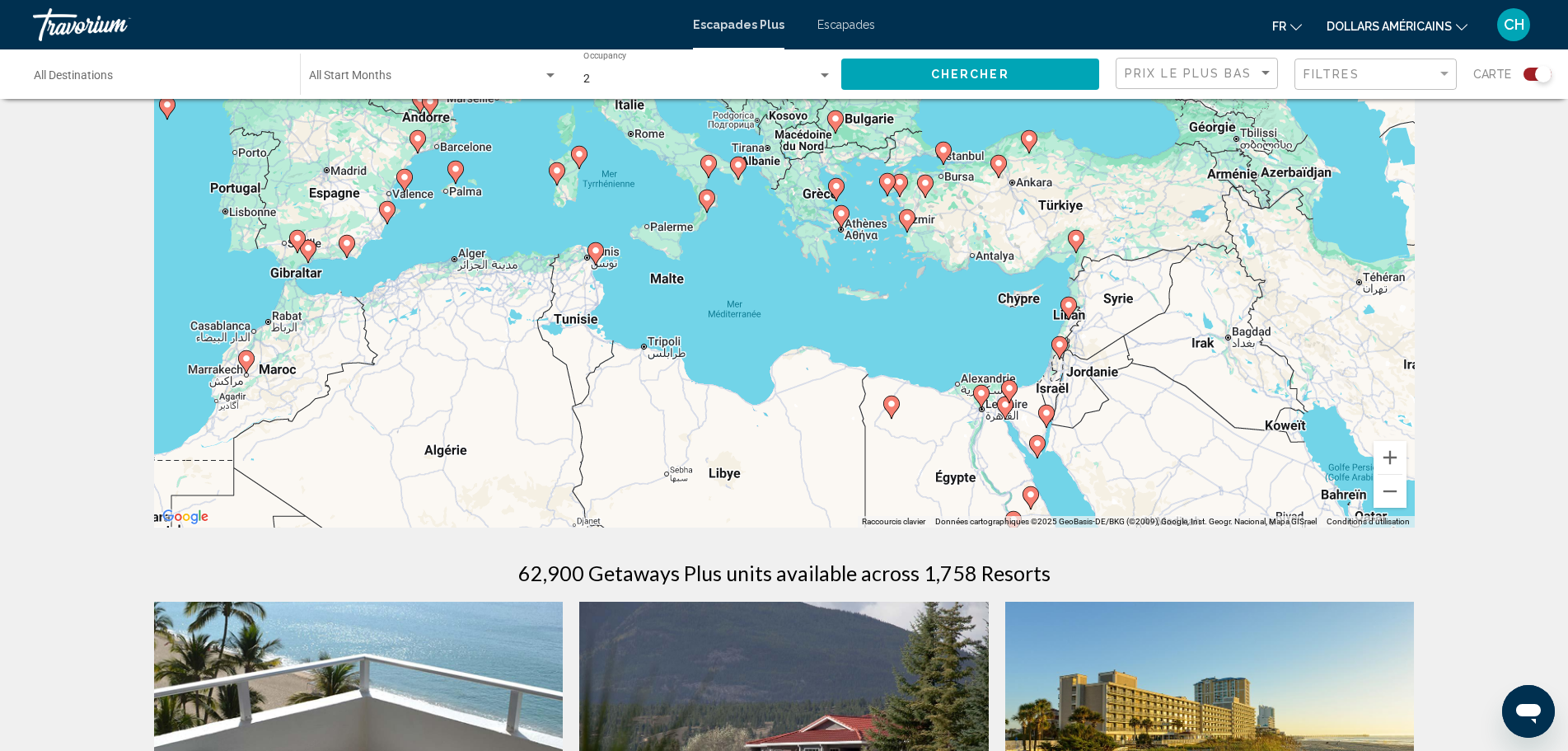
drag, startPoint x: 568, startPoint y: 318, endPoint x: 768, endPoint y: 248, distance: 211.9
click at [768, 248] on div "Pour activer le glissement avec le clavier, appuyez sur Alt+Entrée. Une fois ce…" at bounding box center [784, 281] width 1261 height 495
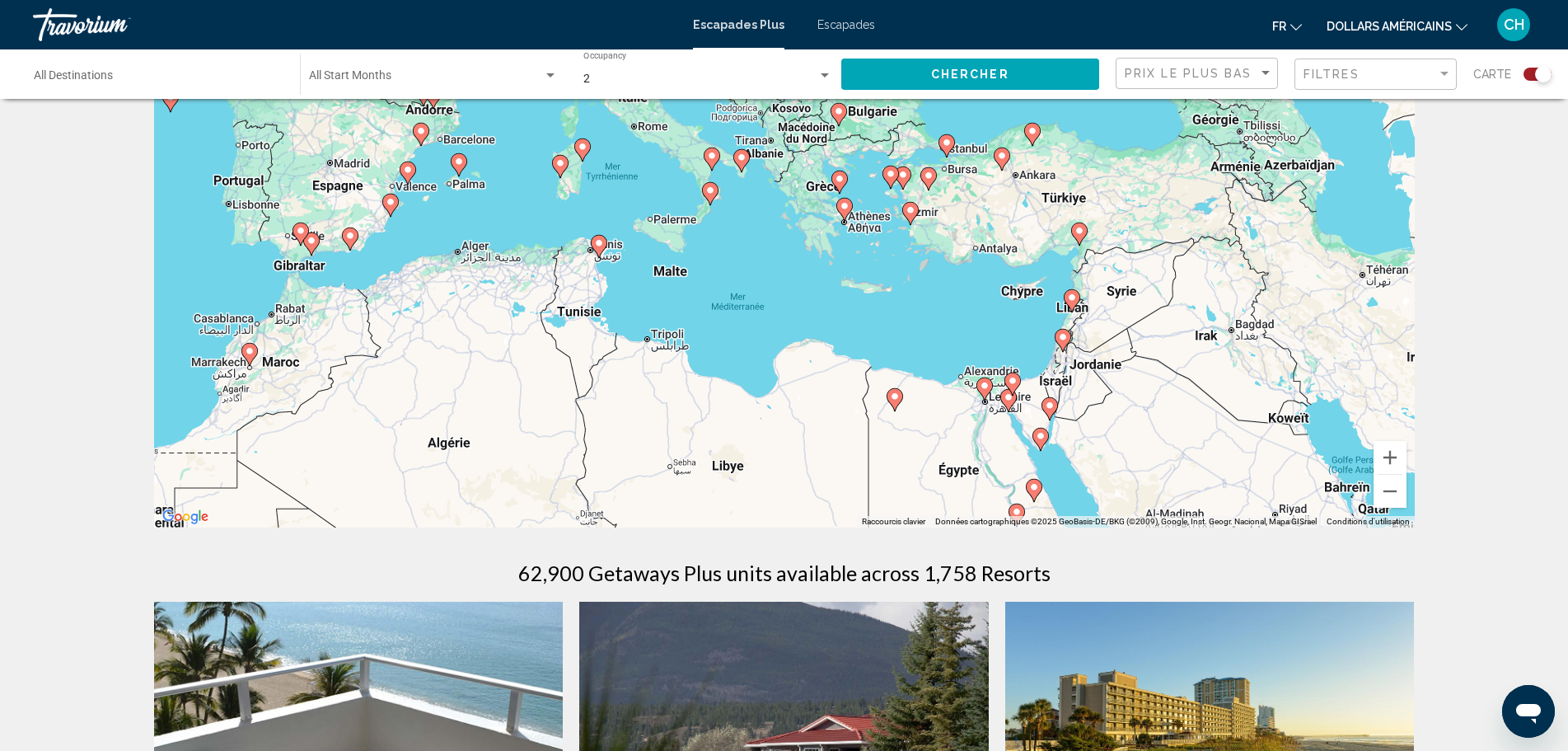
drag, startPoint x: 694, startPoint y: 310, endPoint x: 700, endPoint y: 303, distance: 9.2
click at [700, 303] on div "Pour activer le glissement avec le clavier, appuyez sur Alt+Entrée. Une fois ce…" at bounding box center [784, 281] width 1261 height 495
click at [602, 249] on icon "Contenu principal" at bounding box center [600, 246] width 15 height 22
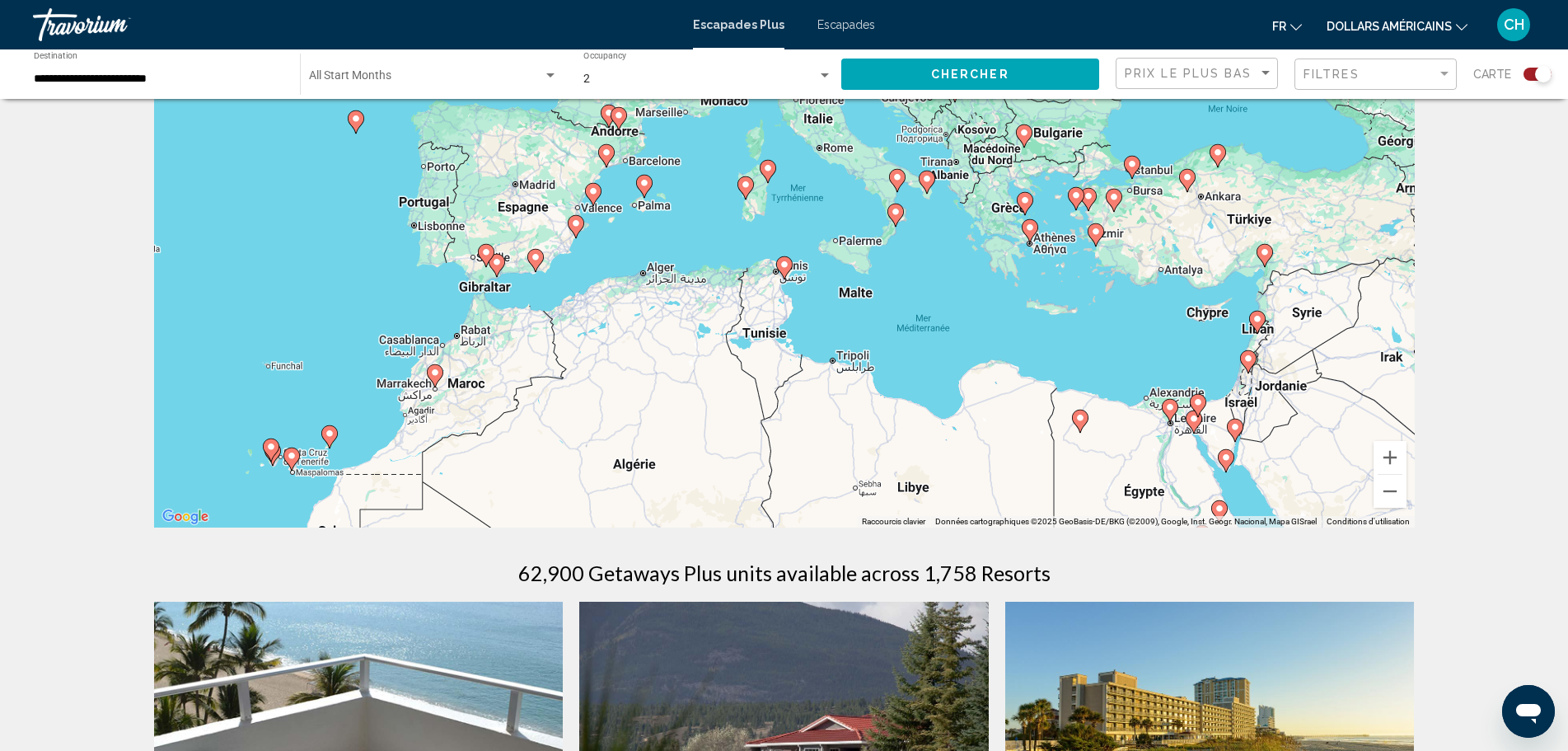
click at [791, 270] on gmp-advanced-marker "Contenu principal" at bounding box center [784, 267] width 17 height 25
type input "**********"
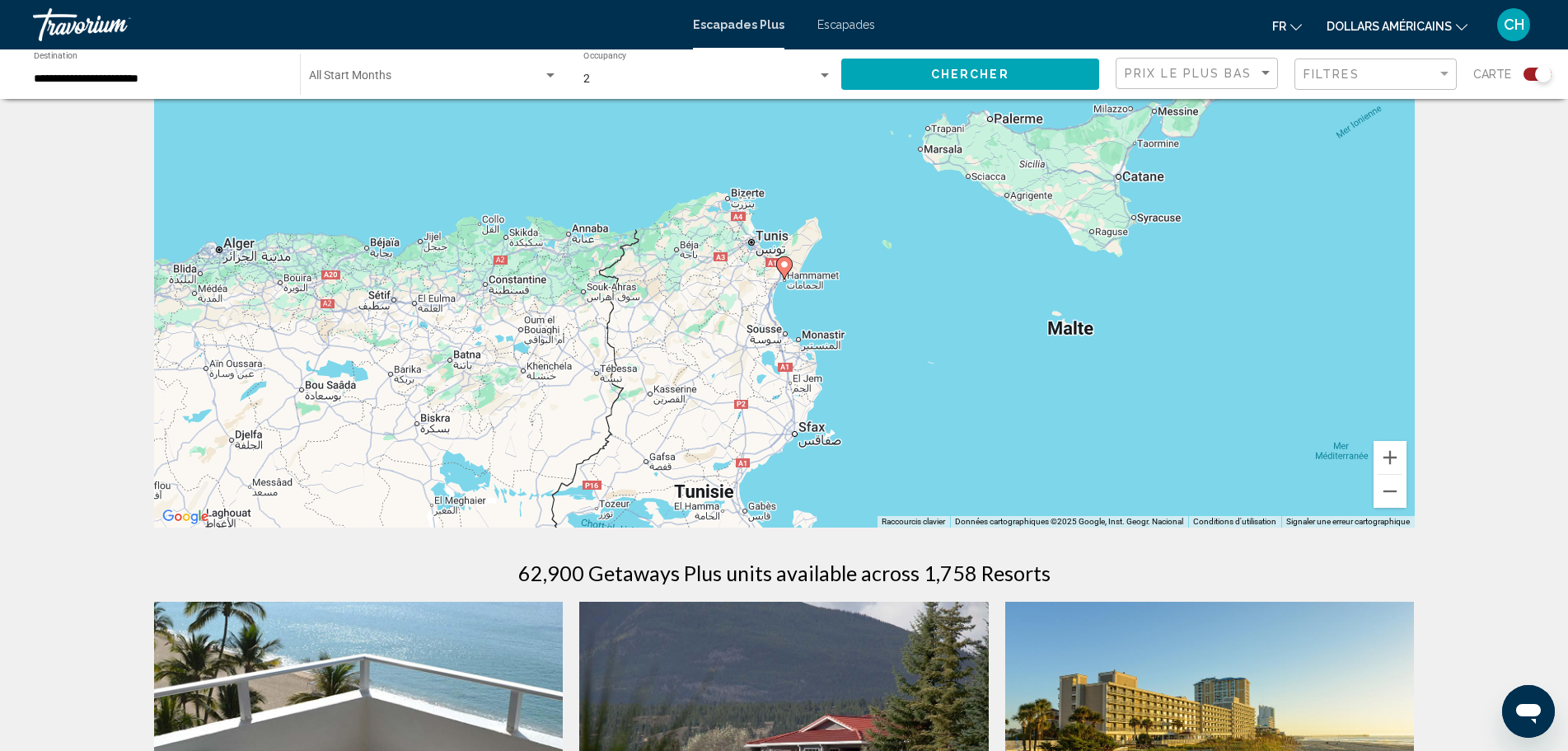
click at [790, 269] on icon "Contenu principal" at bounding box center [784, 268] width 17 height 24
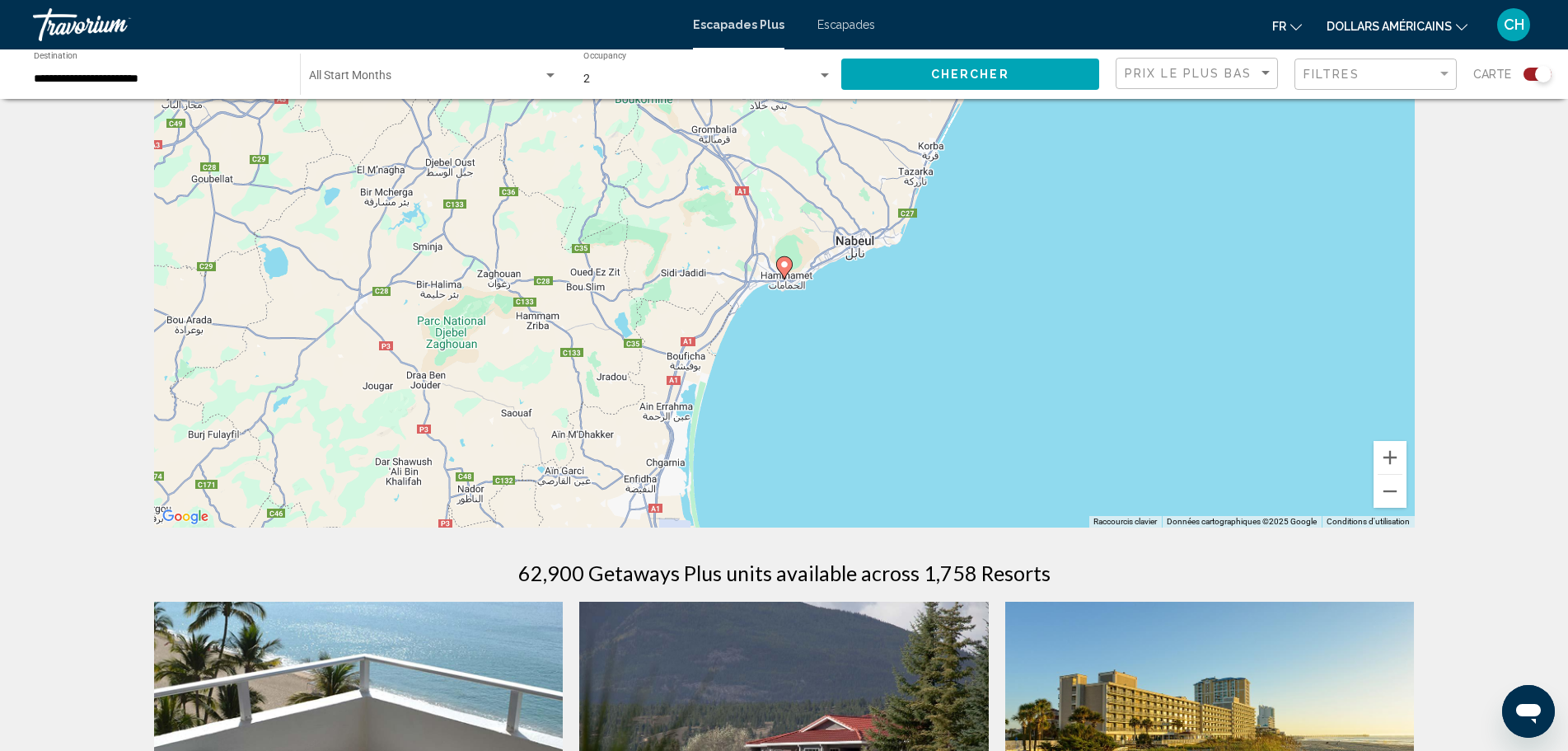
click at [790, 269] on icon "Contenu principal" at bounding box center [784, 268] width 17 height 24
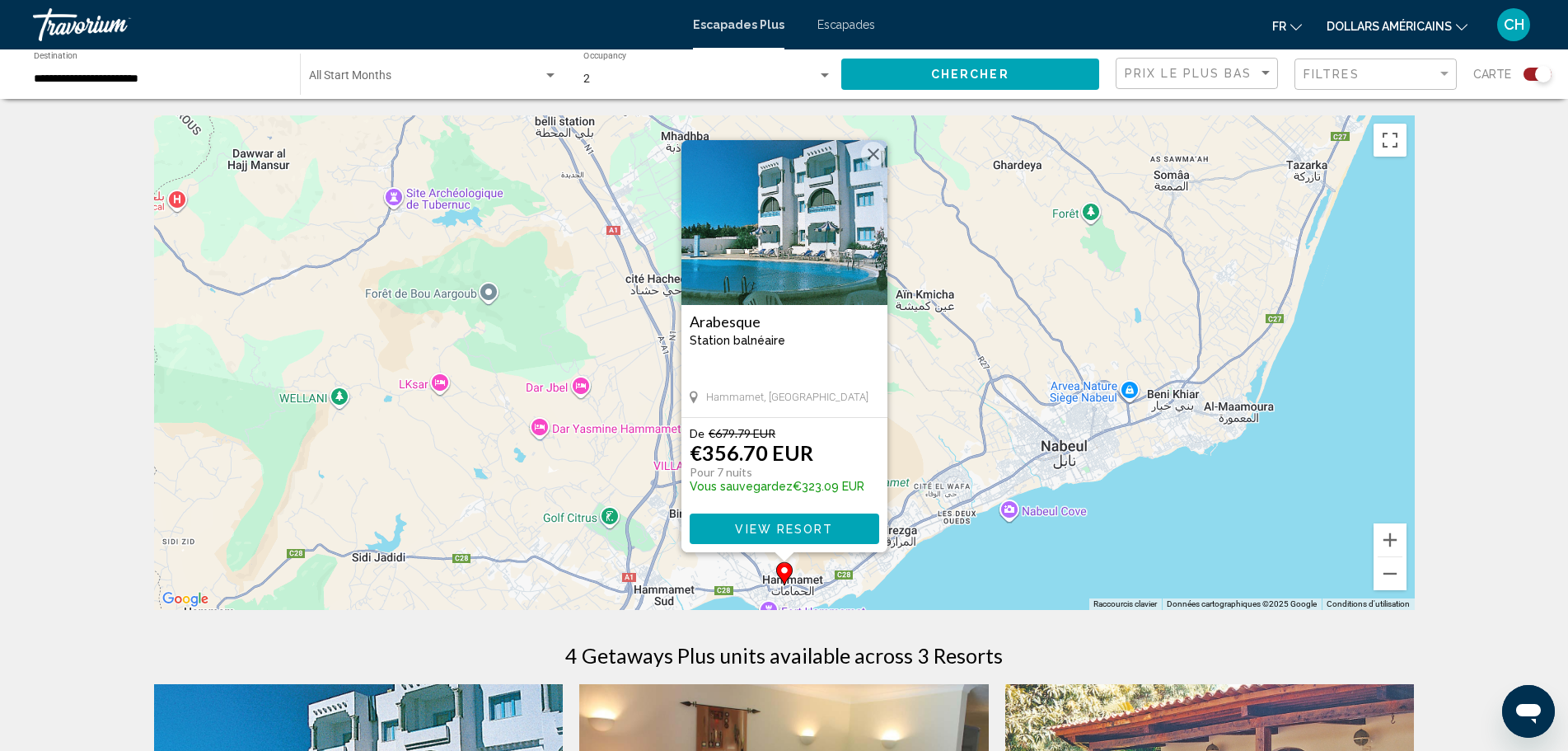
click at [789, 526] on span "View Resort" at bounding box center [784, 528] width 98 height 13
